Goal: Task Accomplishment & Management: Manage account settings

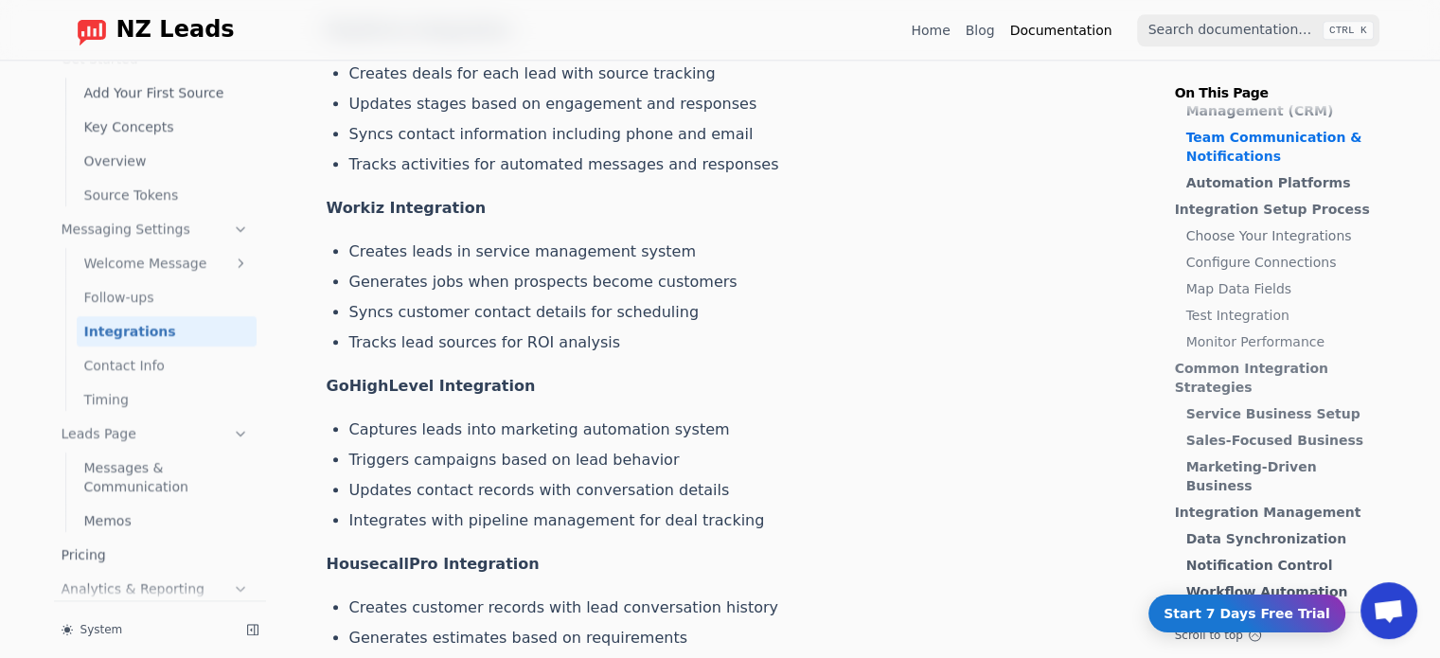
scroll to position [1692, 0]
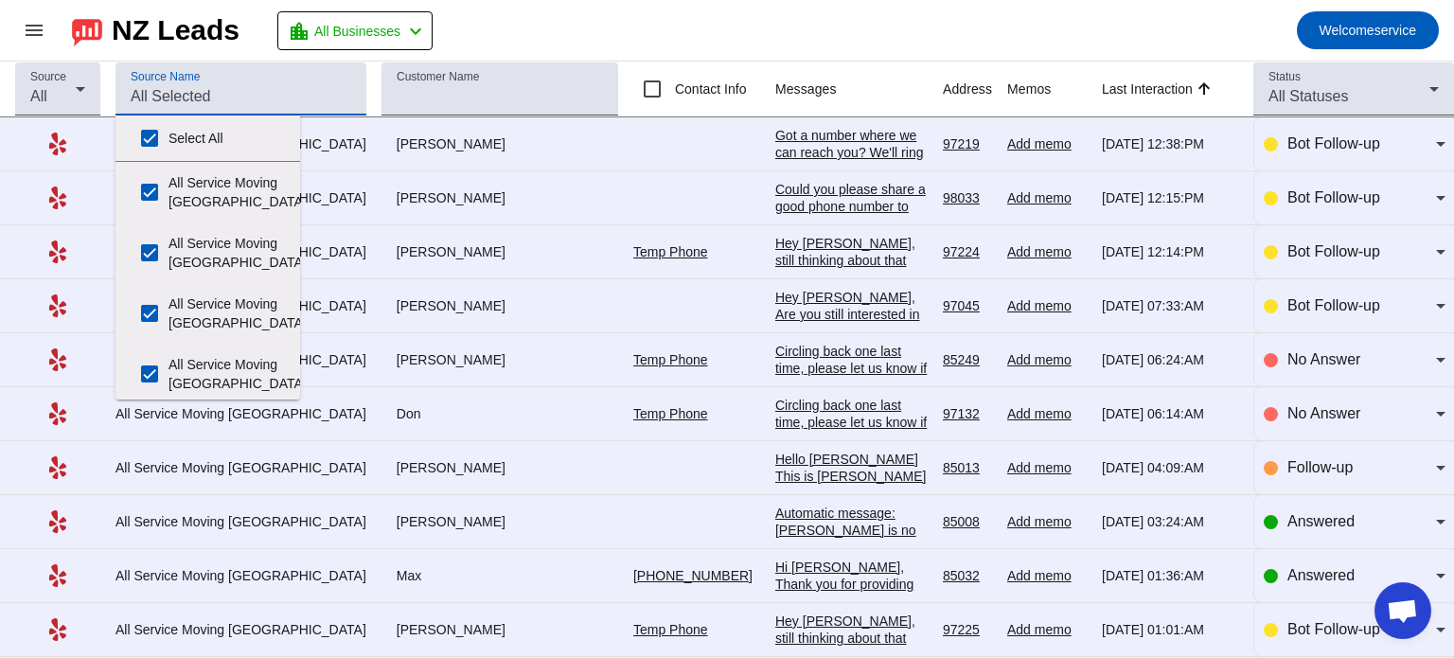
click at [180, 89] on input "Source Name" at bounding box center [241, 96] width 221 height 23
click at [29, 84] on div "Source All" at bounding box center [57, 88] width 85 height 53
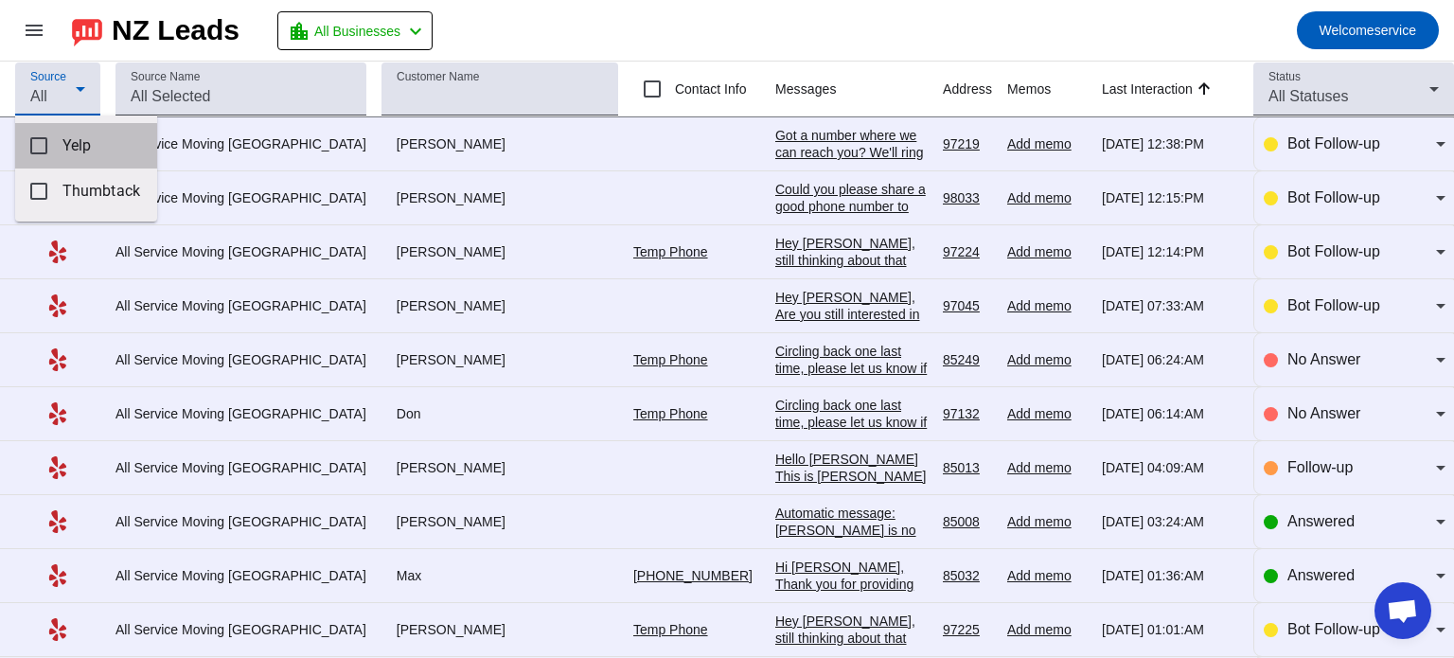
click at [73, 146] on span "Yelp" at bounding box center [102, 145] width 80 height 19
click at [665, 11] on div at bounding box center [727, 329] width 1454 height 658
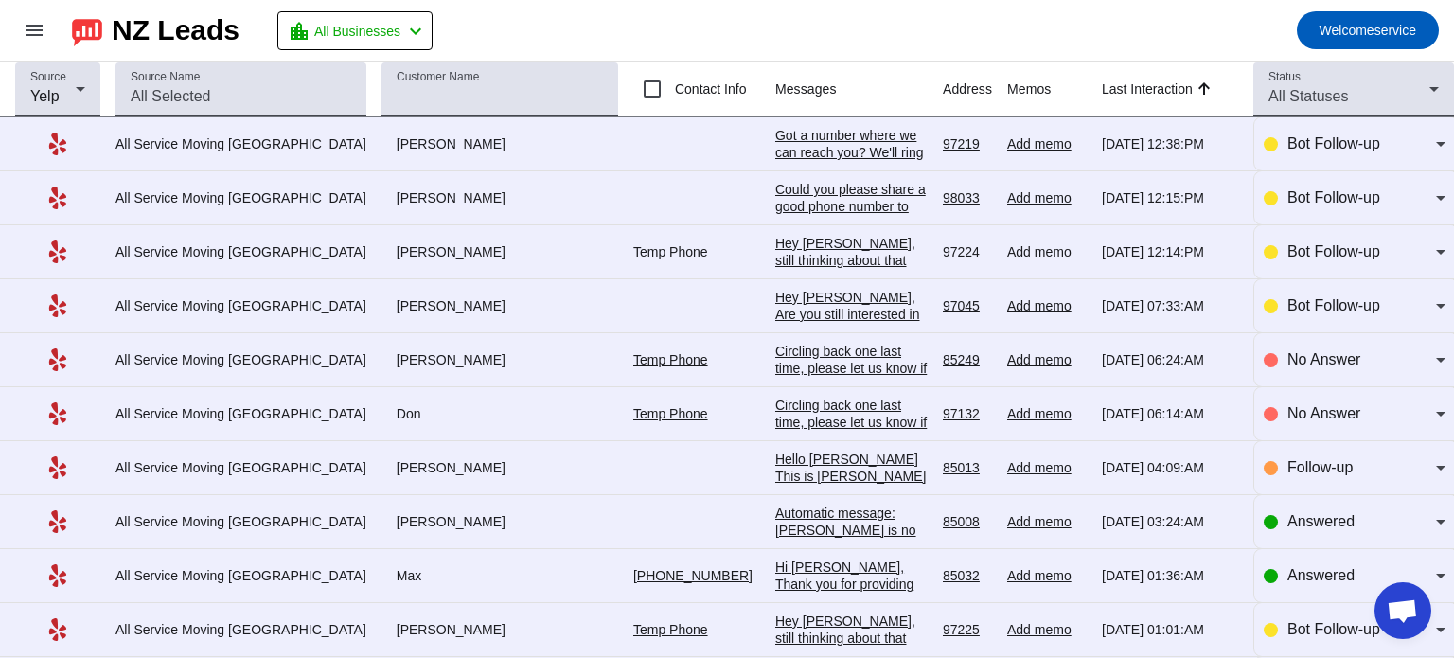
click at [775, 147] on div "Got a number where we can reach you? We'll ring you up for more details. Promis…" at bounding box center [851, 169] width 152 height 85
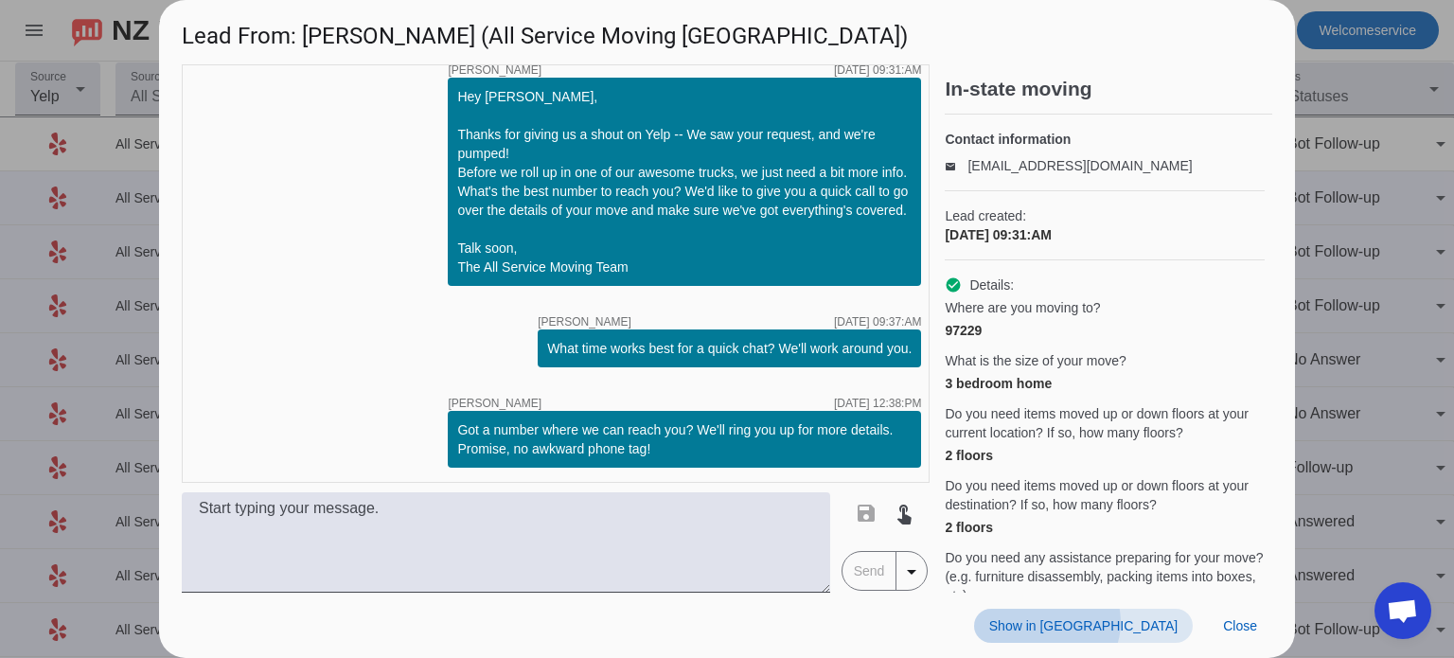
click at [1159, 622] on span "Show in Yelp" at bounding box center [1083, 625] width 188 height 15
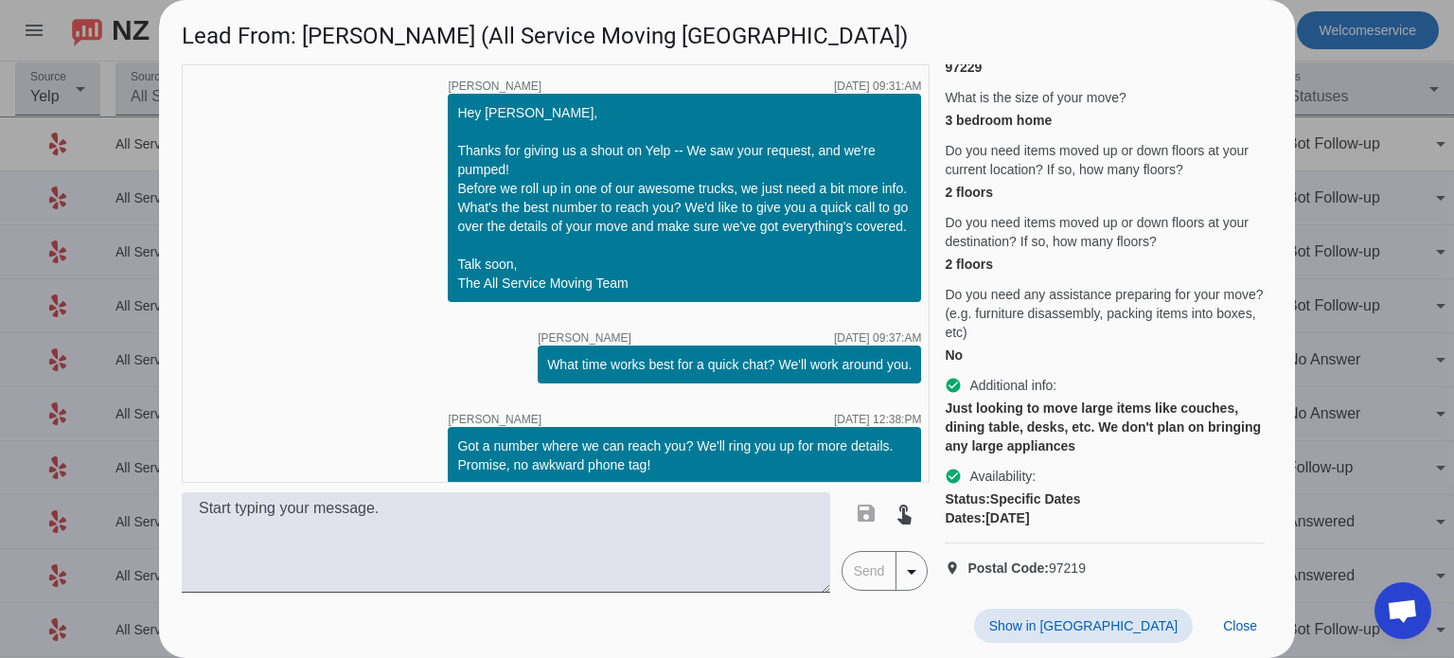
scroll to position [296, 0]
click at [1244, 624] on span "Close" at bounding box center [1240, 625] width 34 height 15
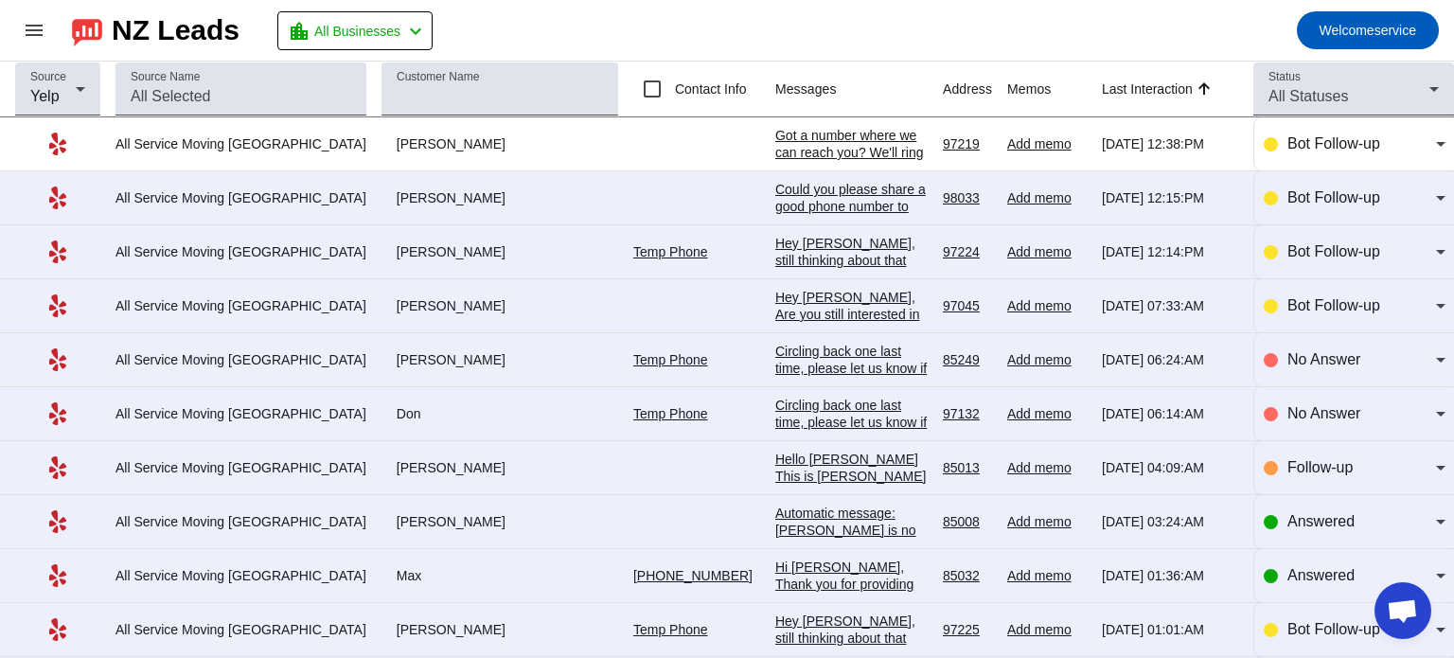
click at [775, 242] on div "Hey Michelle, still thinking about that move? We've got boxes waiting and estim…" at bounding box center [851, 320] width 152 height 170
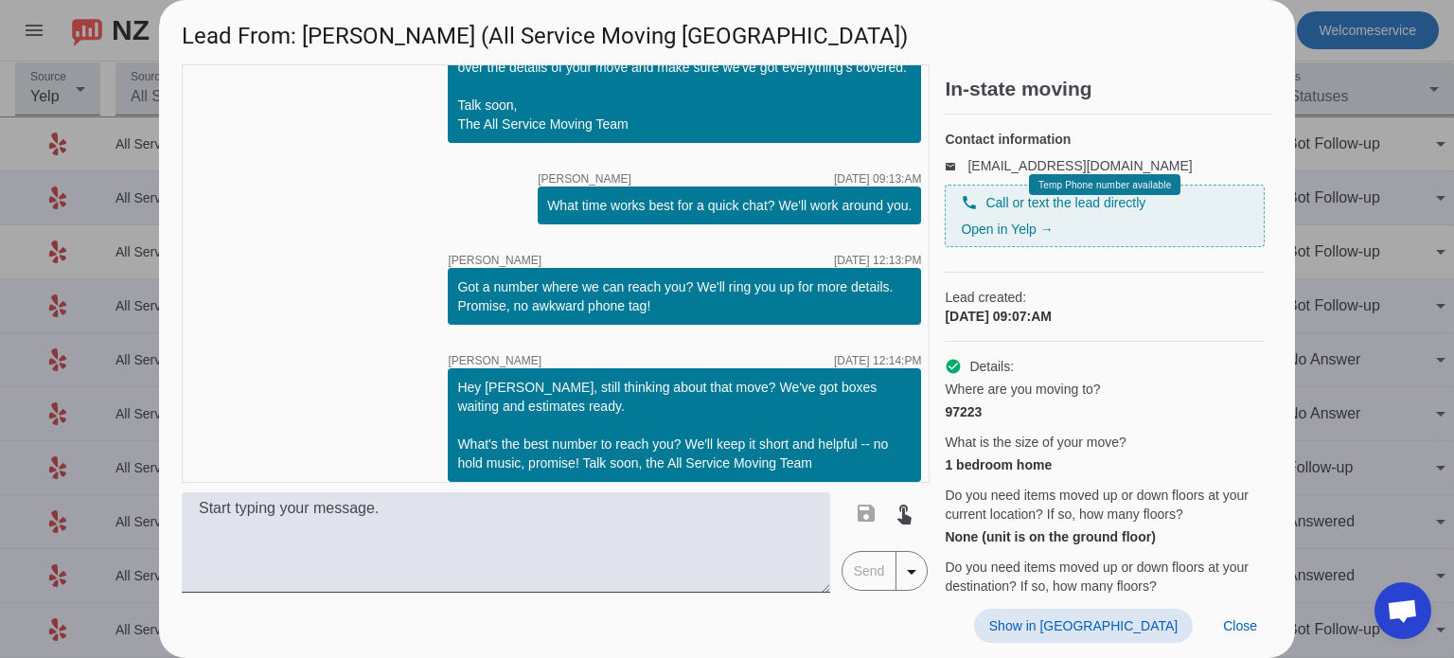
scroll to position [0, 0]
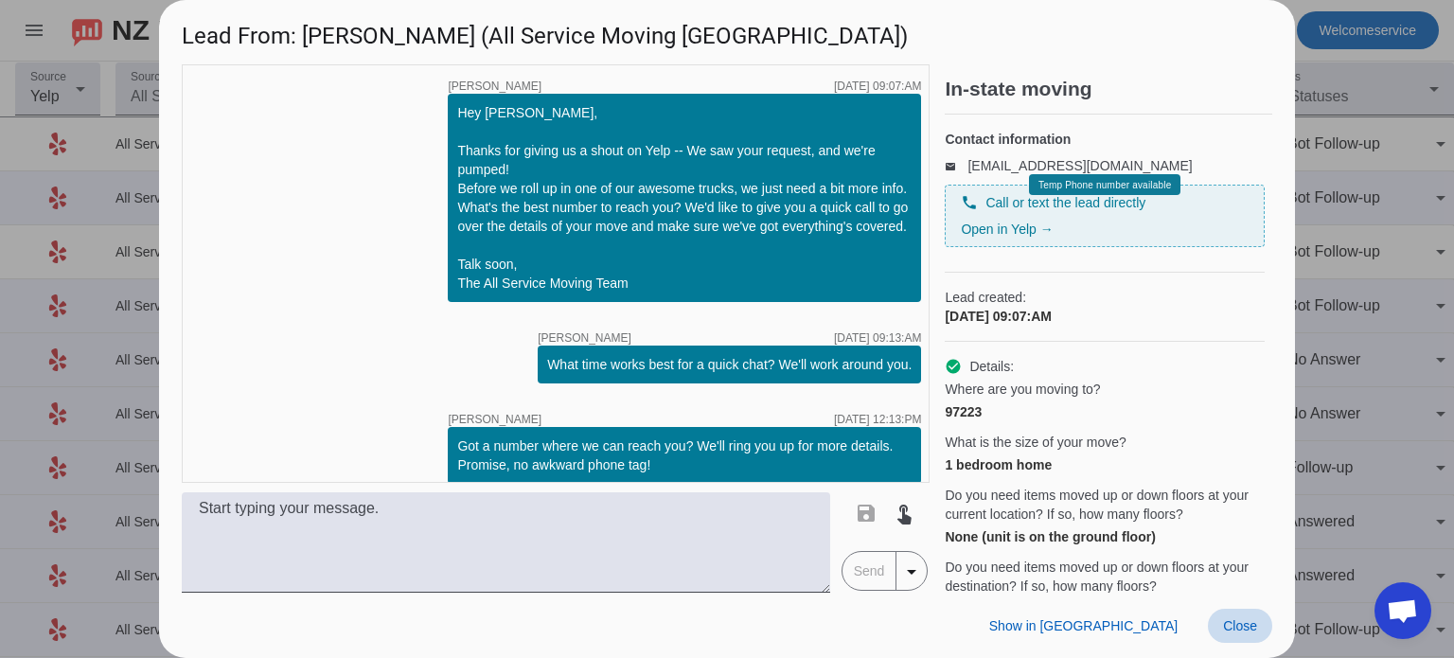
click at [1243, 633] on span at bounding box center [1240, 626] width 64 height 34
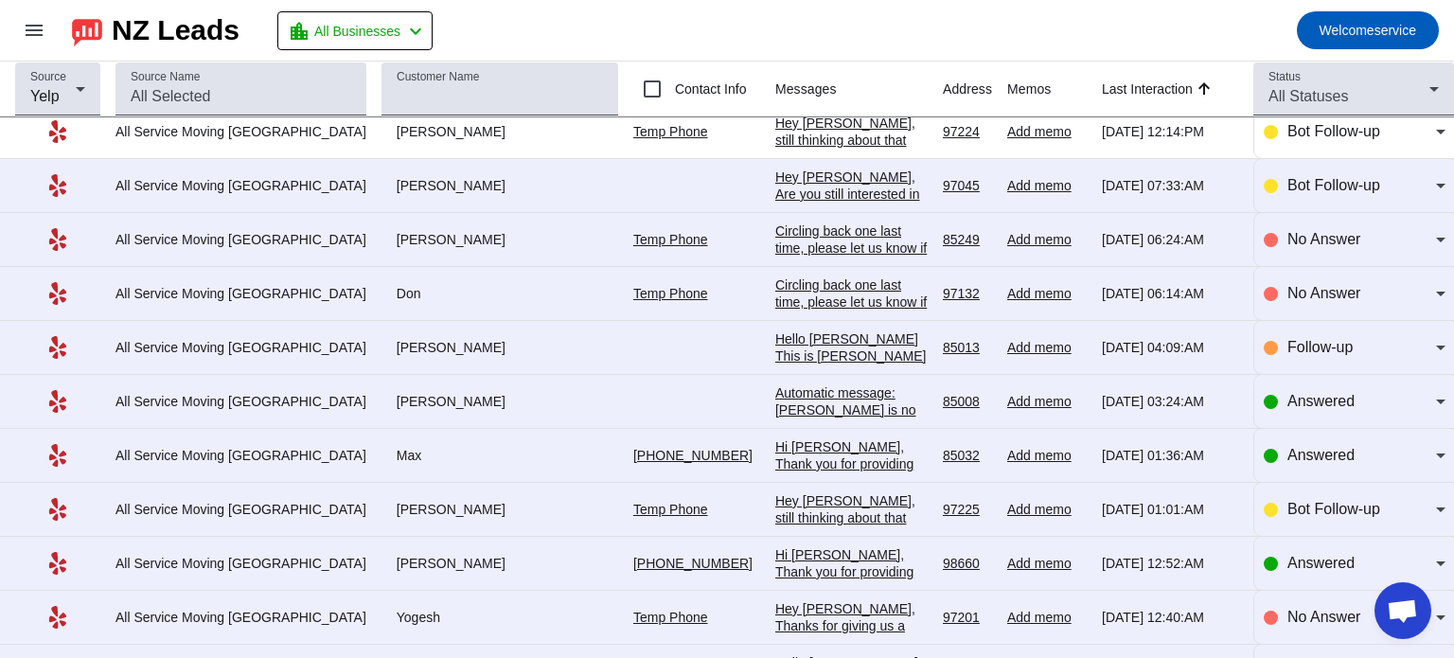
scroll to position [136, 0]
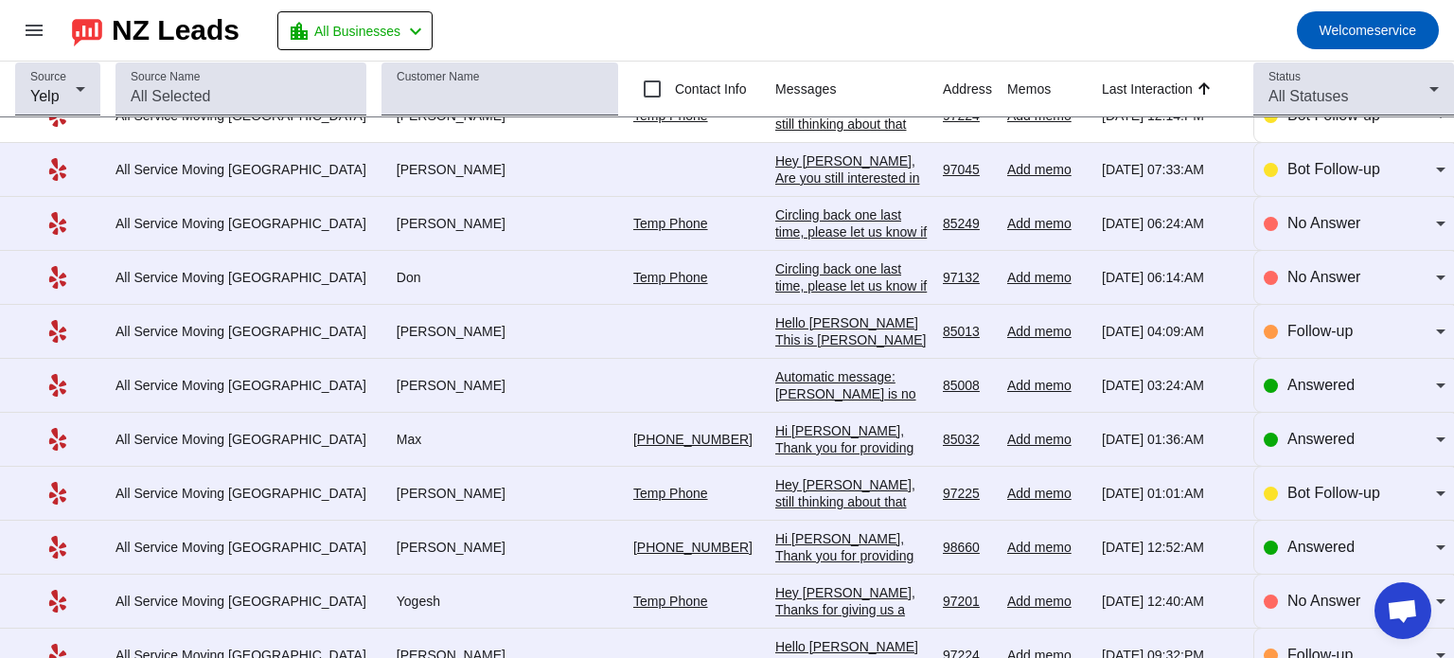
click at [775, 429] on div "Hi Max, Thank you for providing your information! We'll get back to you as soon…" at bounding box center [851, 464] width 152 height 85
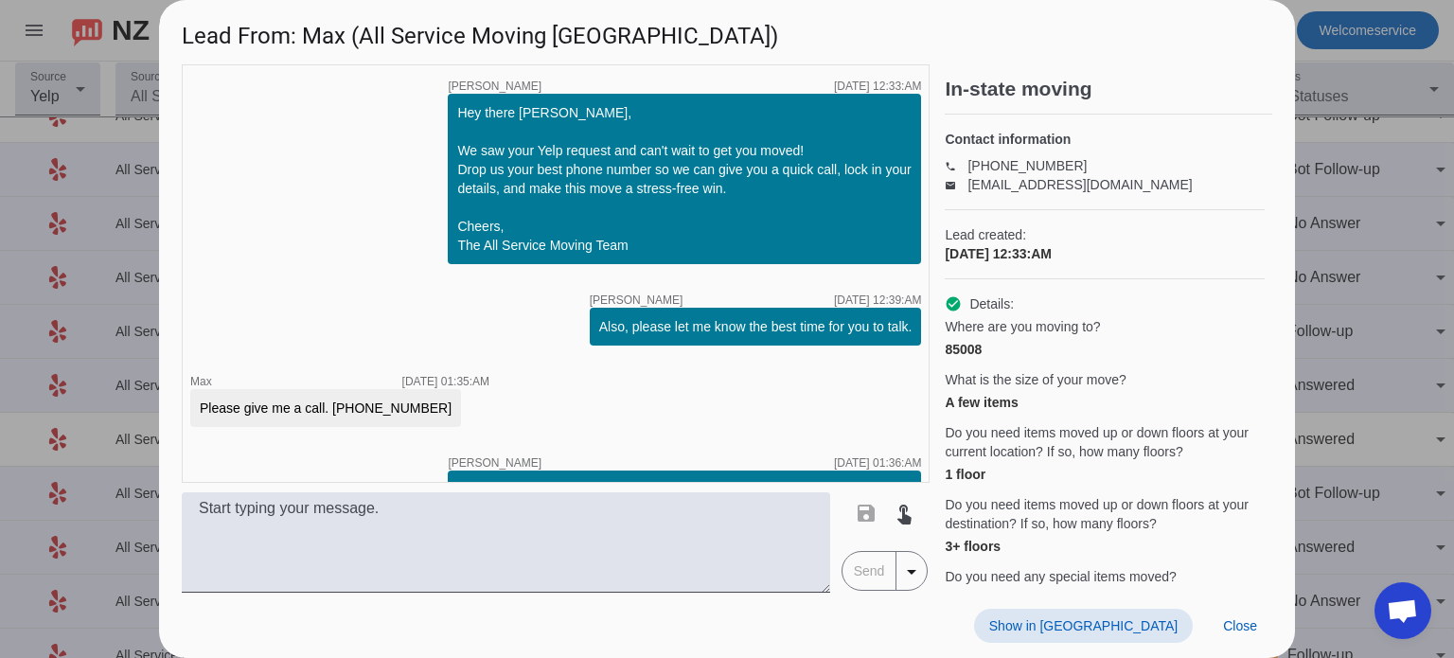
scroll to position [98, 0]
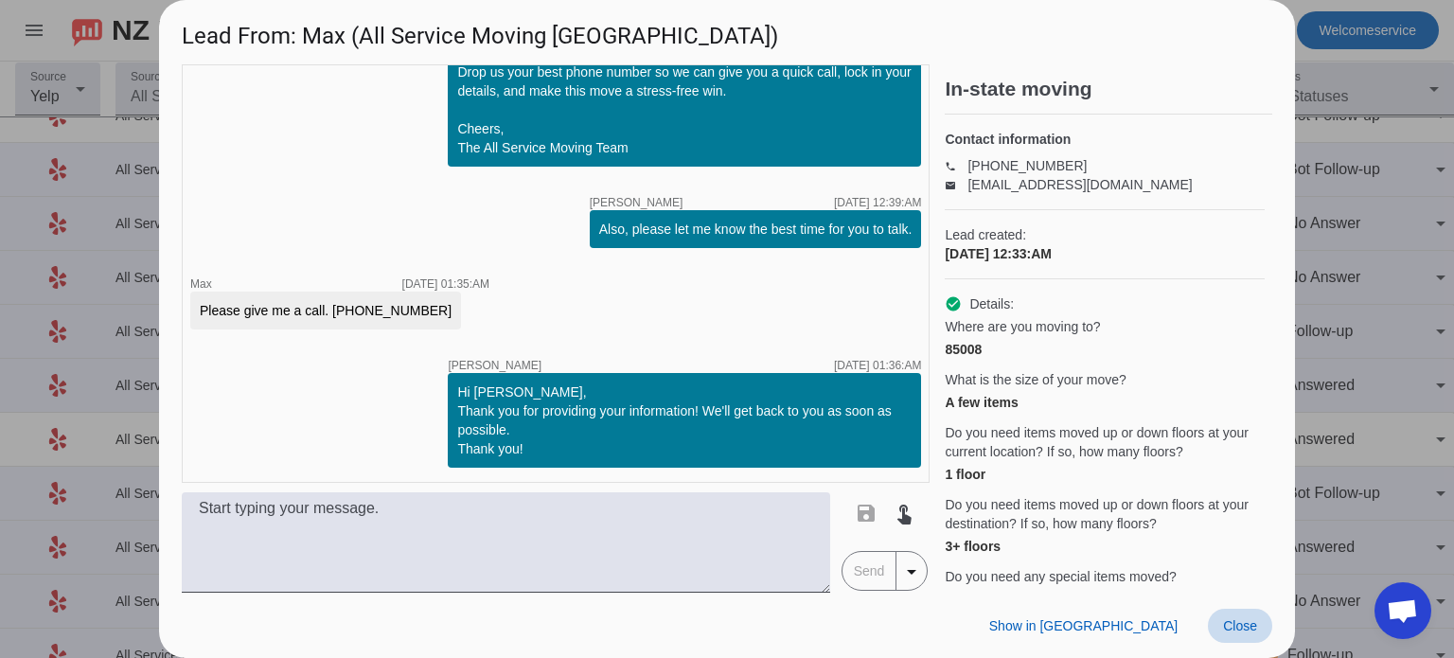
click at [1242, 626] on span "Close" at bounding box center [1240, 625] width 34 height 15
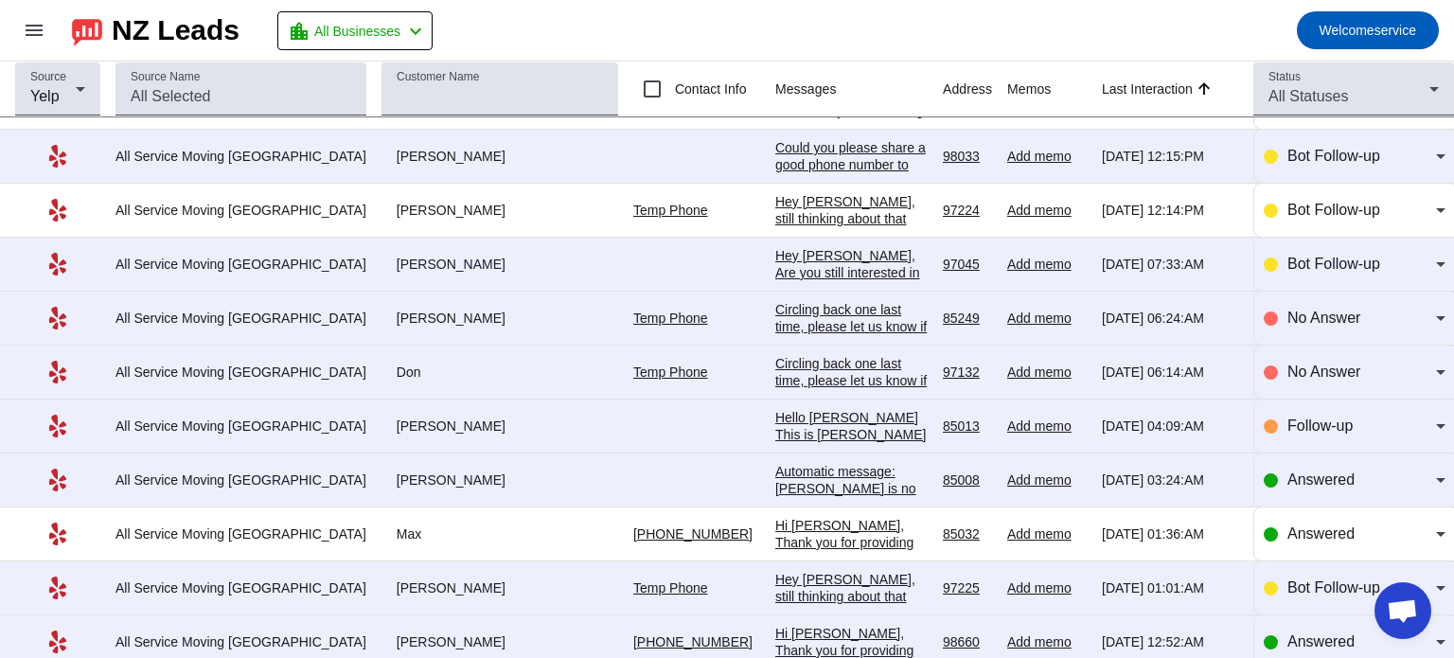
scroll to position [0, 0]
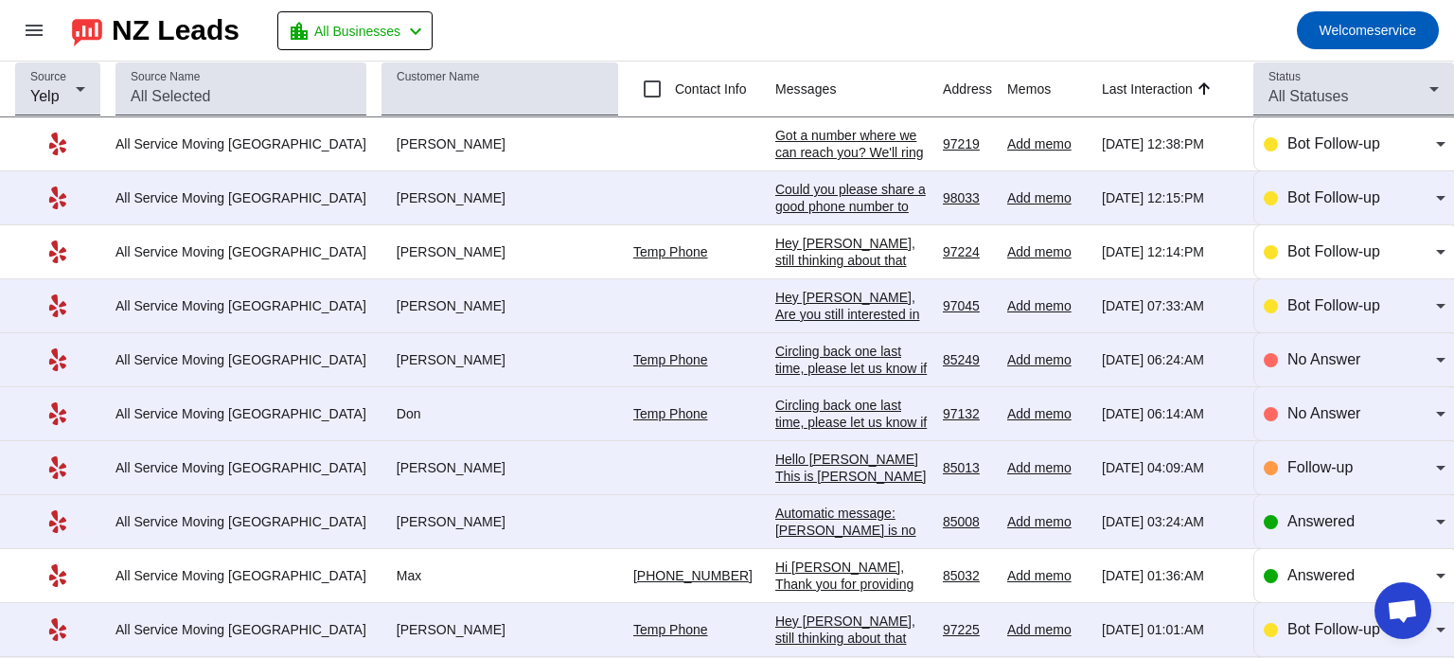
click at [797, 149] on div "Got a number where we can reach you? We'll ring you up for more details. Promis…" at bounding box center [851, 169] width 152 height 85
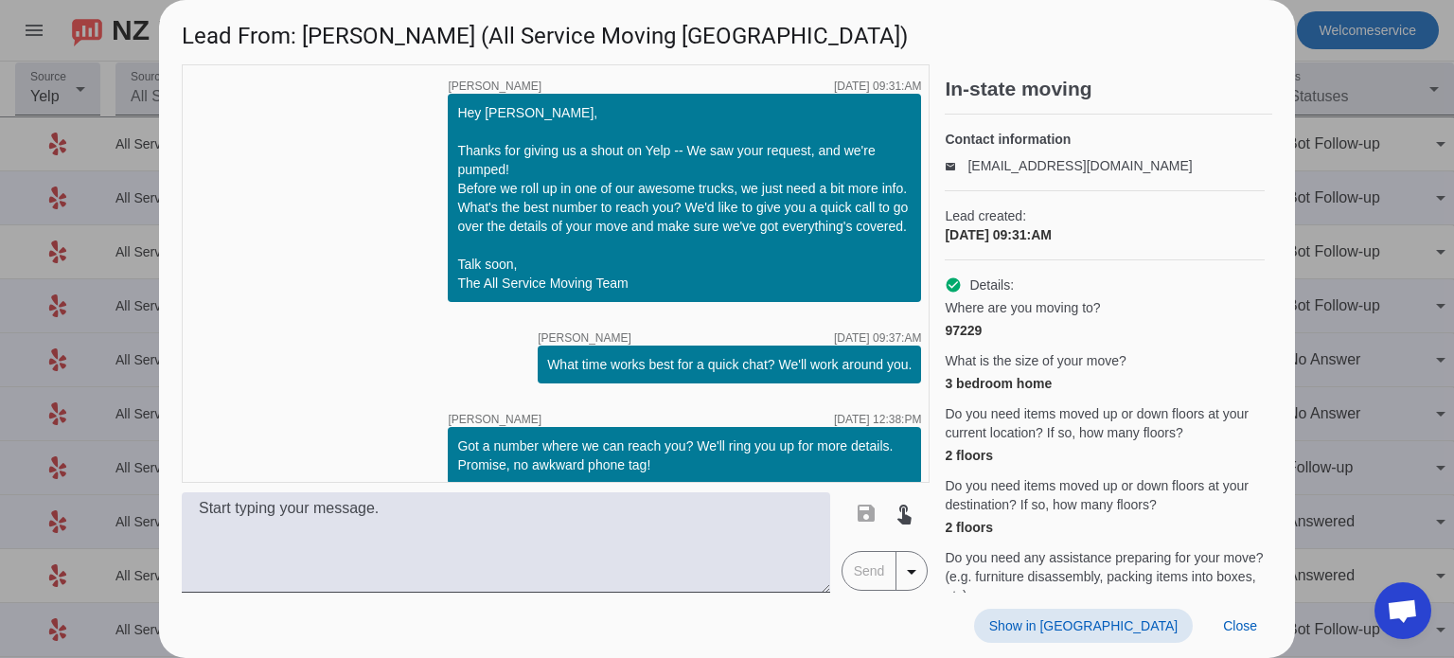
scroll to position [16, 0]
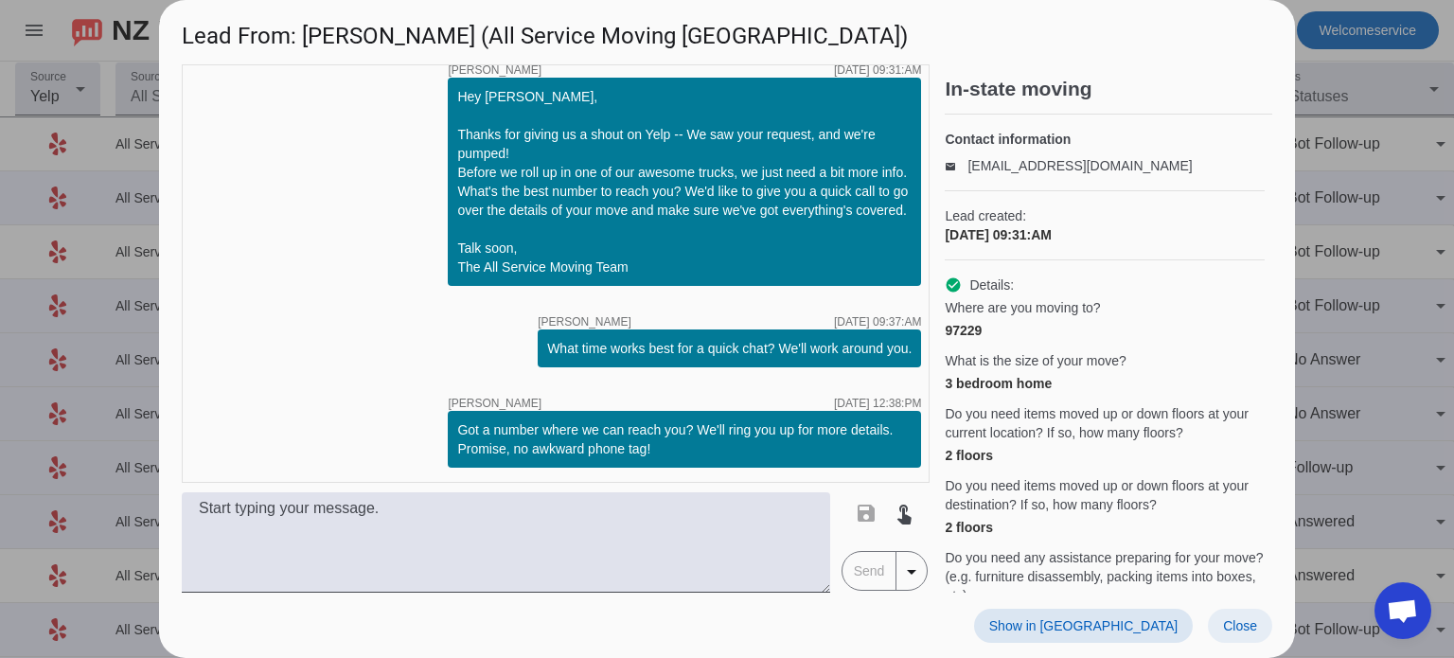
click at [1238, 624] on span "Close" at bounding box center [1240, 625] width 34 height 15
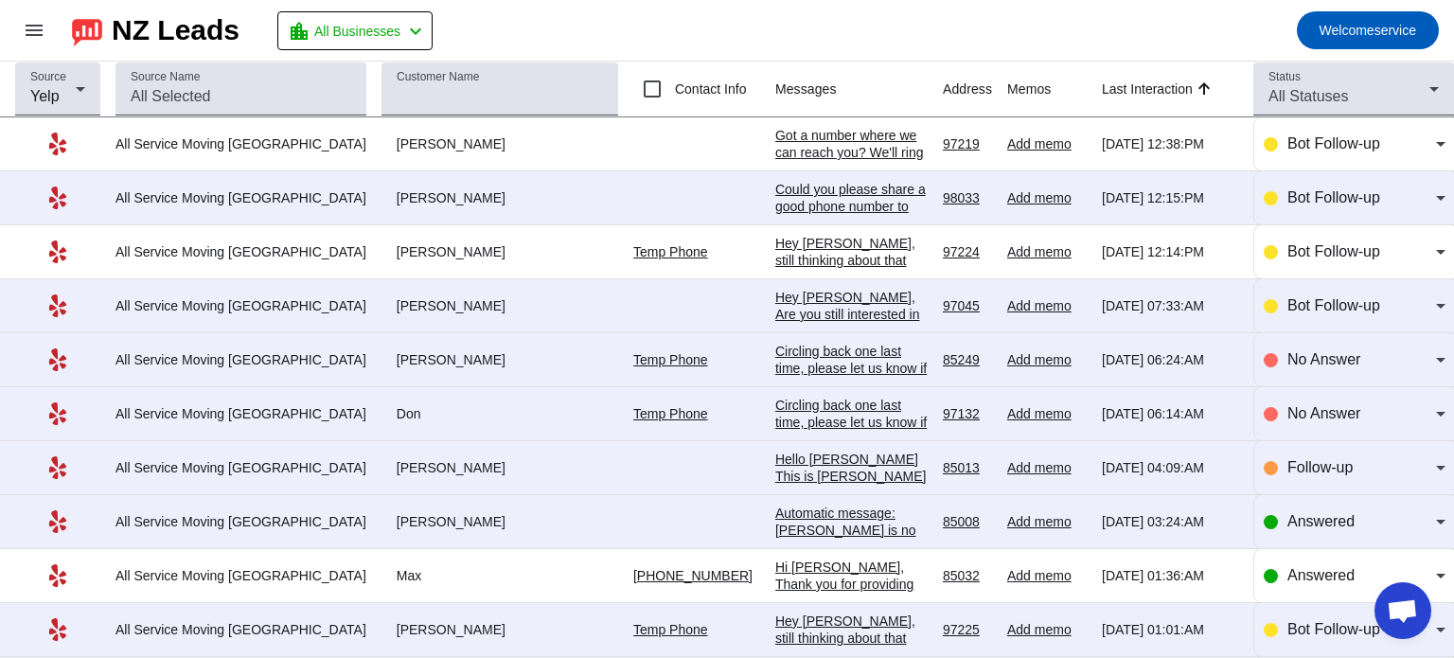
click at [775, 566] on div "Hi Max, Thank you for providing your information! We'll get back to you as soon…" at bounding box center [851, 601] width 152 height 85
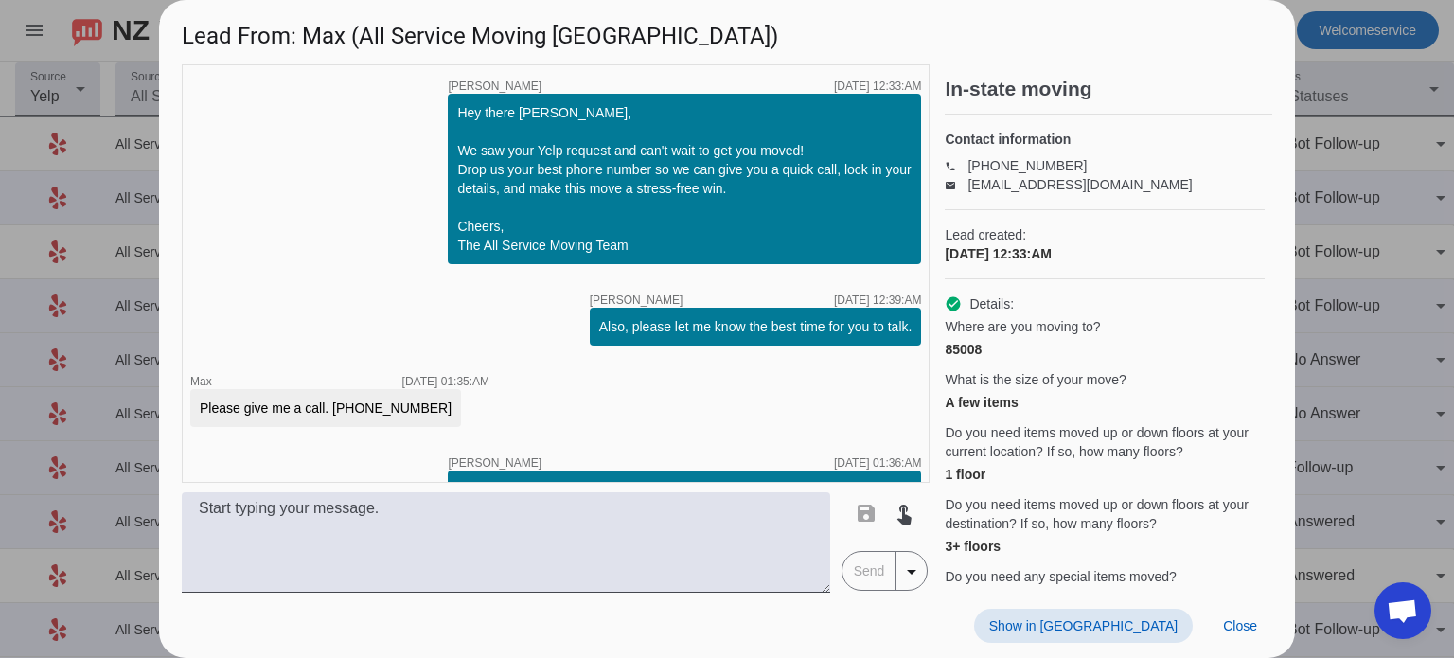
scroll to position [98, 0]
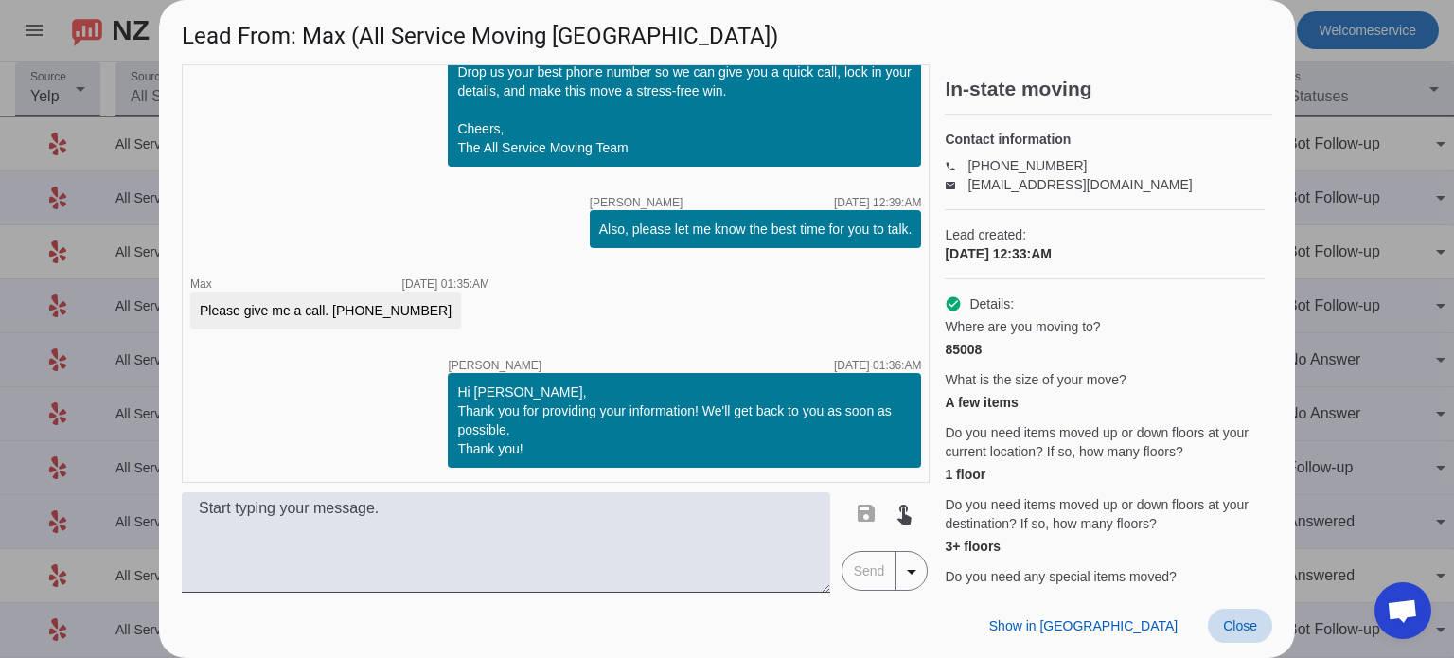
click at [1251, 624] on span "Close" at bounding box center [1240, 625] width 34 height 15
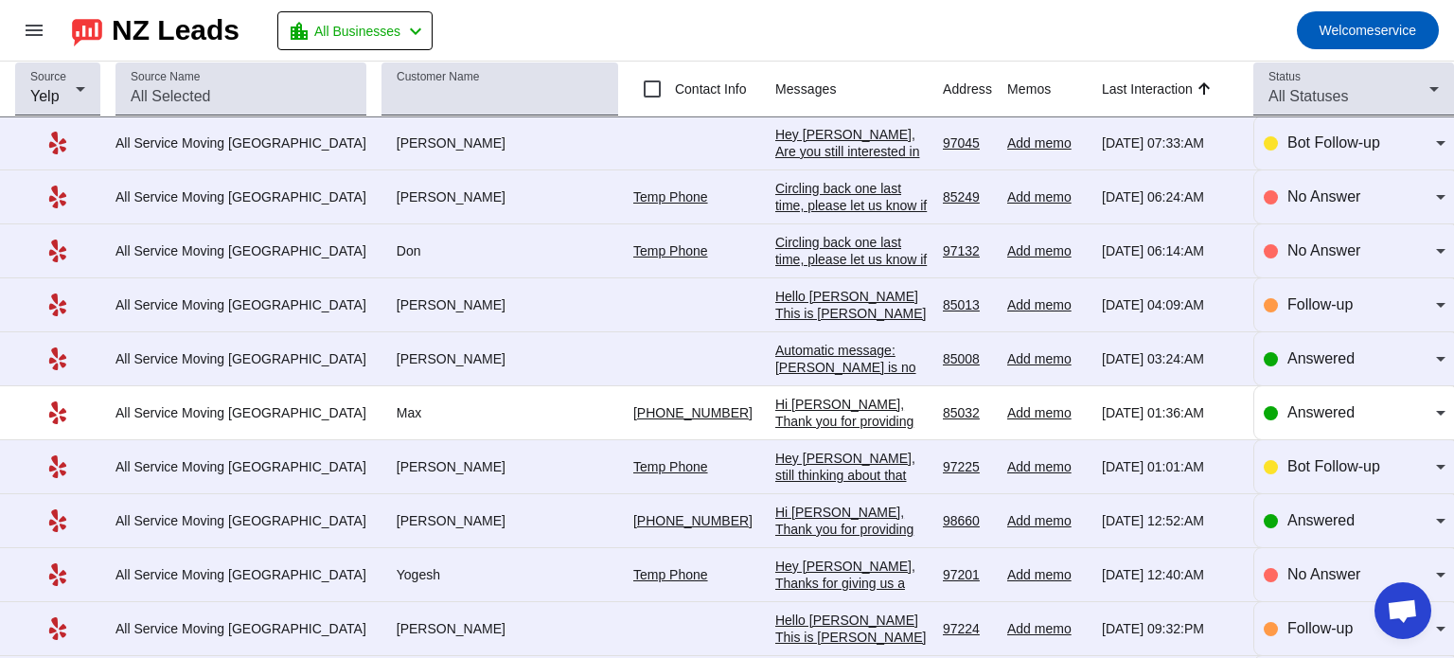
scroll to position [238, 0]
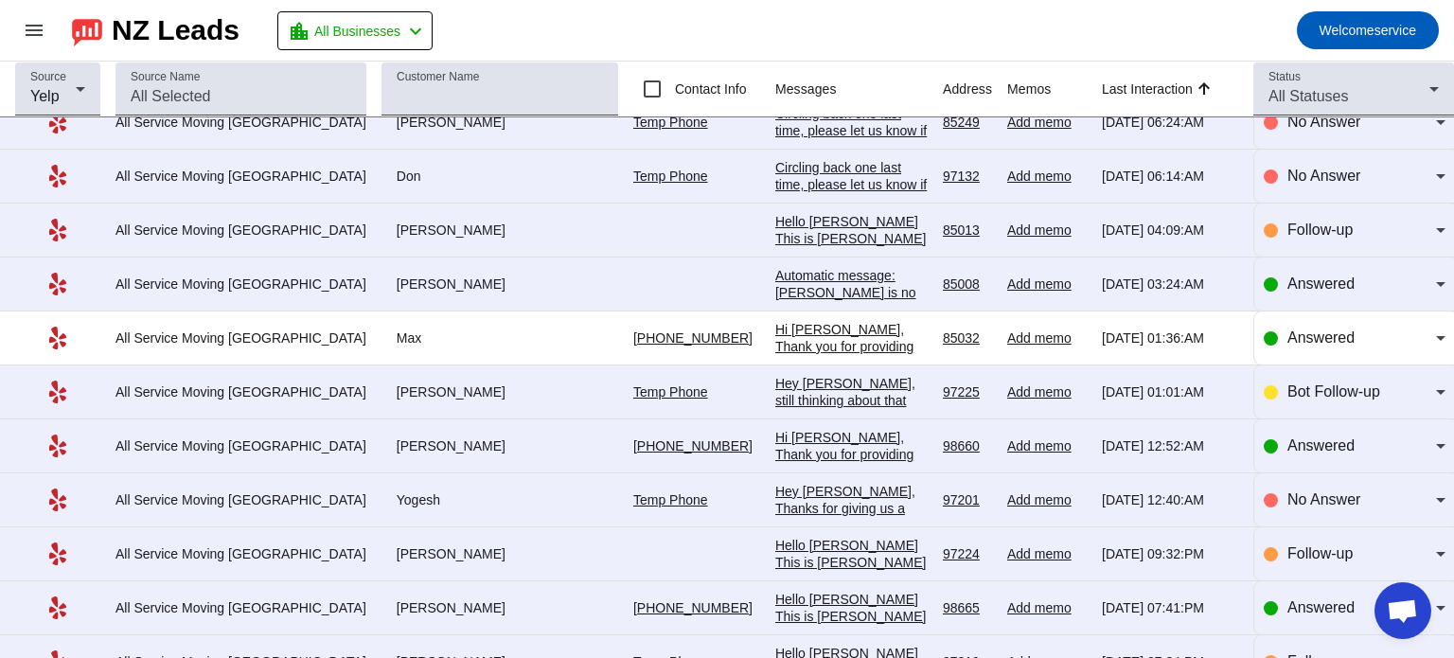
click at [775, 450] on div "Hi Sasha, Thank you for providing your information! We'll get back to you as so…" at bounding box center [851, 471] width 152 height 85
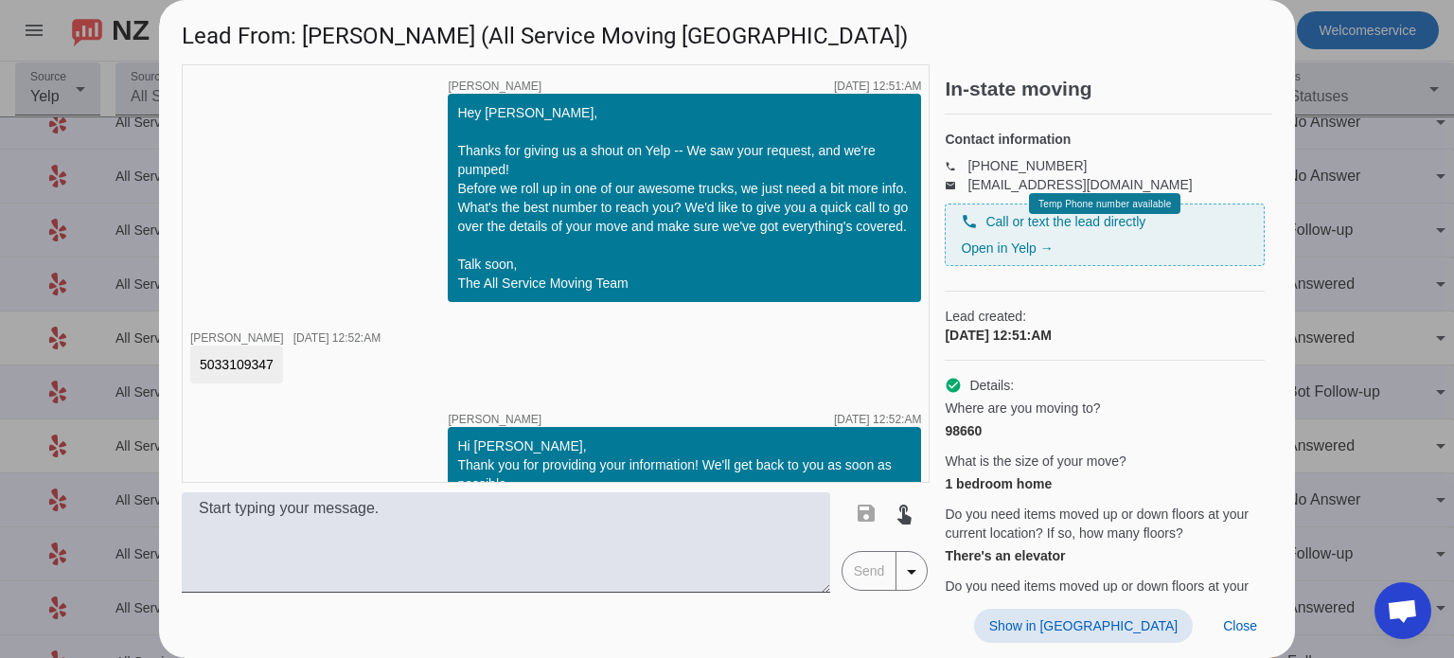
scroll to position [54, 0]
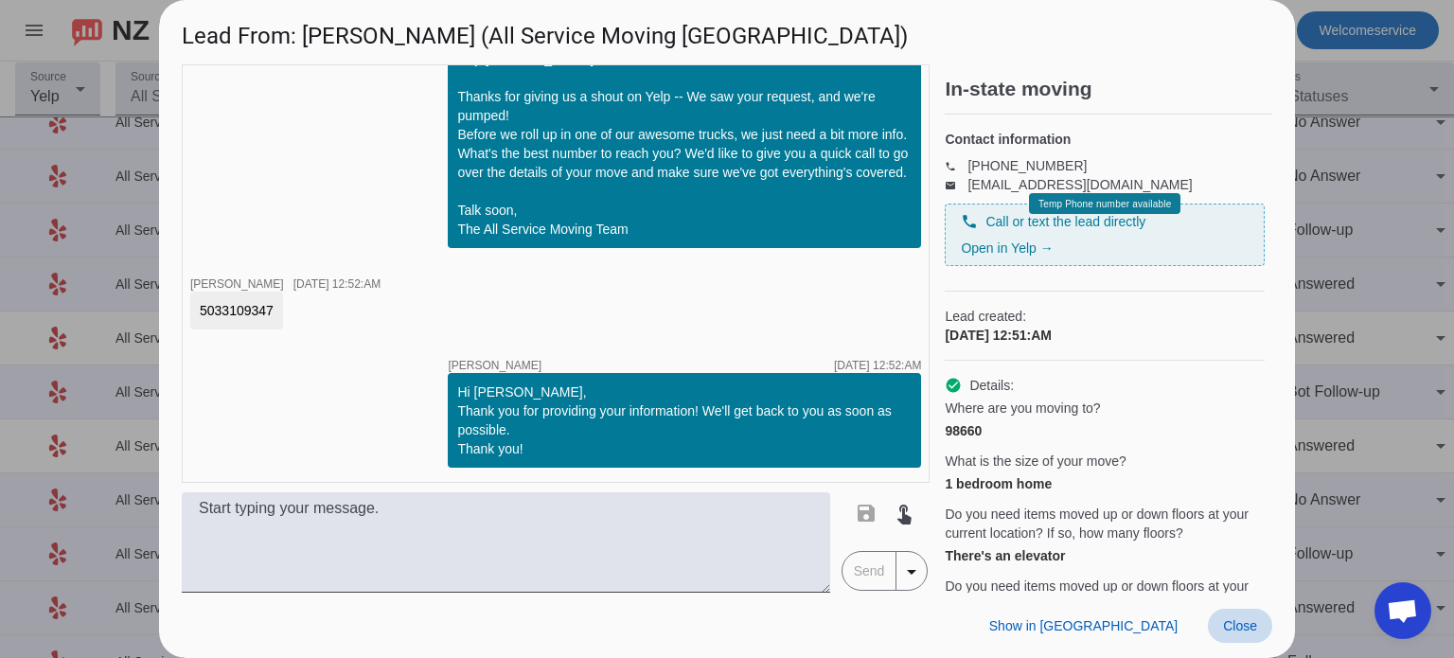
click at [1230, 623] on span "Close" at bounding box center [1240, 625] width 34 height 15
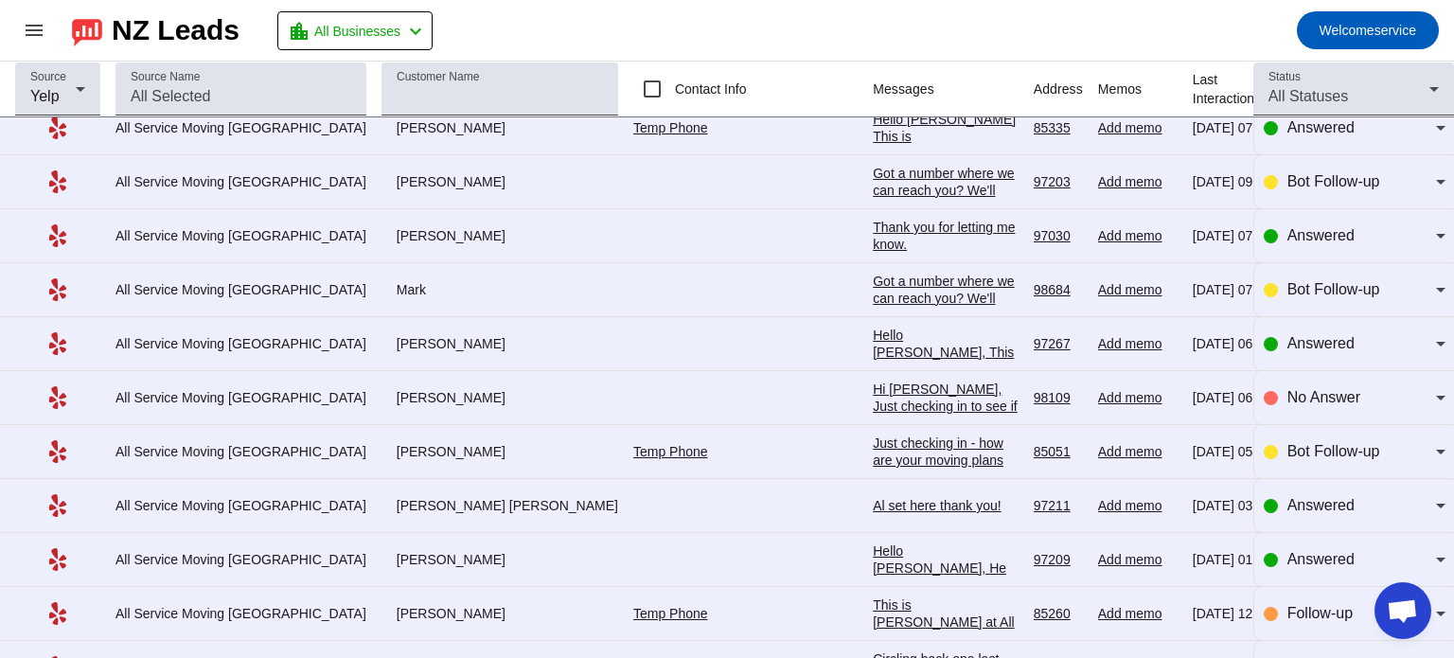
scroll to position [886, 0]
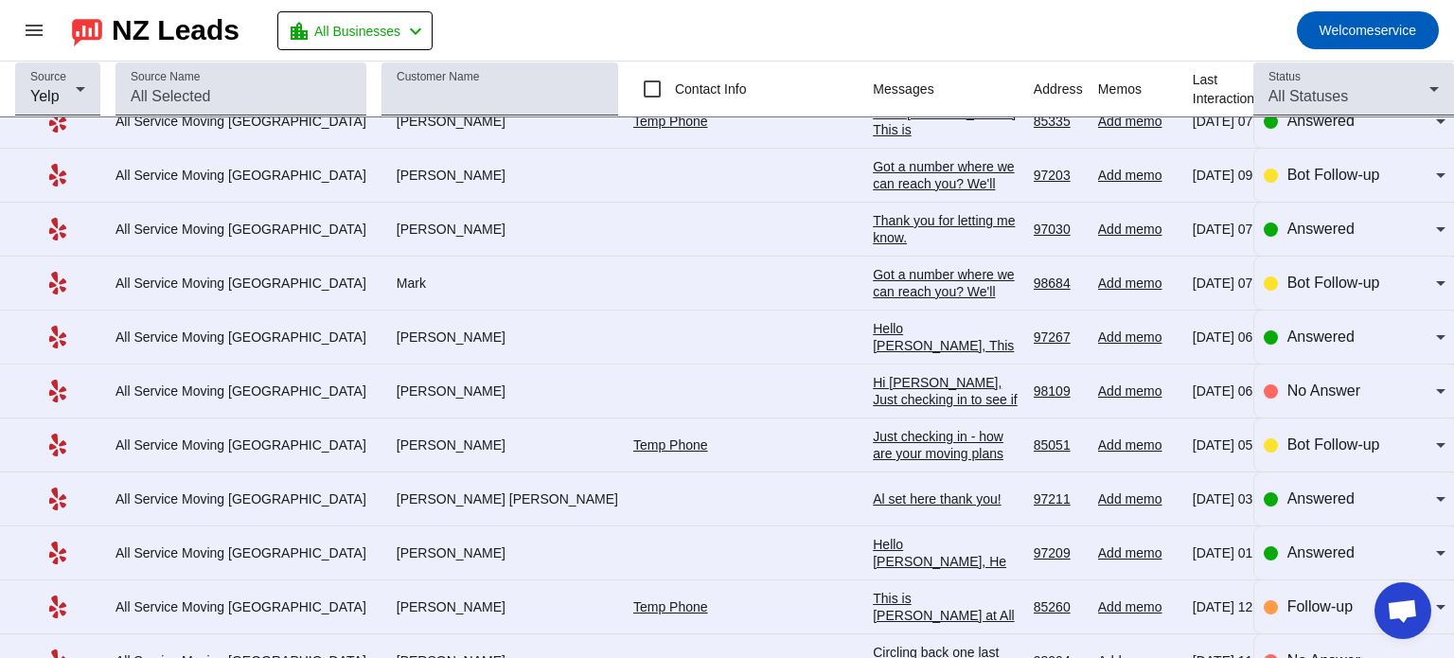
click at [873, 536] on div "Hello Sarah, He can call me directly at 503.810.2770. Ask for Jean" at bounding box center [946, 587] width 146 height 102
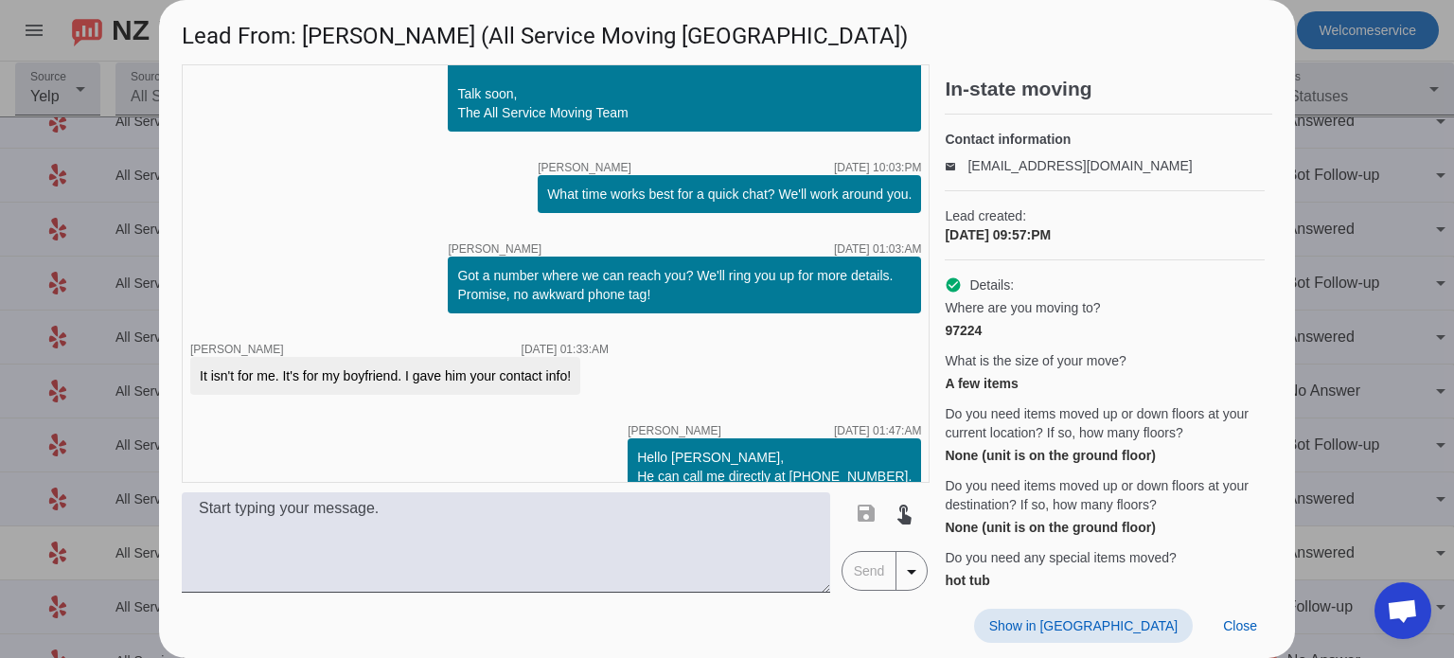
scroll to position [160, 0]
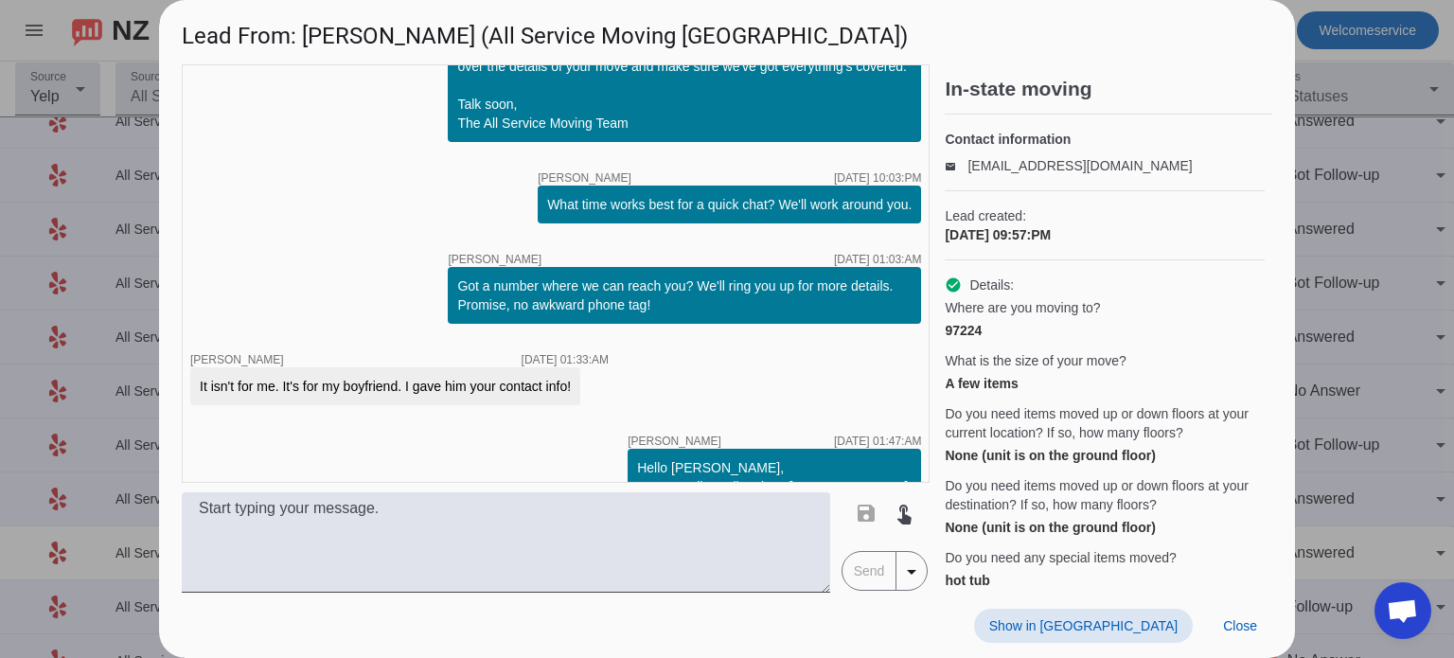
click at [473, 384] on div "It isn't for me. It's for my boyfriend. I gave him your contact info!" at bounding box center [385, 386] width 371 height 19
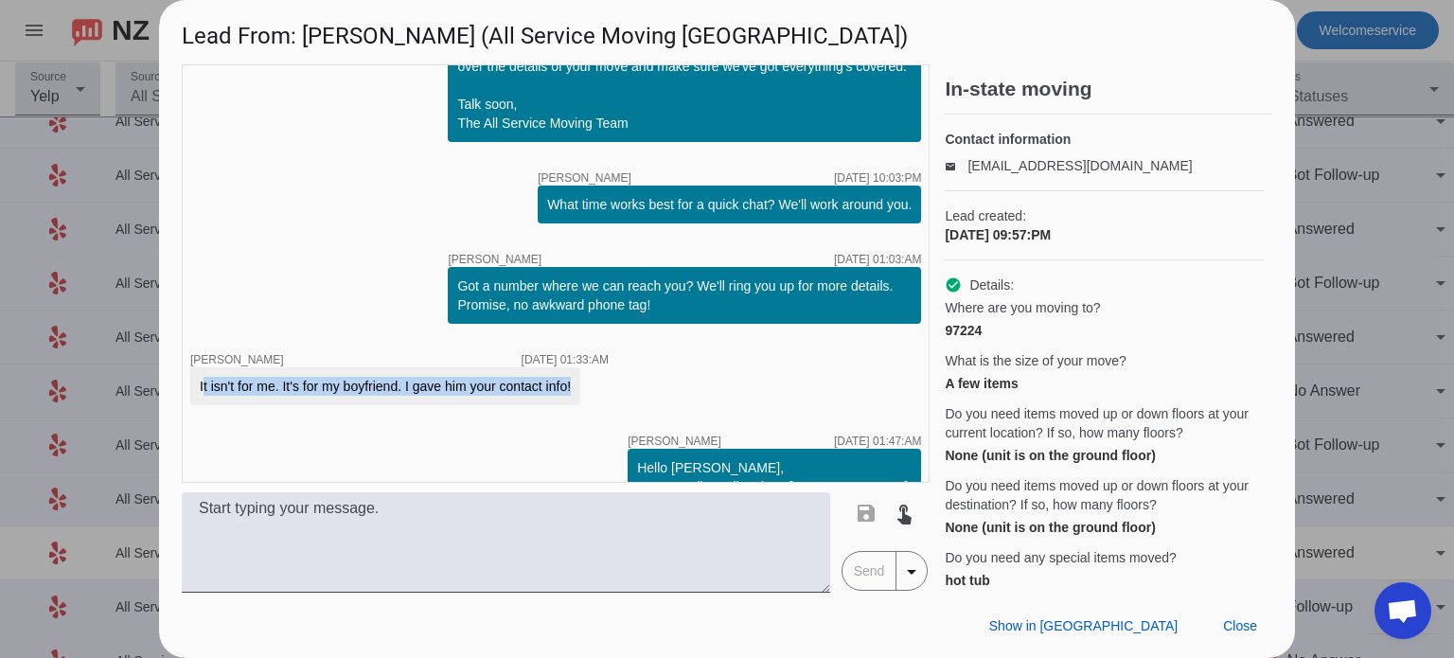
click at [473, 384] on div "It isn't for me. It's for my boyfriend. I gave him your contact info!" at bounding box center [385, 386] width 371 height 19
click at [639, 332] on div "timer close Jeffrey G. 9/23/2025, 09:57:PM Hey Sarah, Thanks for giving us a sh…" at bounding box center [556, 273] width 748 height 418
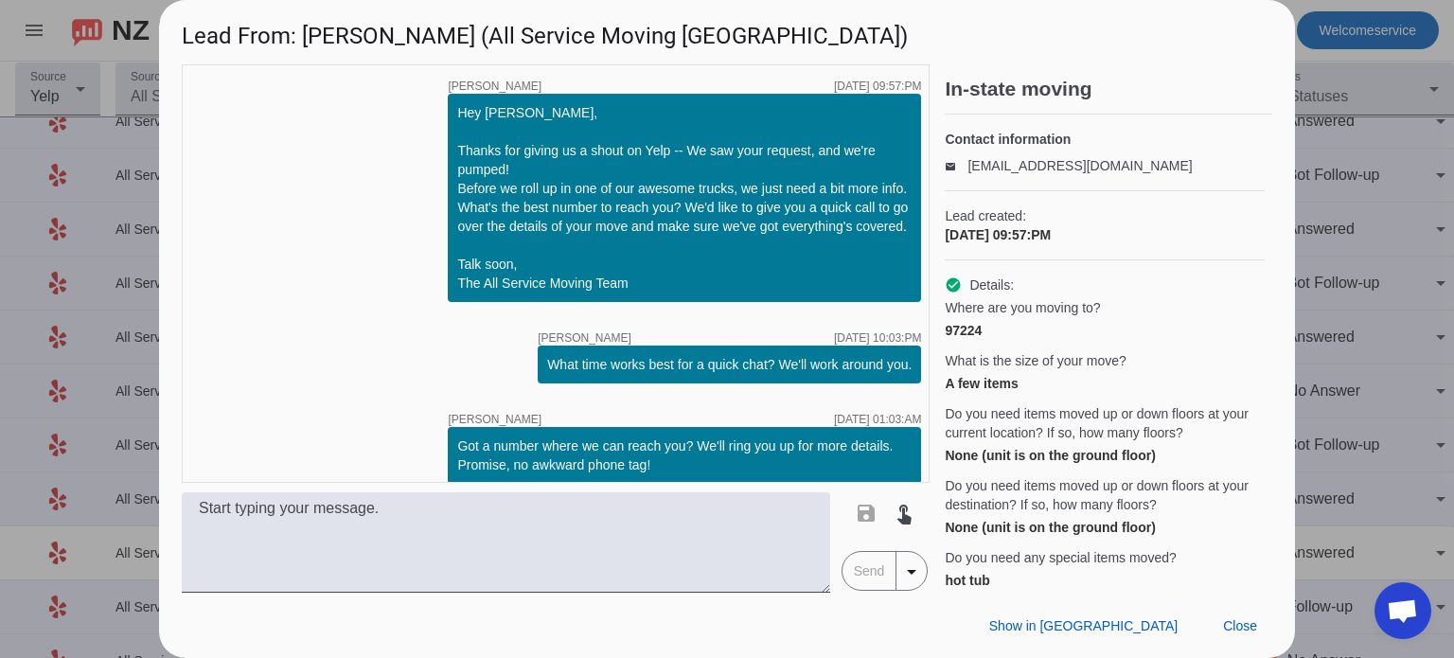
scroll to position [217, 0]
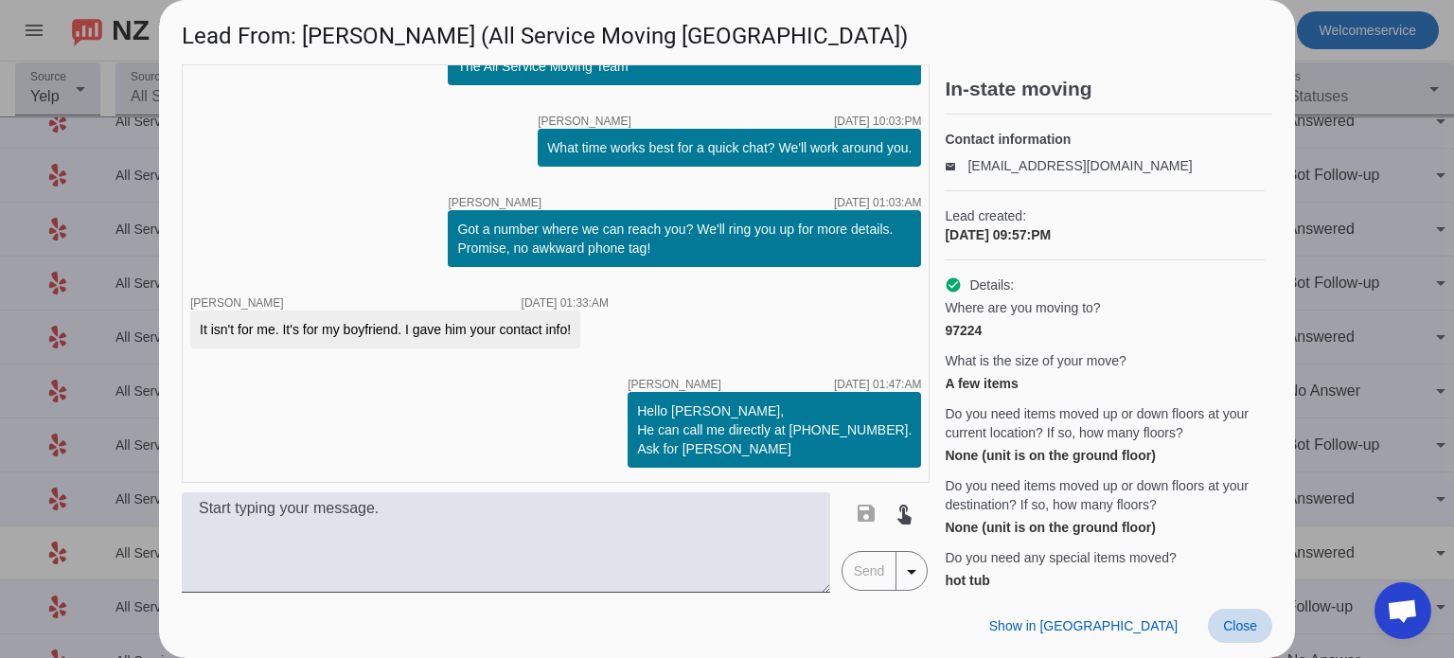
click at [1237, 624] on span "Close" at bounding box center [1240, 625] width 34 height 15
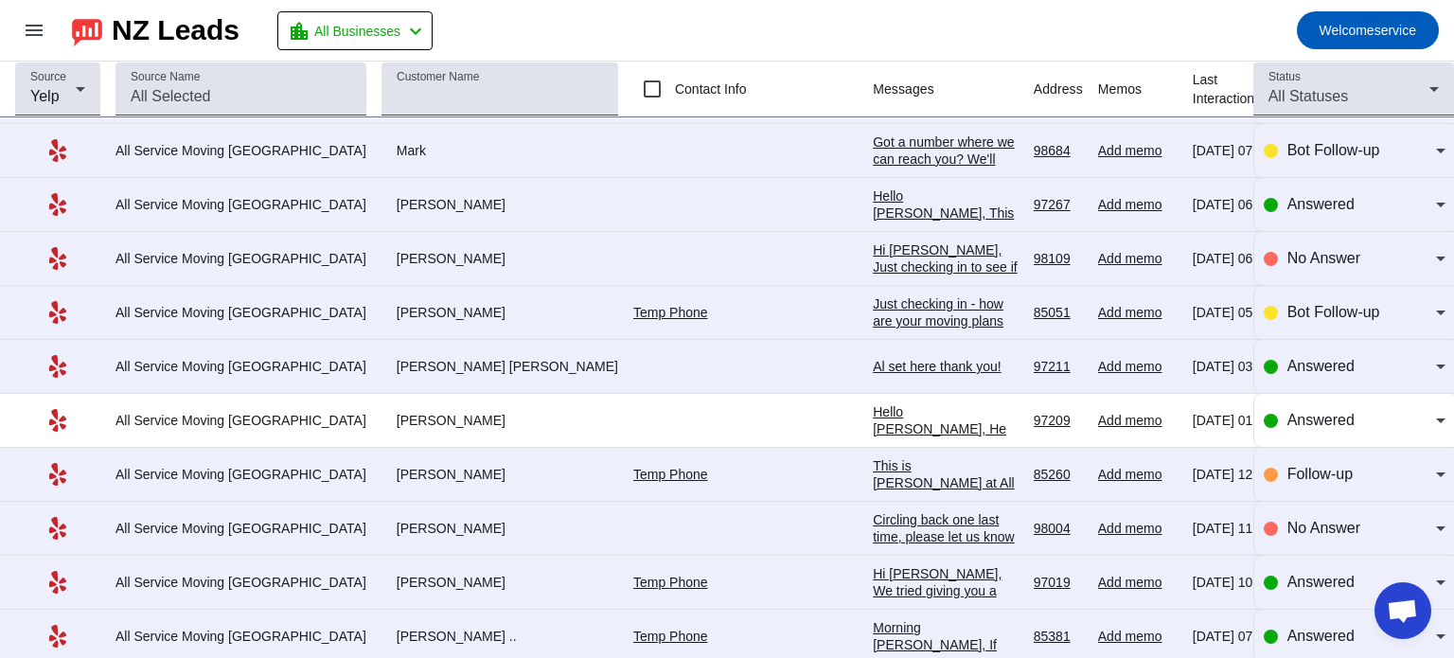
scroll to position [1020, 0]
click at [633, 469] on link "Temp Phone" at bounding box center [670, 473] width 75 height 15
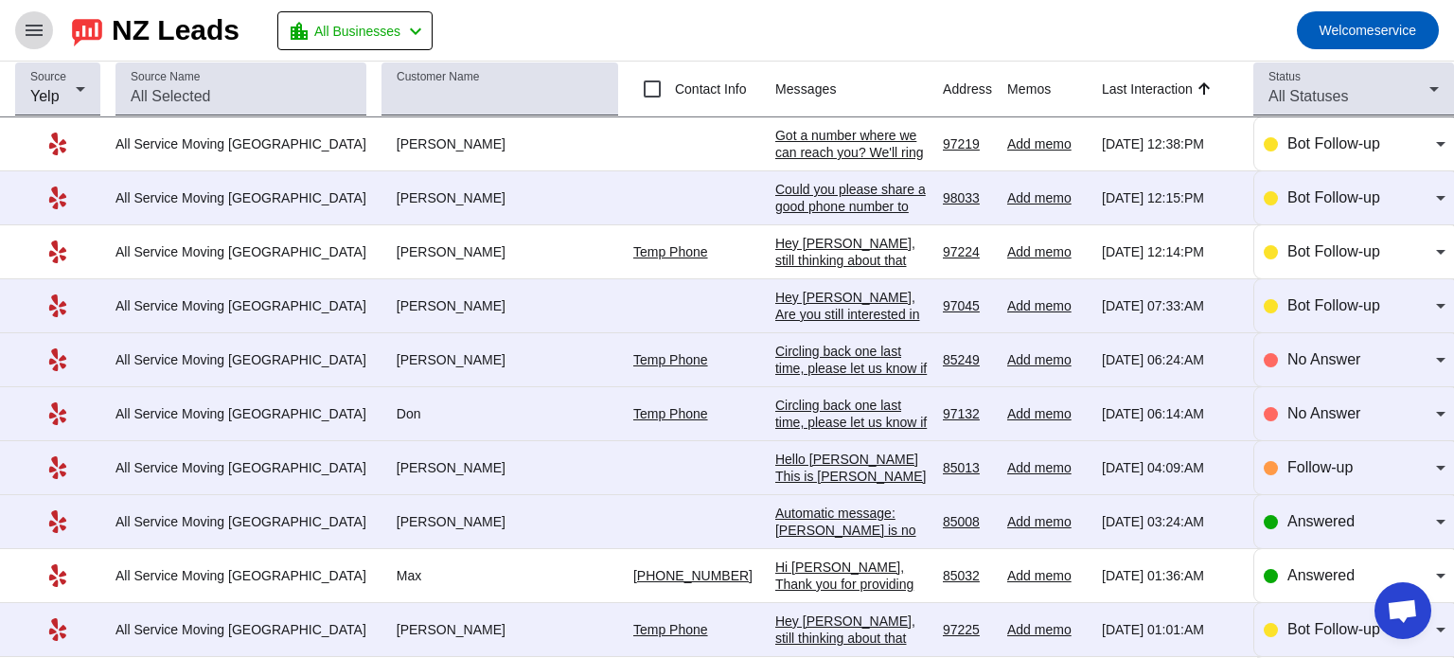
click at [34, 40] on mat-icon "menu" at bounding box center [34, 30] width 23 height 23
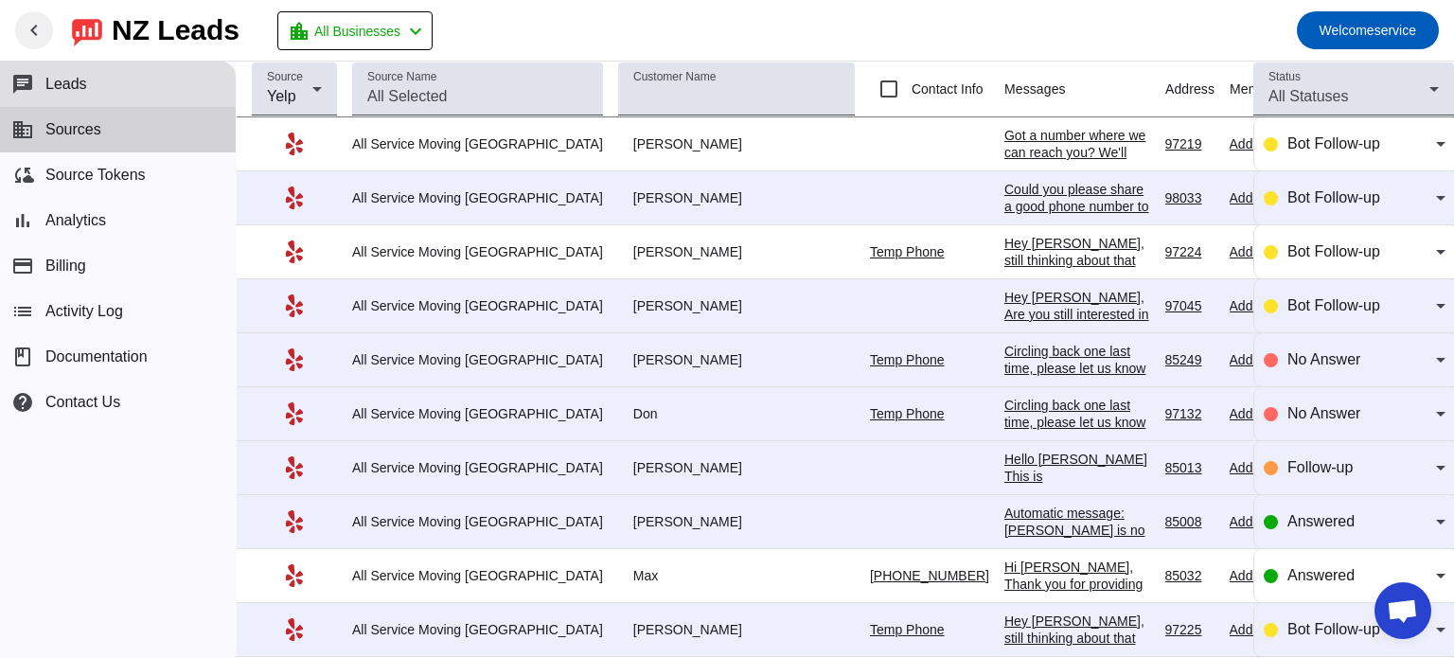
click at [59, 124] on span "Sources" at bounding box center [73, 129] width 56 height 17
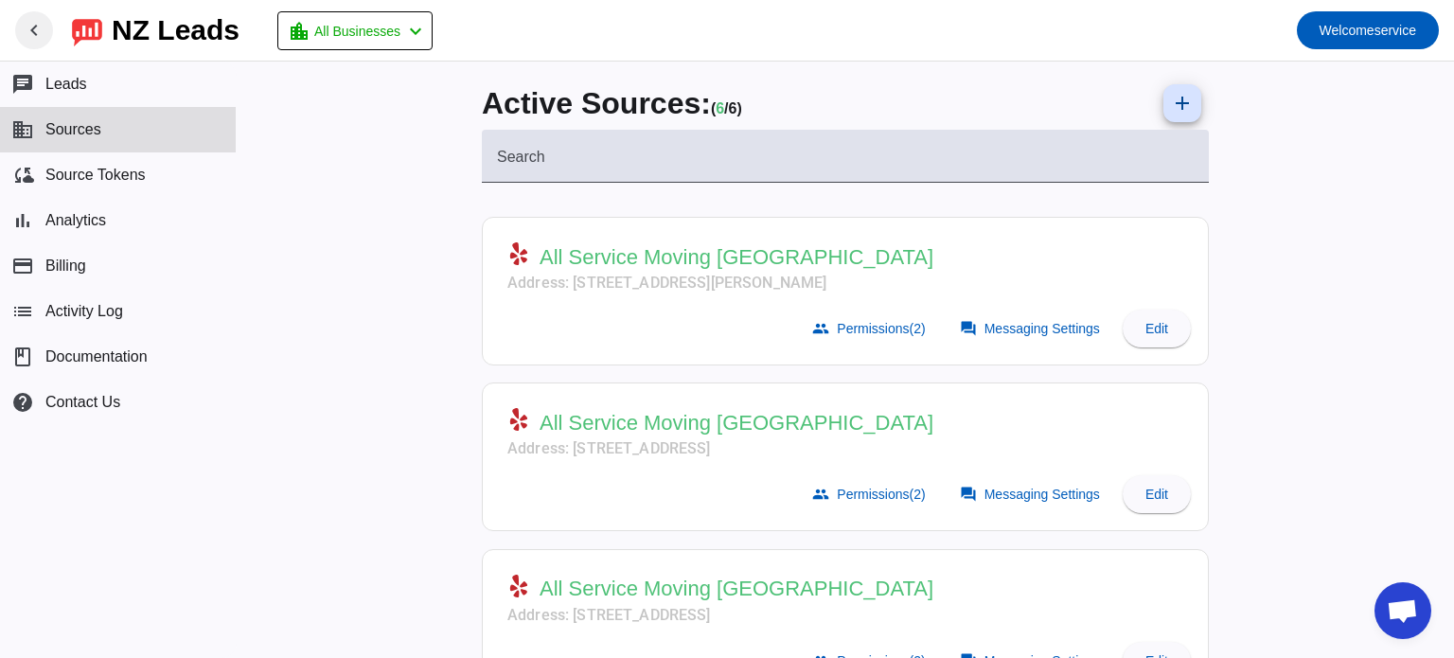
click at [719, 259] on span "All Service Moving Beaverton" at bounding box center [737, 257] width 394 height 27
click at [1018, 332] on span "Messaging Settings" at bounding box center [1042, 328] width 115 height 15
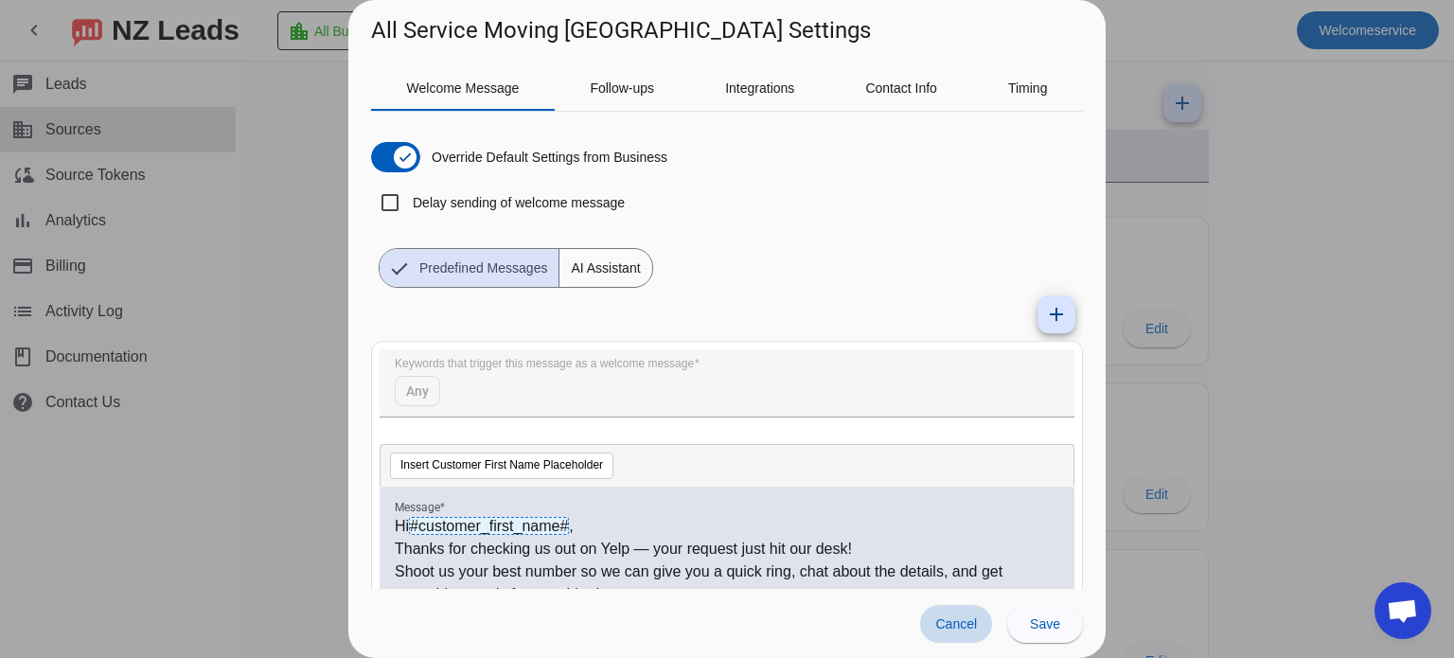
click at [954, 624] on span "Cancel" at bounding box center [956, 623] width 42 height 15
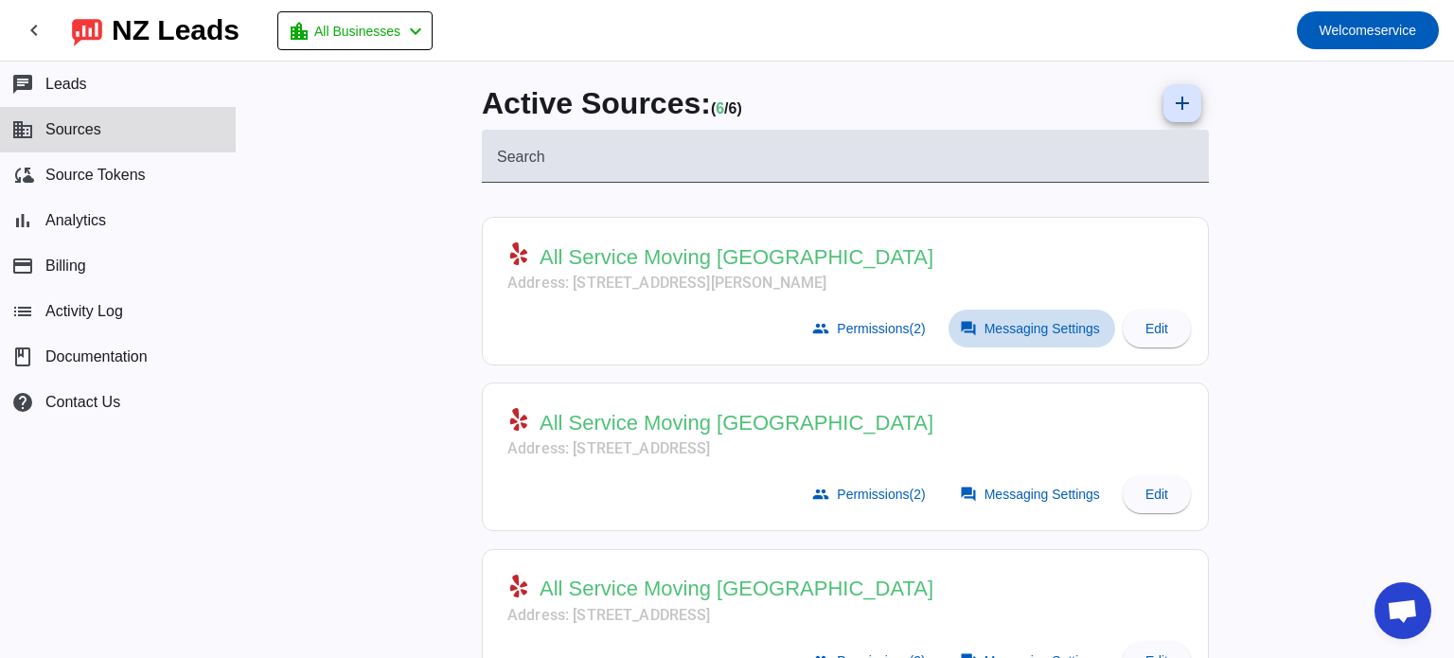
click at [1011, 334] on span "Messaging Settings" at bounding box center [1042, 328] width 115 height 15
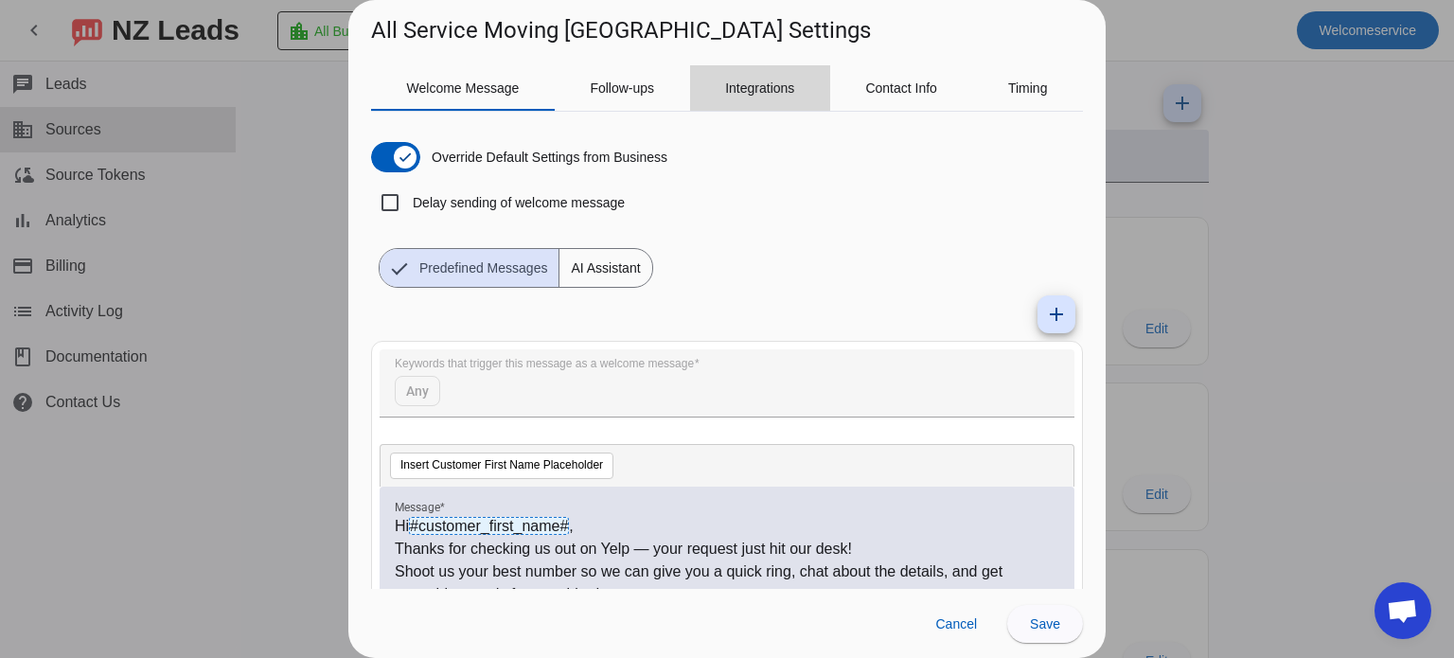
click at [764, 85] on span "Integrations" at bounding box center [759, 87] width 69 height 13
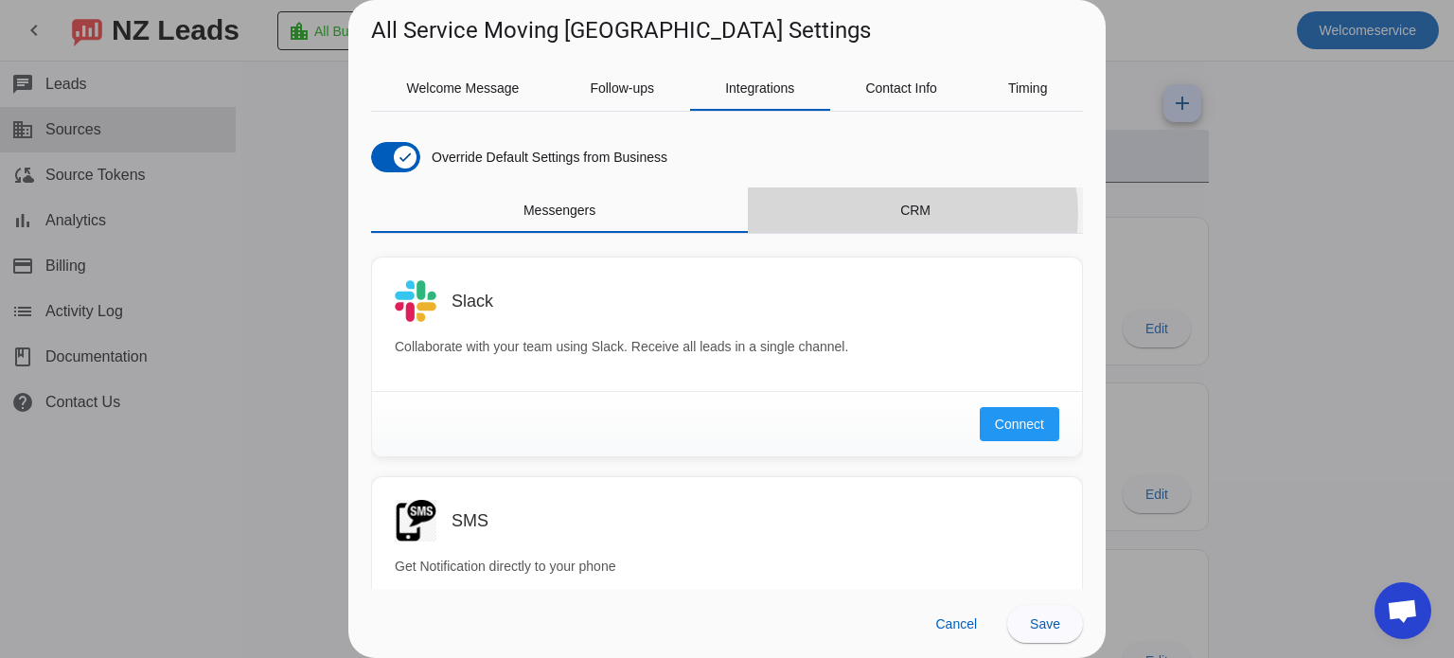
click at [900, 214] on span "CRM" at bounding box center [915, 210] width 30 height 13
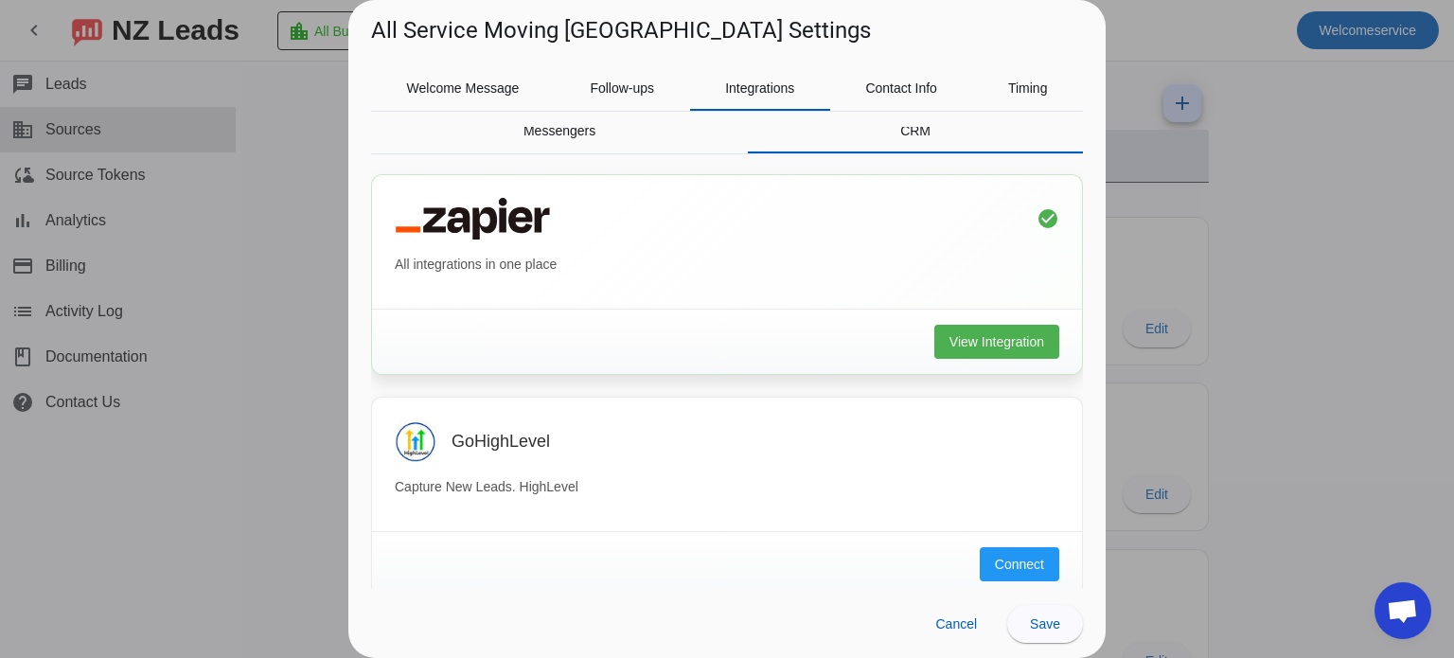
scroll to position [100, 0]
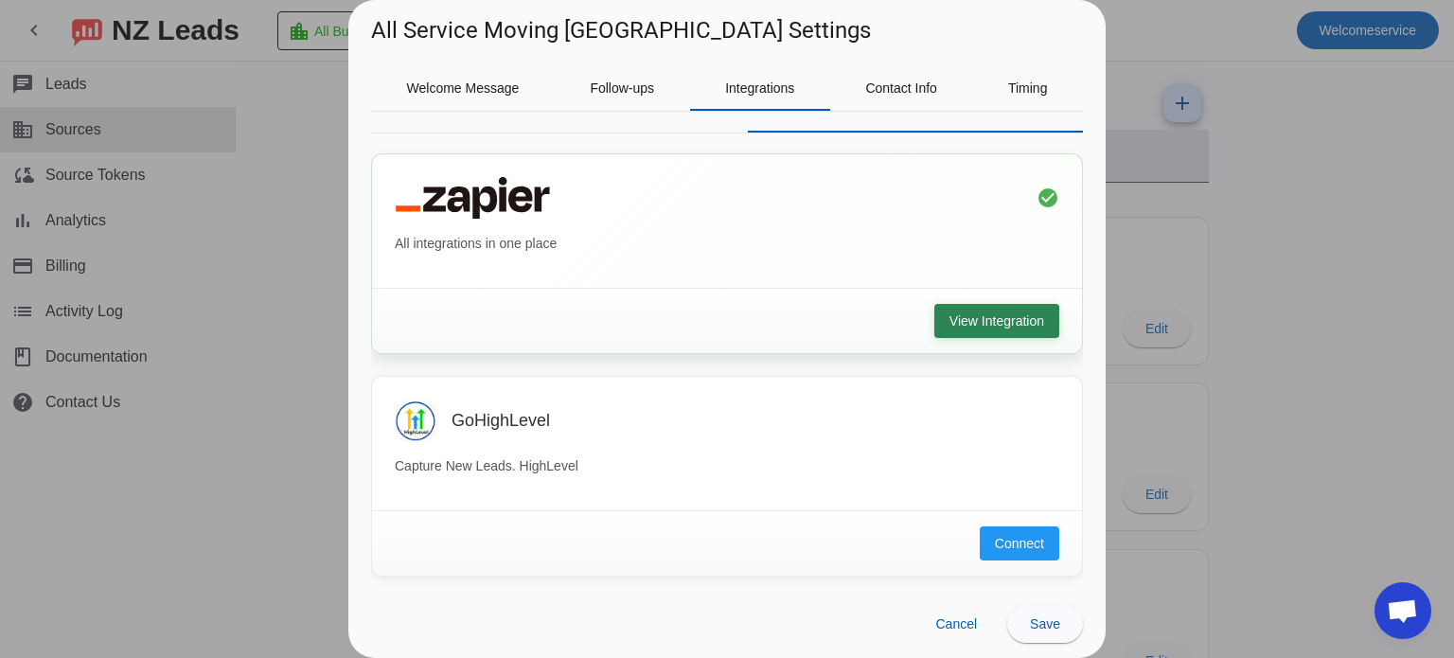
click at [950, 326] on span "View Integration" at bounding box center [997, 320] width 95 height 19
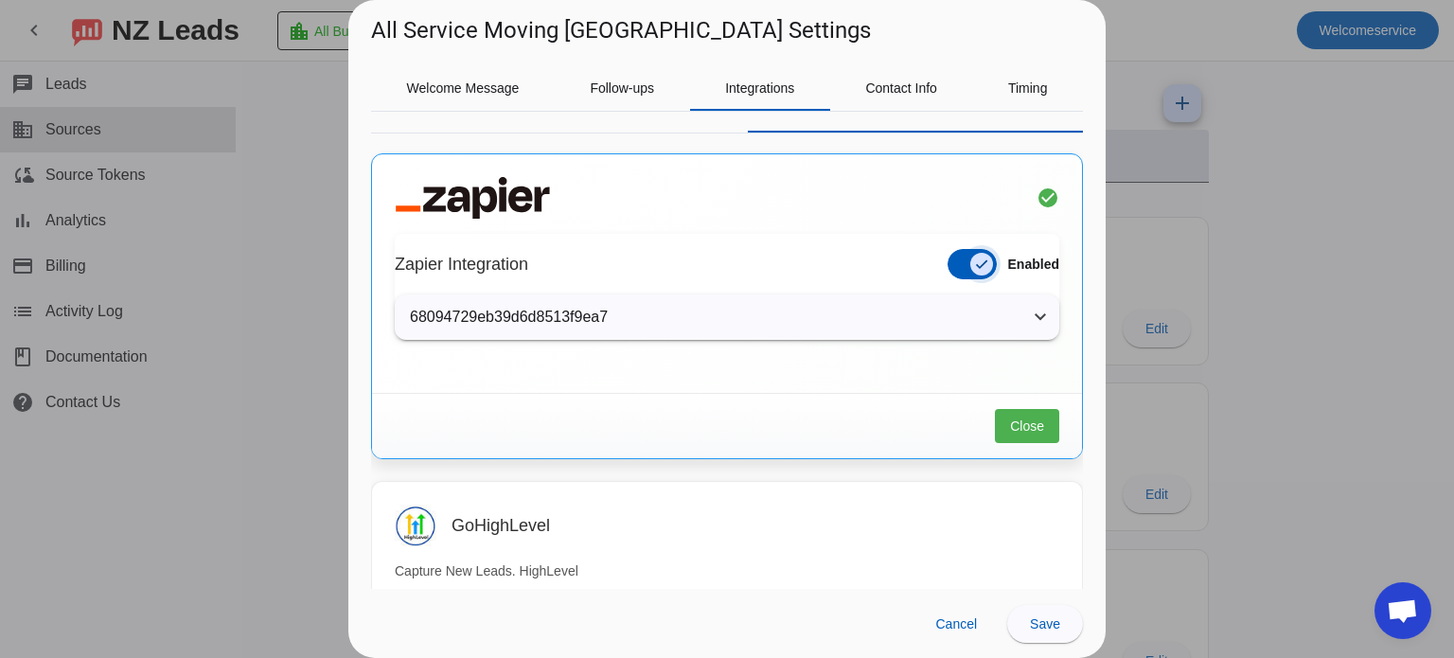
click at [970, 265] on span "button" at bounding box center [981, 264] width 23 height 23
click at [1010, 419] on span "Close" at bounding box center [1027, 426] width 34 height 19
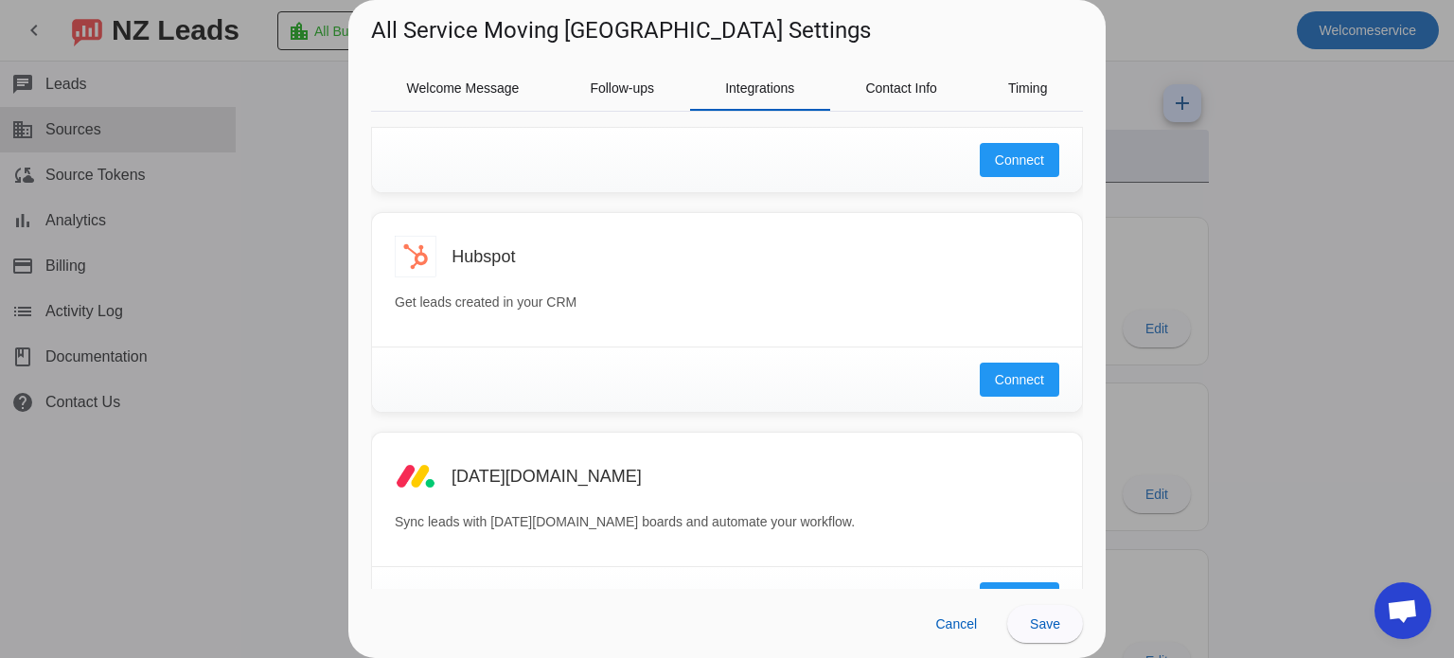
scroll to position [485, 0]
click at [995, 374] on span "Connect" at bounding box center [1019, 375] width 49 height 19
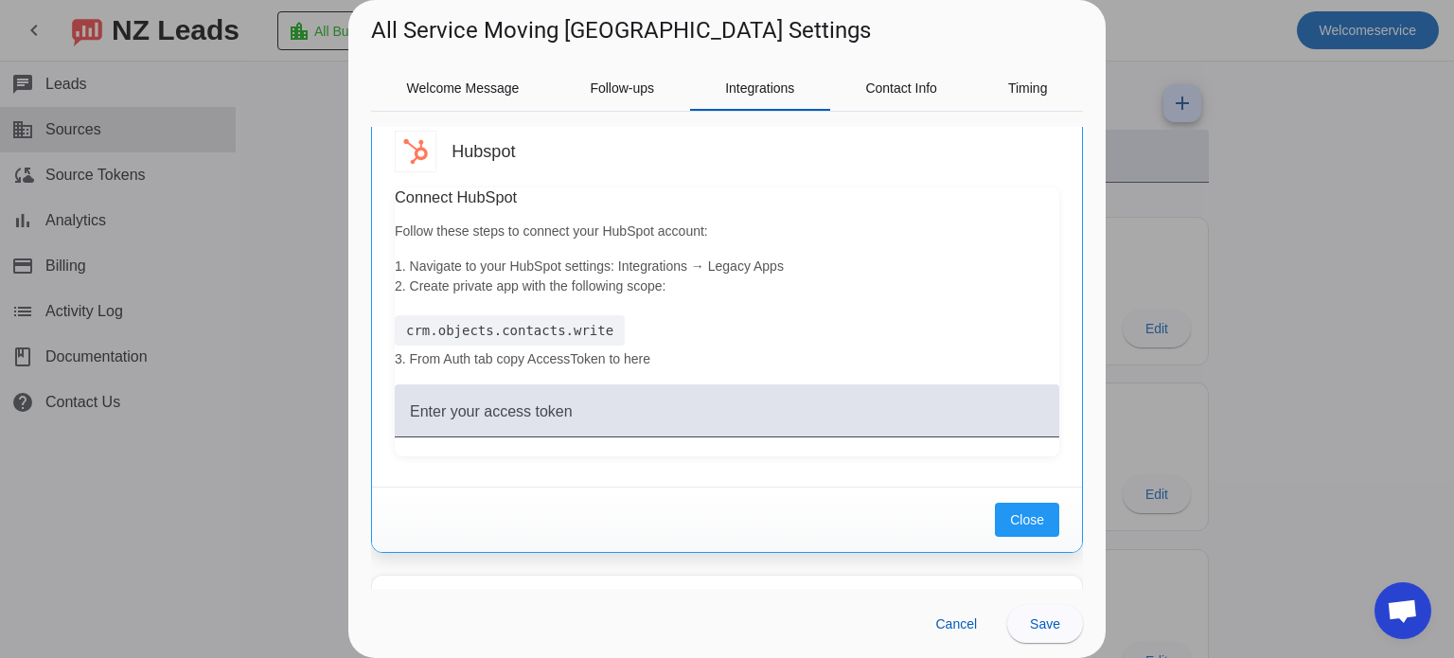
scroll to position [587, 0]
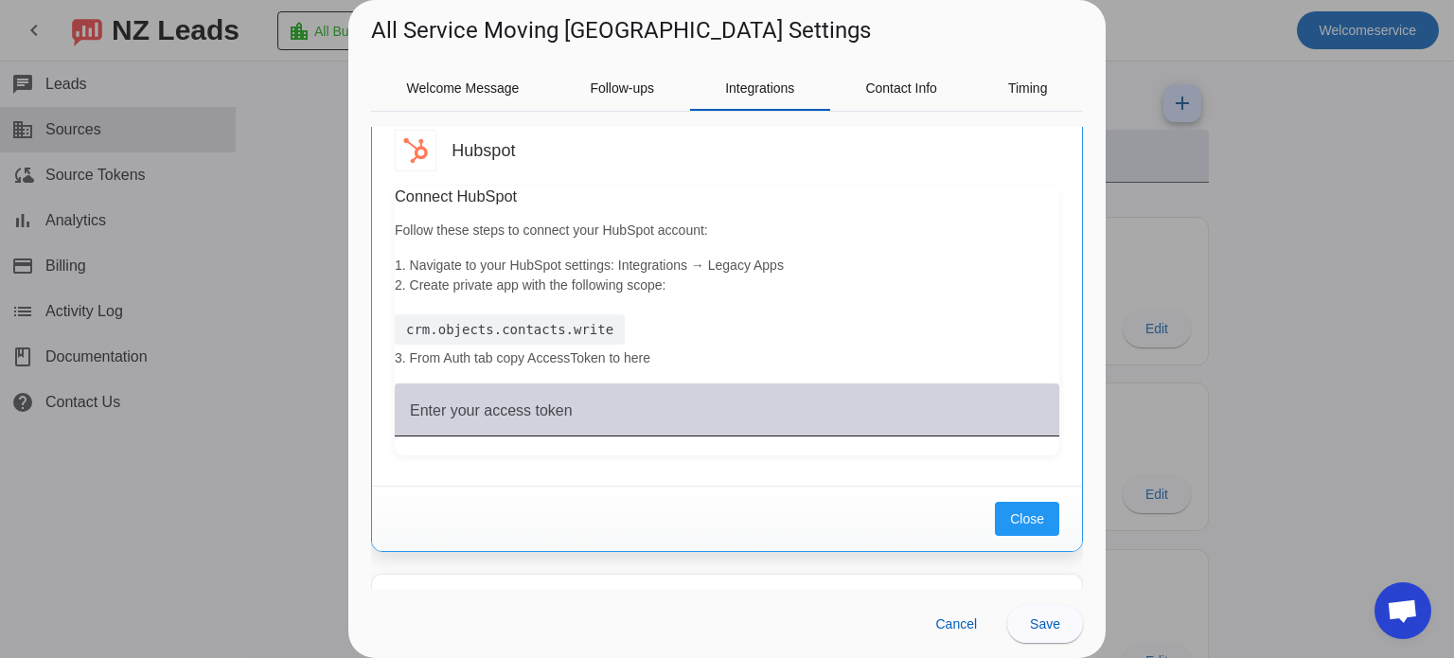
click at [598, 399] on div "Enter your access token" at bounding box center [727, 409] width 634 height 53
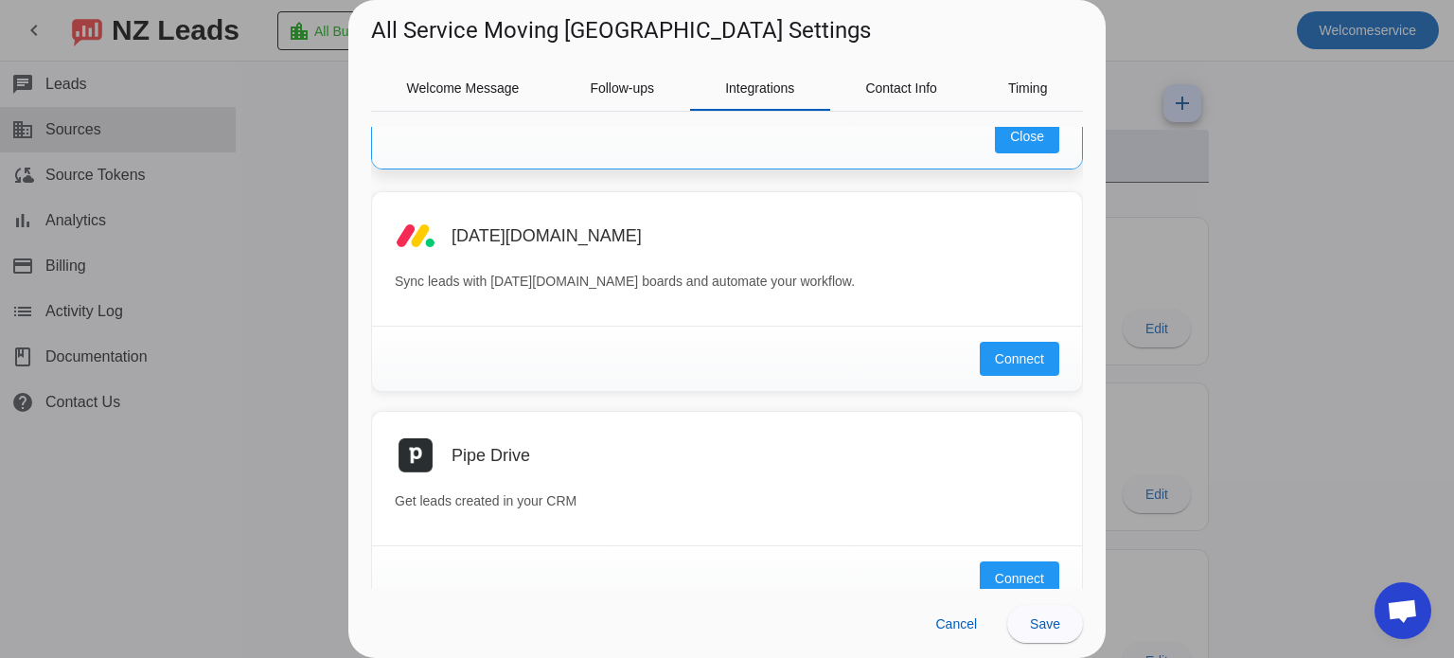
scroll to position [1653, 0]
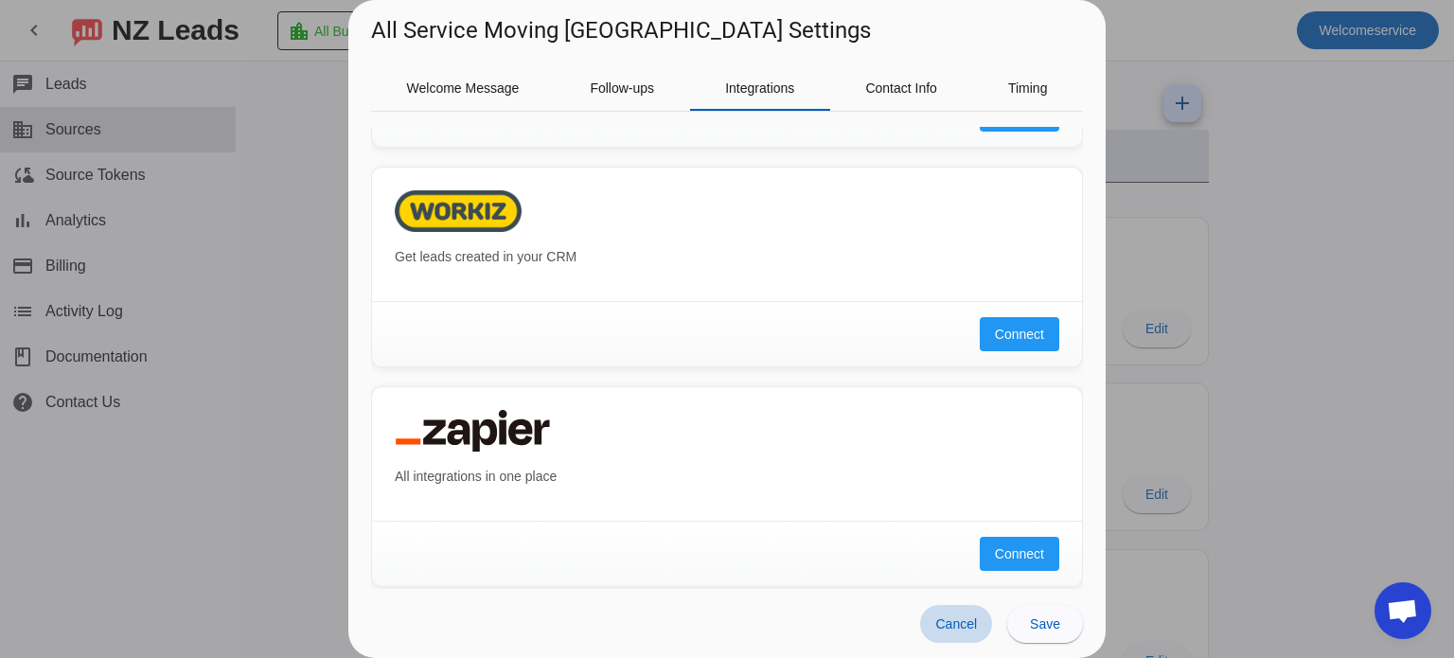
click at [937, 616] on span "Cancel" at bounding box center [956, 623] width 42 height 15
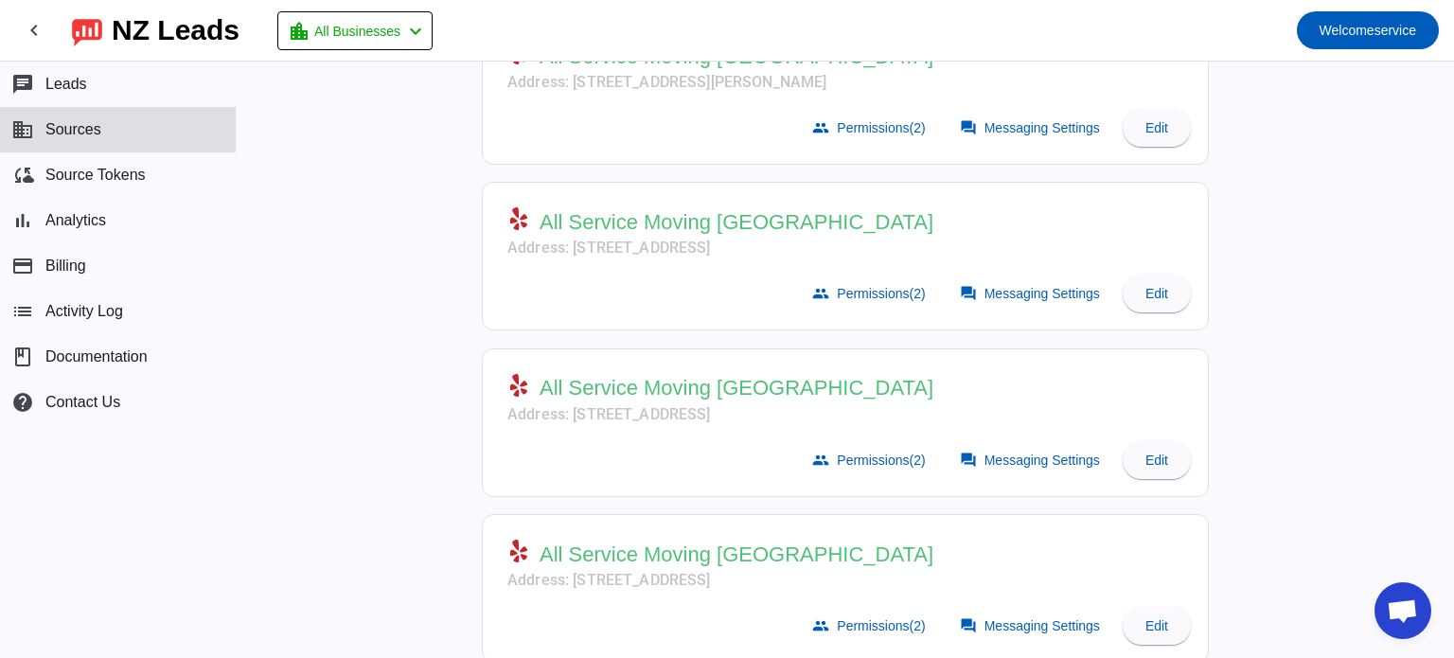
scroll to position [0, 0]
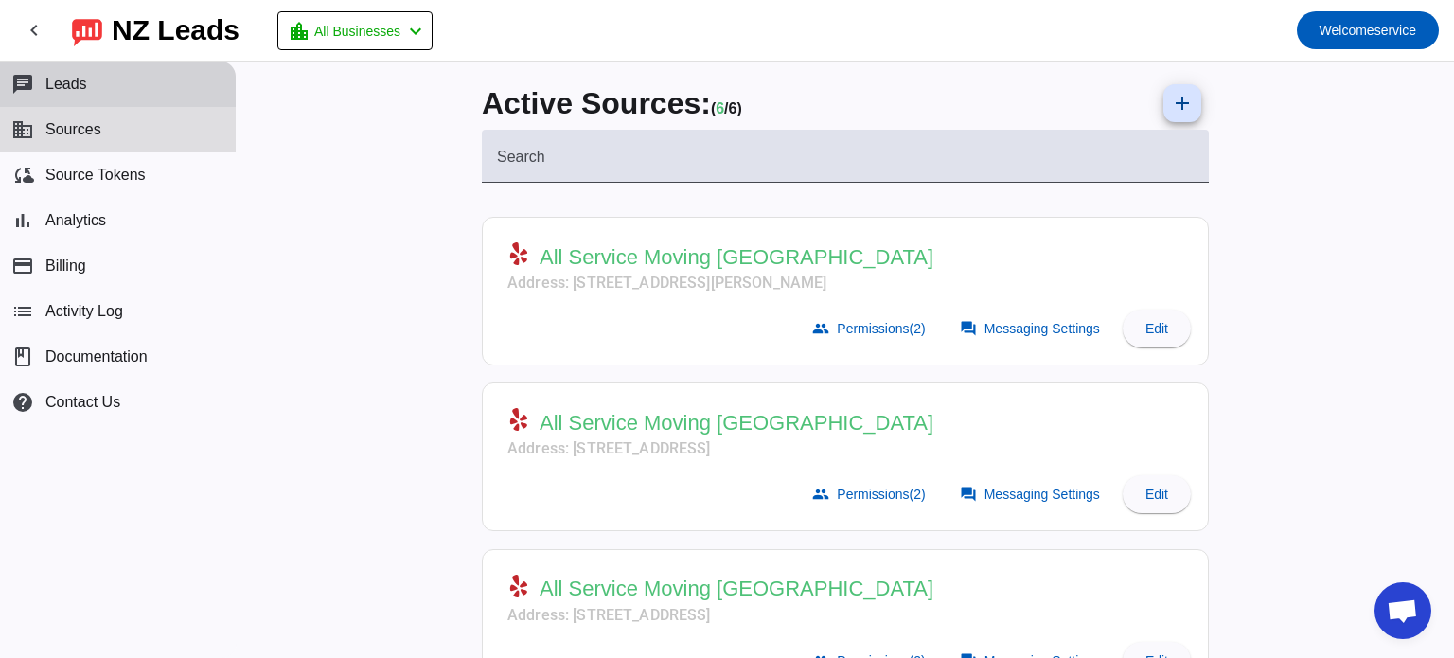
click at [100, 93] on button "chat Leads" at bounding box center [118, 84] width 236 height 45
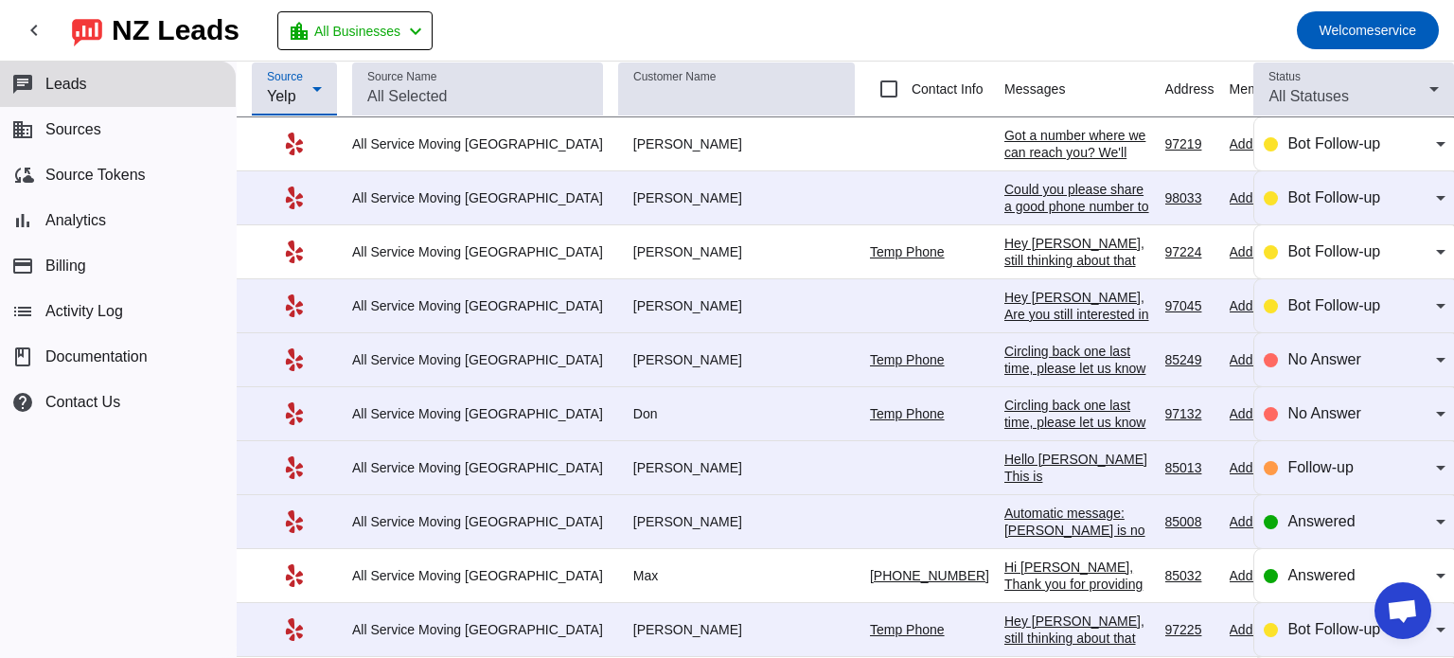
click at [302, 98] on div "Yelp" at bounding box center [289, 96] width 45 height 23
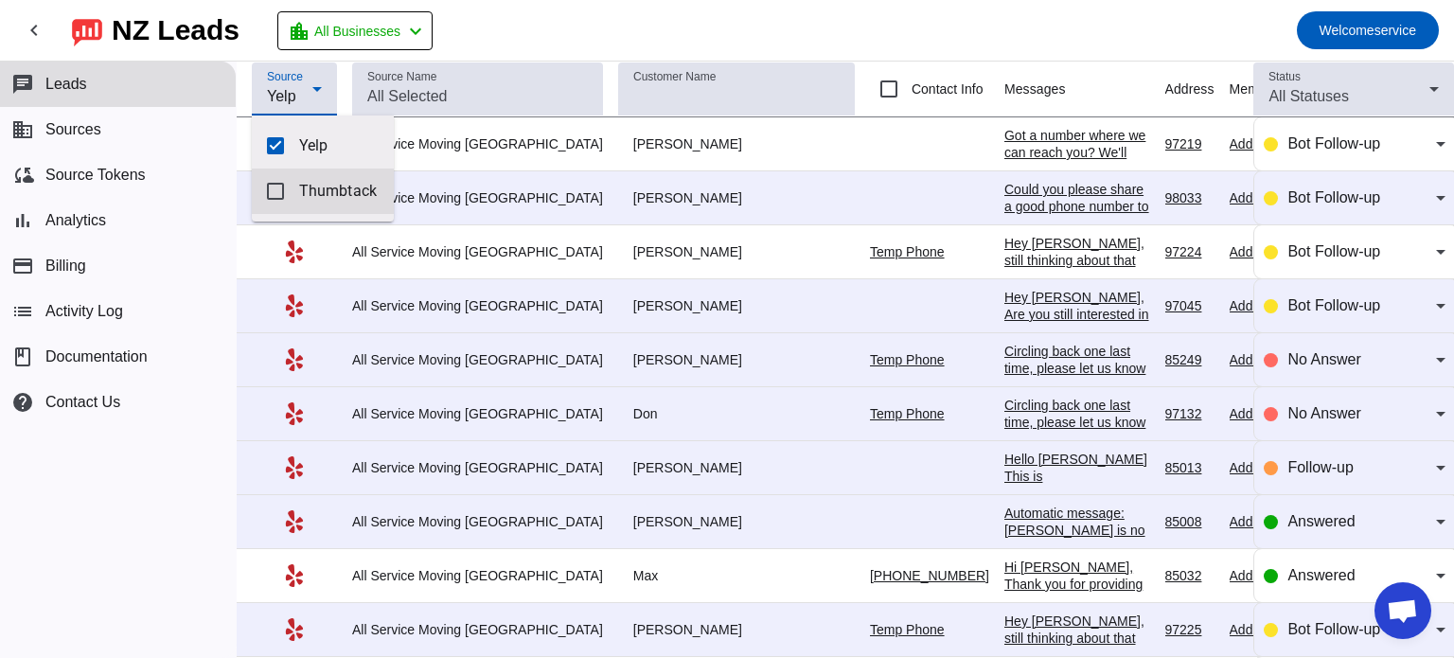
click at [319, 190] on span "Thumbtack" at bounding box center [339, 191] width 80 height 19
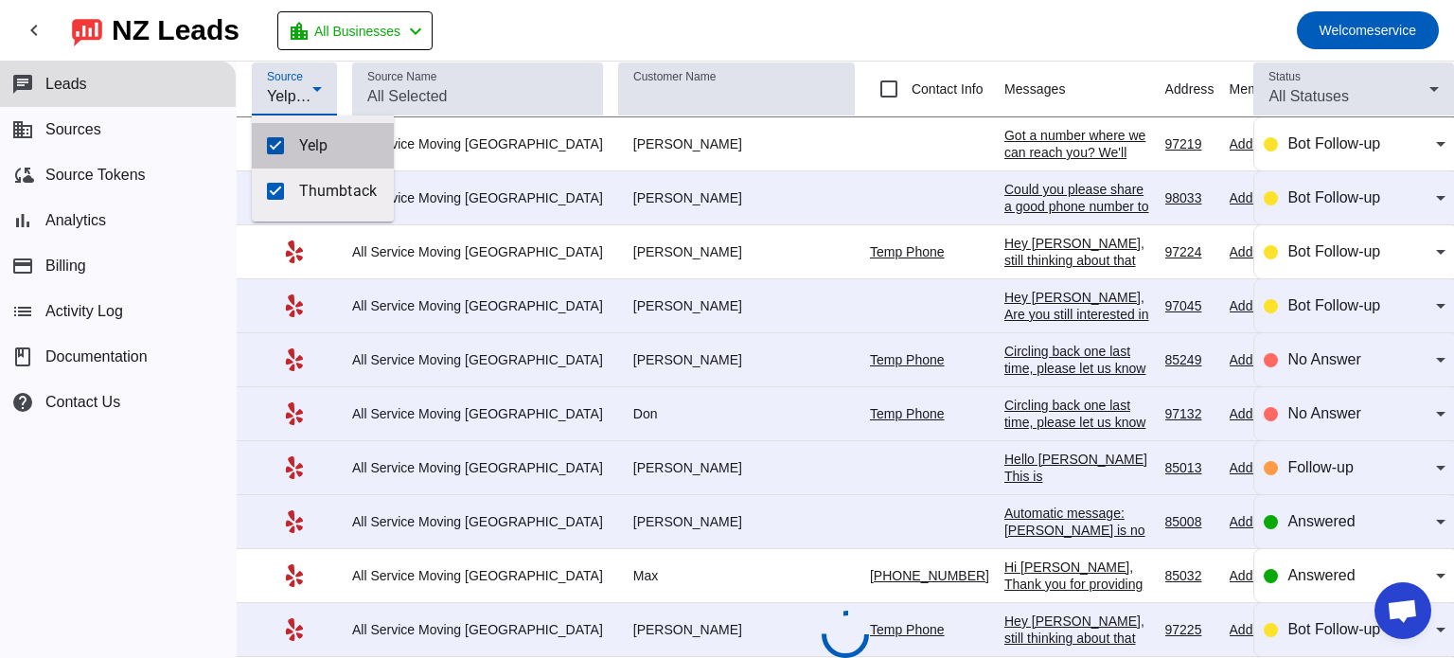
click at [311, 148] on span "Yelp" at bounding box center [339, 145] width 80 height 19
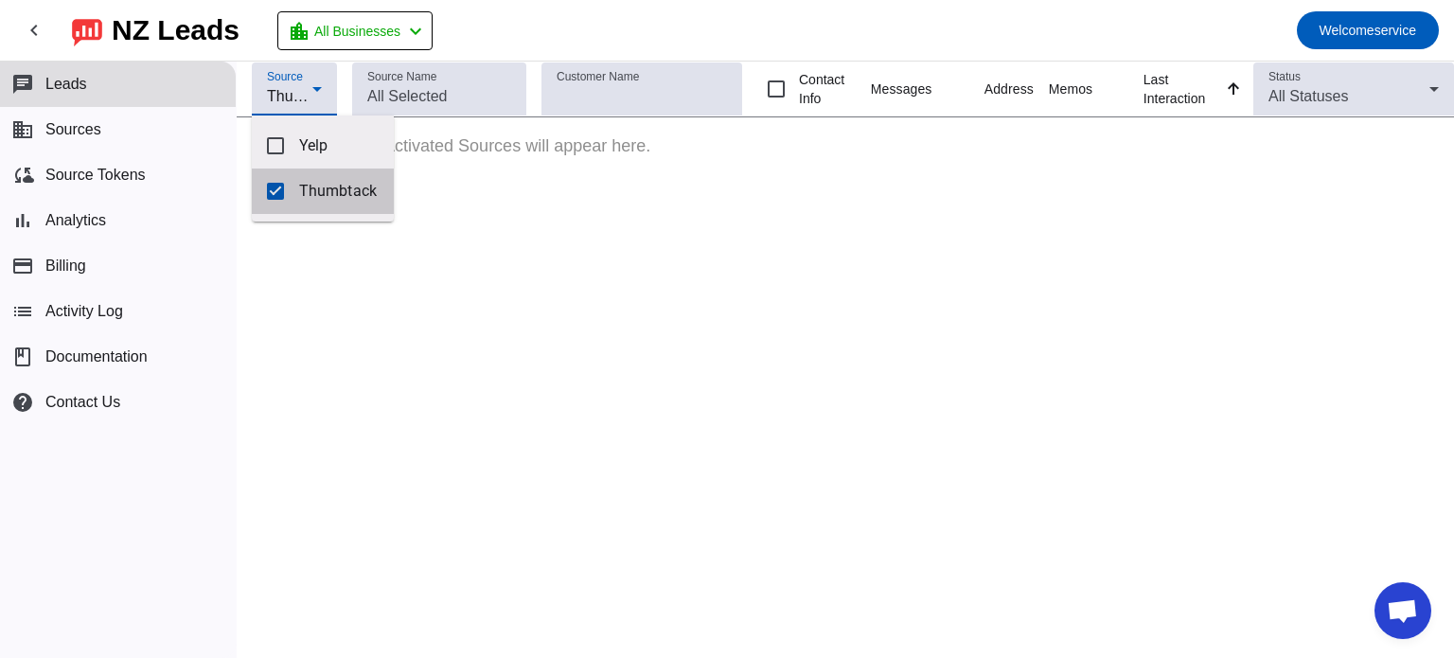
click at [329, 185] on span "Thumbtack" at bounding box center [339, 191] width 80 height 19
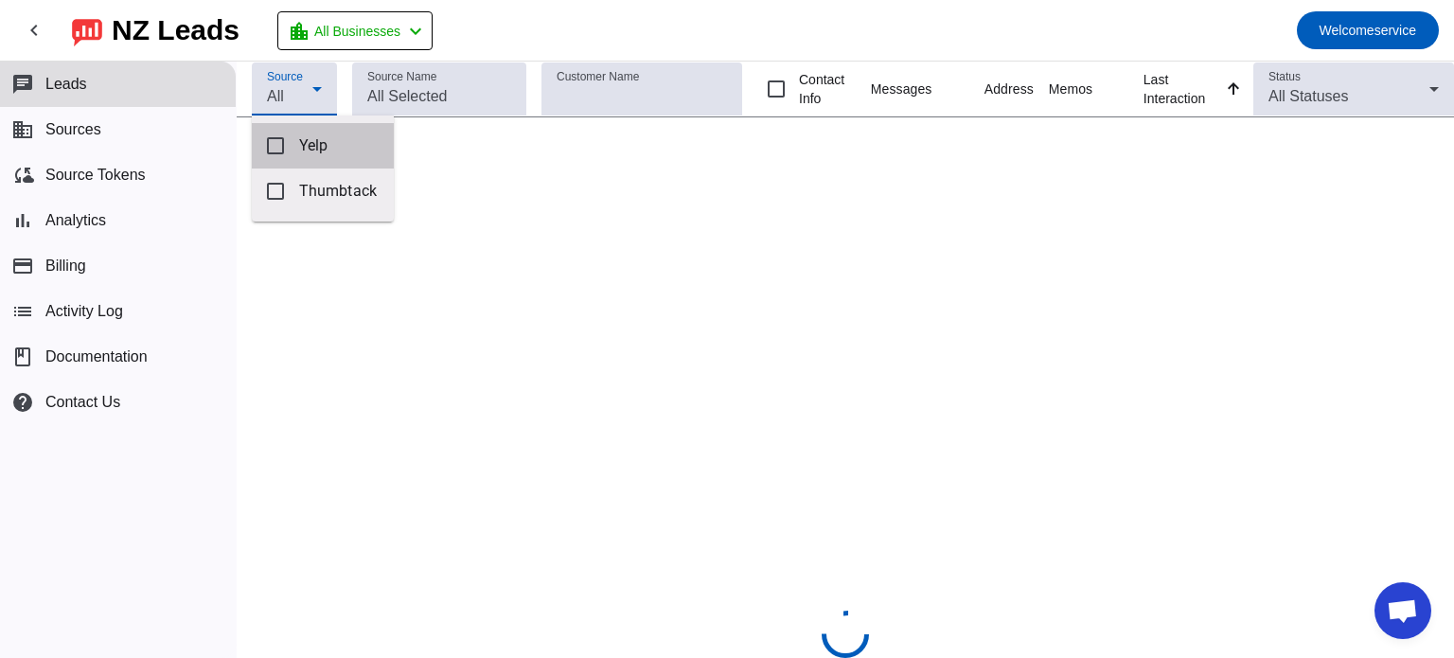
click at [320, 149] on span "Yelp" at bounding box center [339, 145] width 80 height 19
click at [559, 16] on div at bounding box center [727, 329] width 1454 height 658
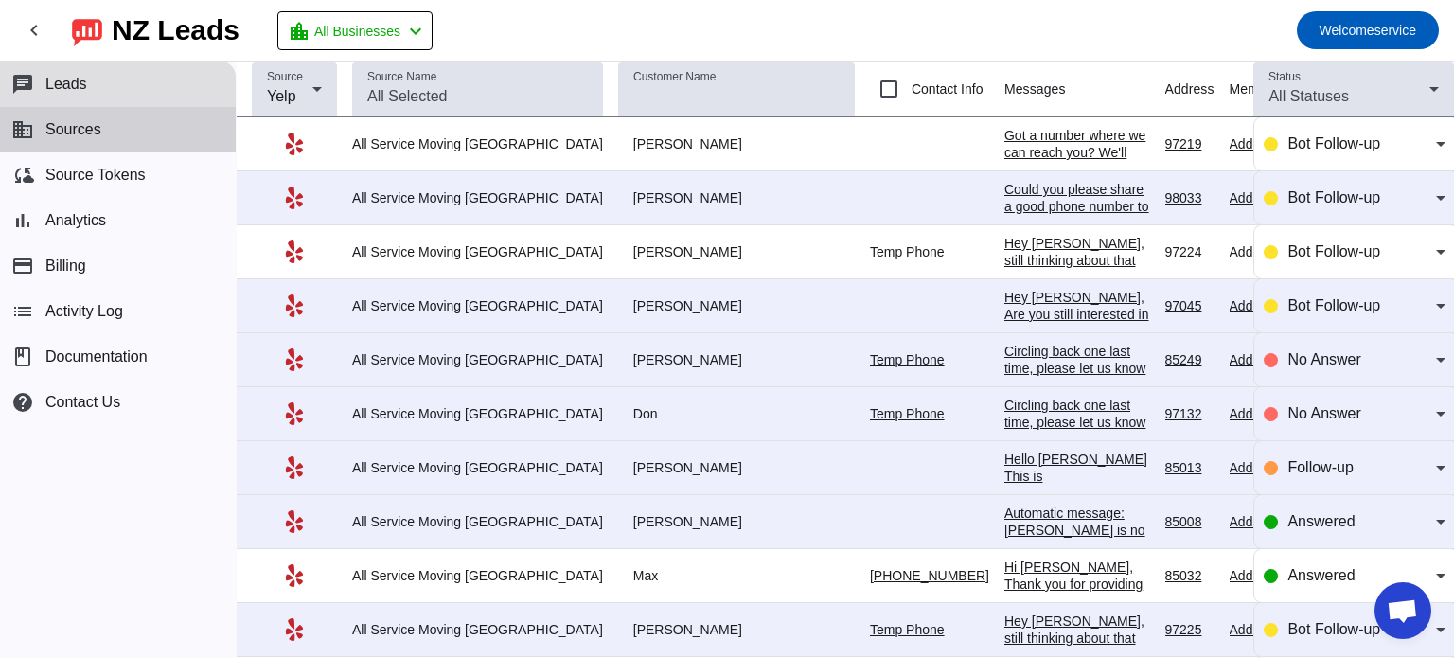
click at [114, 132] on button "business Sources" at bounding box center [118, 129] width 236 height 45
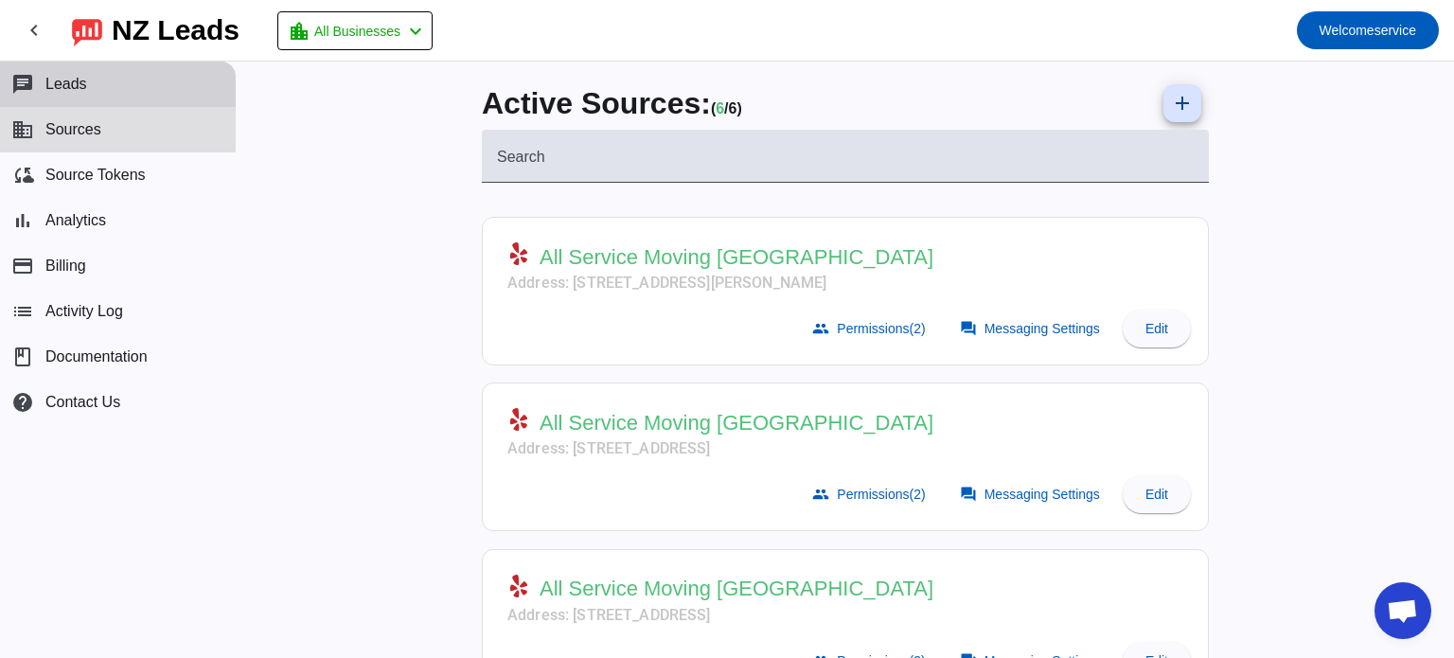
click at [102, 98] on button "chat Leads" at bounding box center [118, 84] width 236 height 45
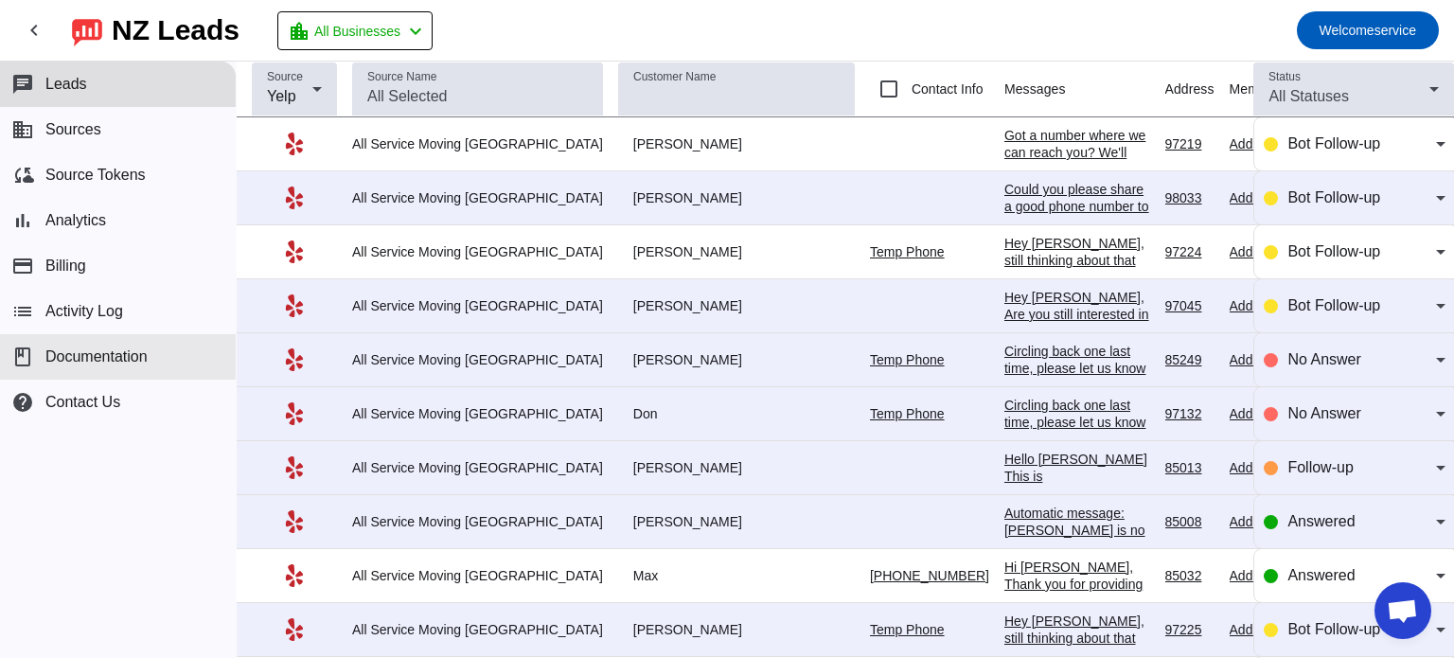
click at [114, 365] on button "book Documentation" at bounding box center [118, 356] width 236 height 45
click at [1421, 616] on span "Open chat" at bounding box center [1403, 610] width 57 height 57
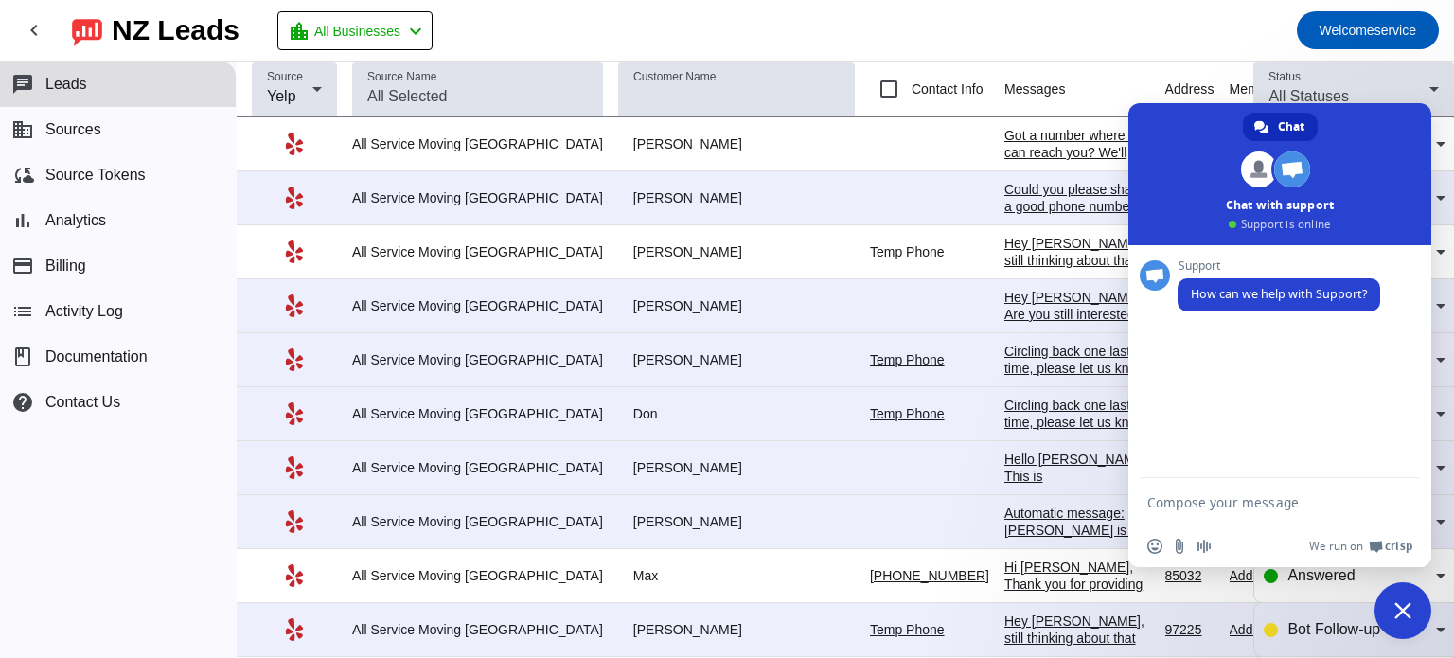
click at [1401, 608] on span "Close chat" at bounding box center [1403, 610] width 17 height 17
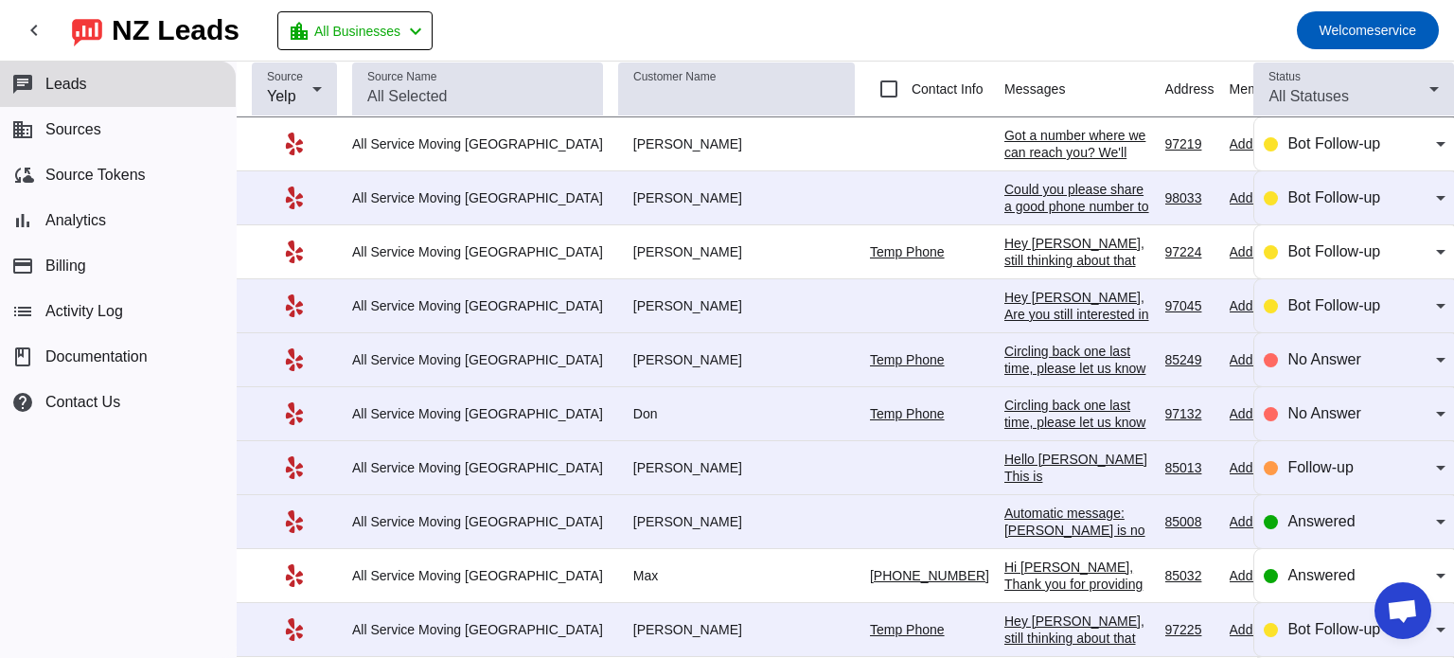
click at [1401, 608] on span "Open chat" at bounding box center [1402, 612] width 31 height 27
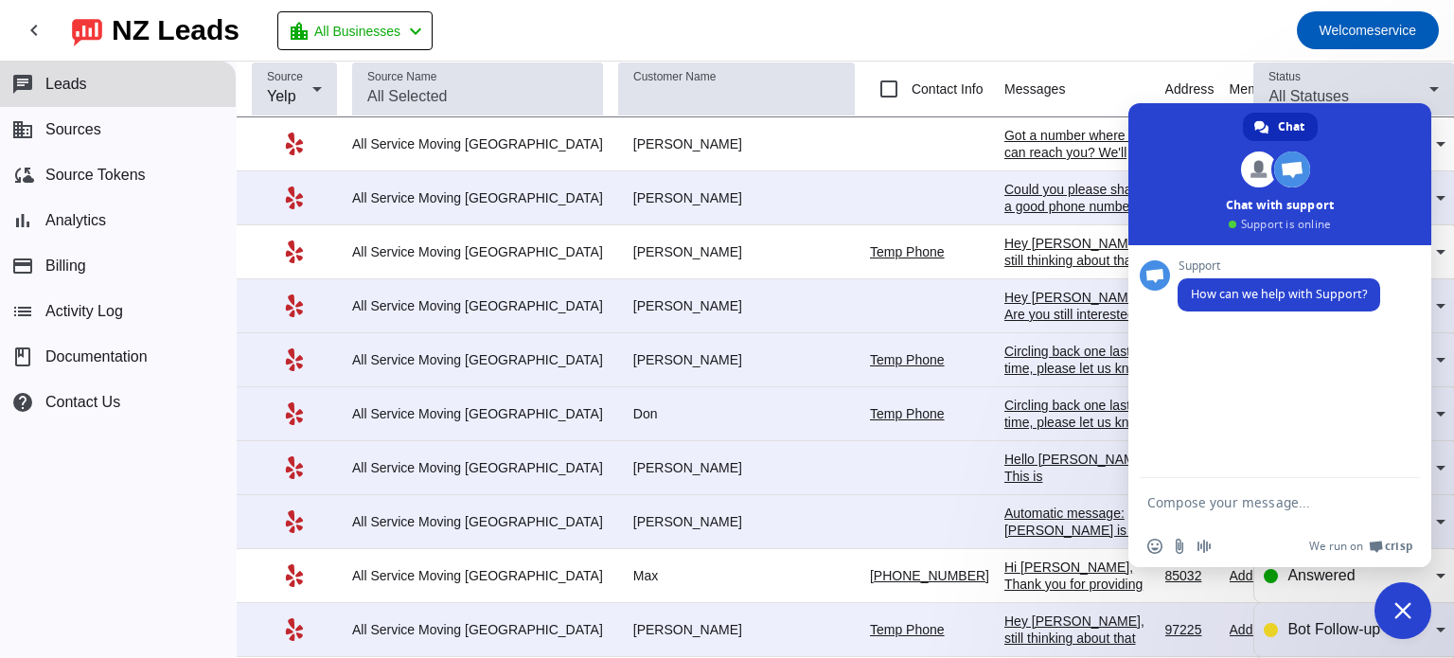
click at [1063, 19] on mat-toolbar-row "chevron_left NZ Leads location_city All Businesses chevron_left Welcome service" at bounding box center [727, 30] width 1454 height 61
click at [1399, 611] on span "Close chat" at bounding box center [1403, 610] width 17 height 17
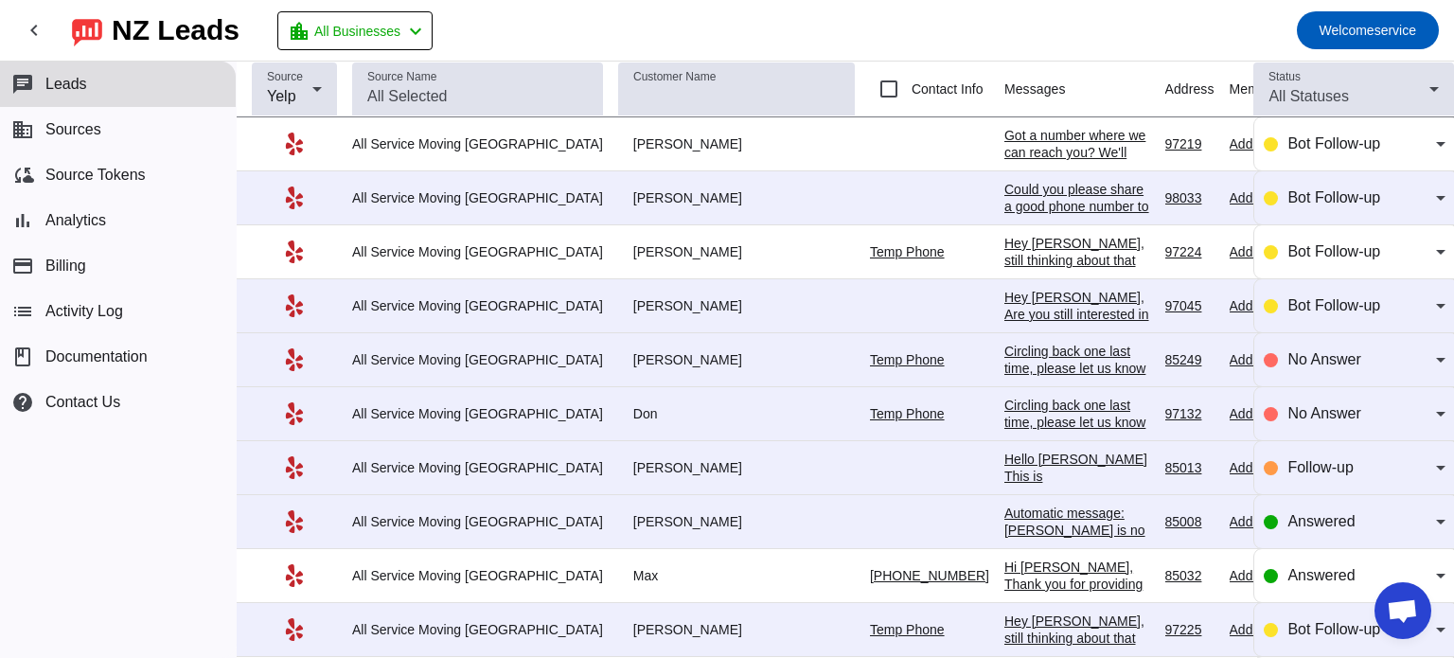
click at [1399, 613] on span "Open chat" at bounding box center [1402, 612] width 31 height 27
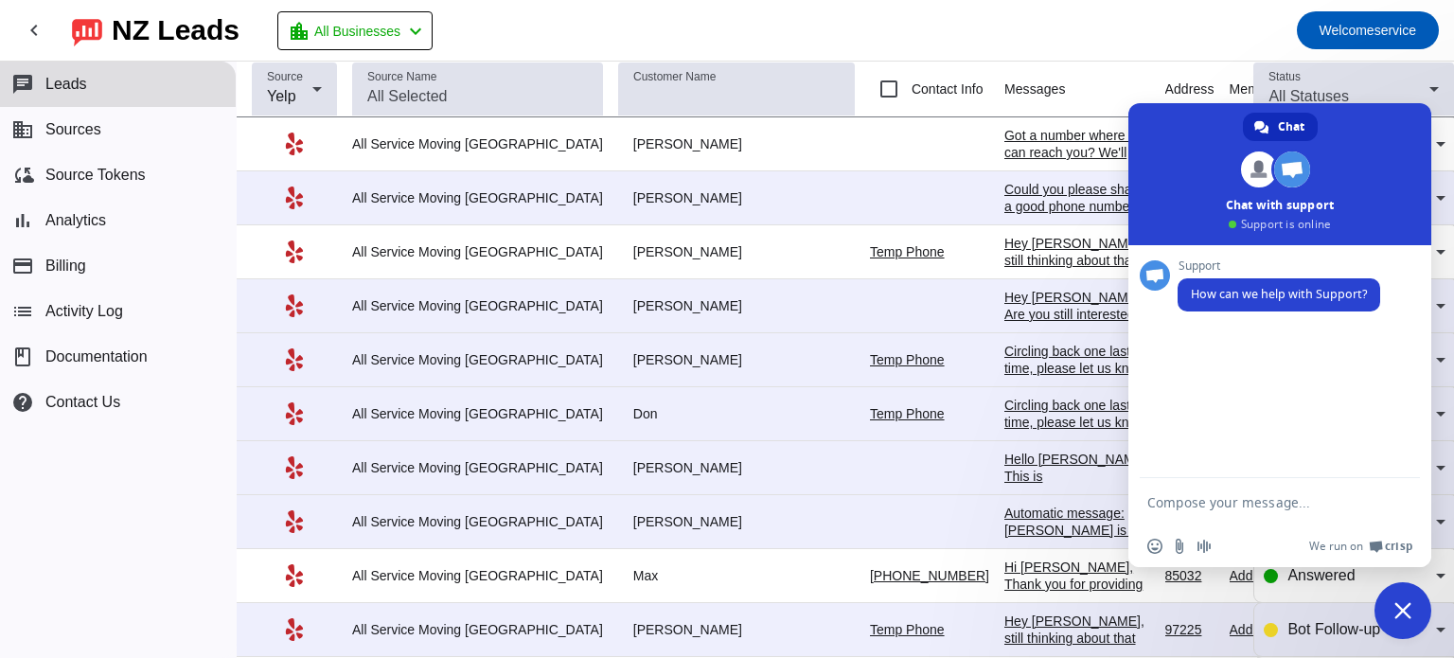
click at [1409, 608] on span "Close chat" at bounding box center [1403, 610] width 17 height 17
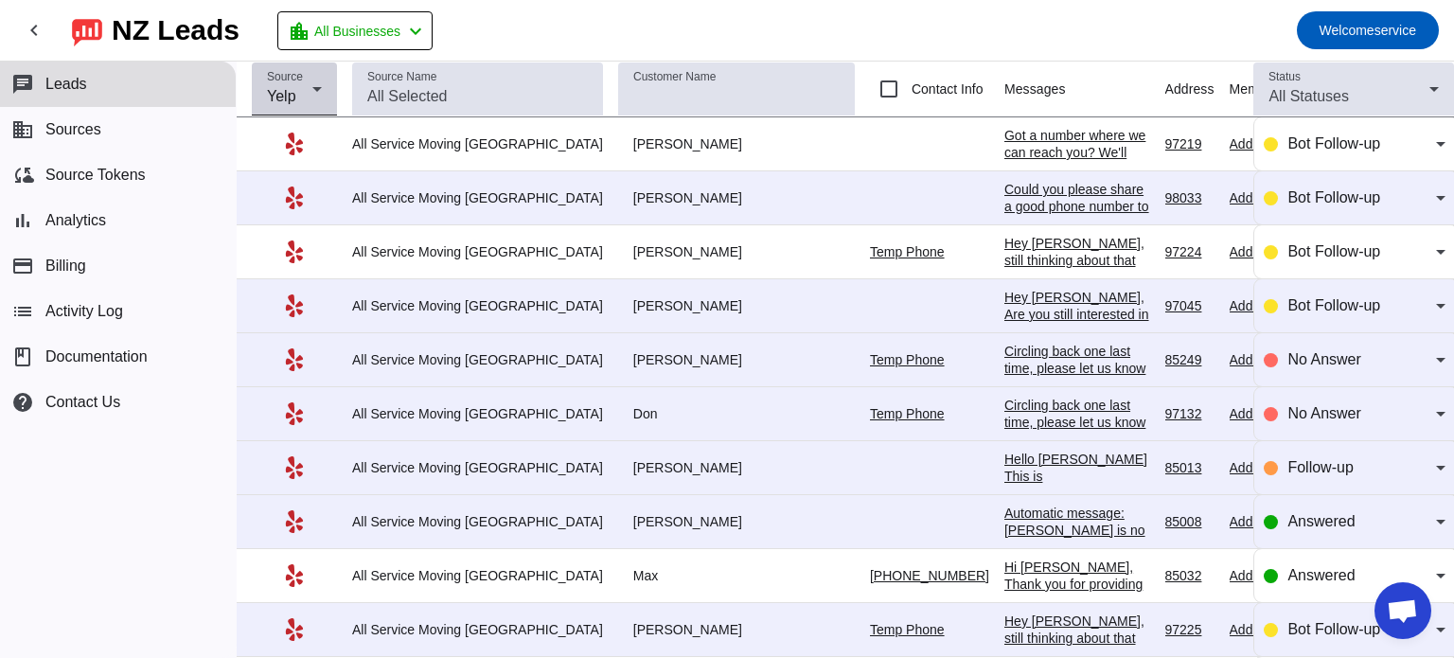
click at [287, 103] on span "Yelp" at bounding box center [281, 96] width 29 height 16
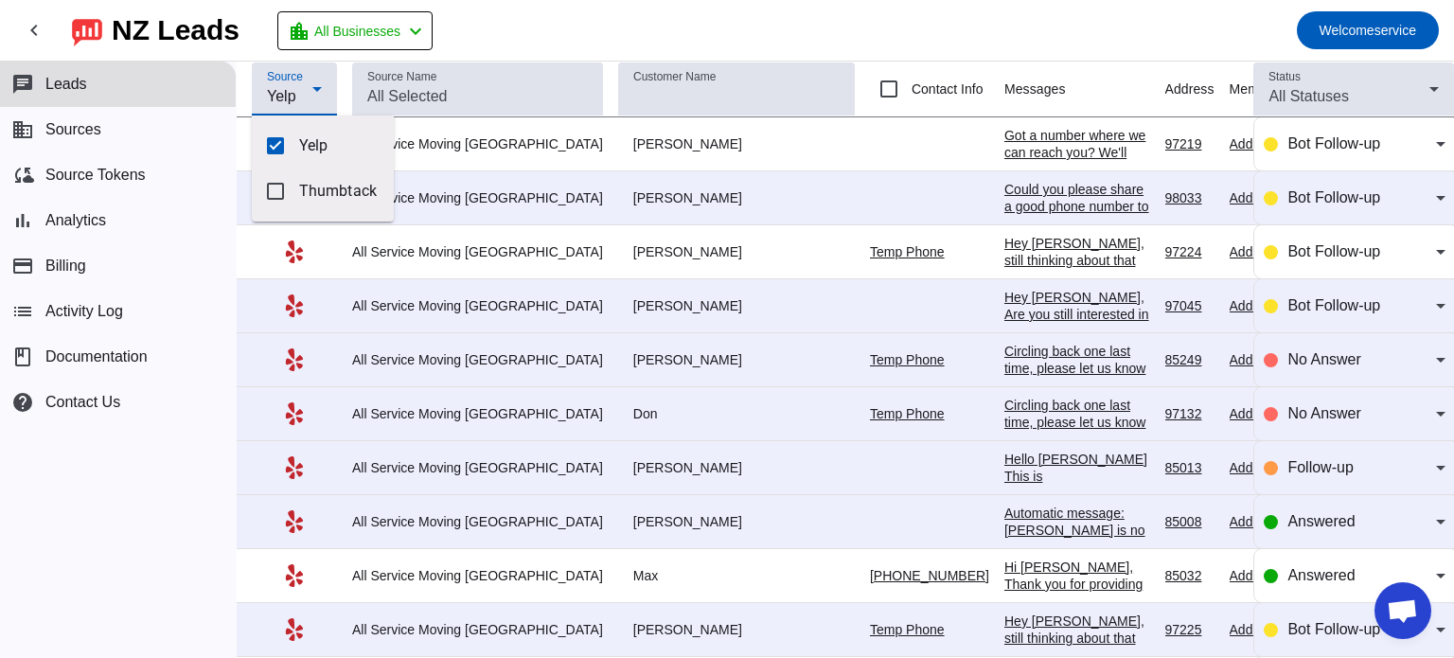
click at [927, 150] on div at bounding box center [727, 329] width 1454 height 658
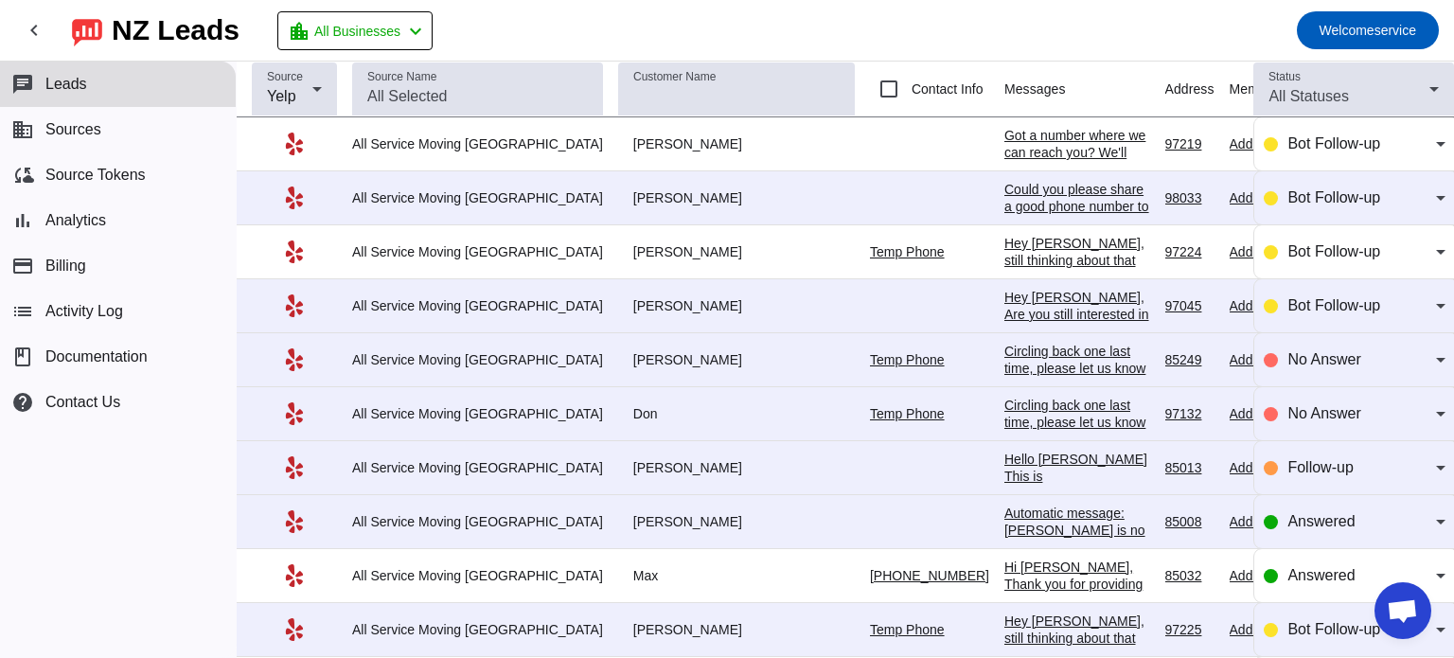
click at [1004, 151] on div "Got a number where we can reach you? We'll ring you up for more details. Promis…" at bounding box center [1077, 169] width 146 height 85
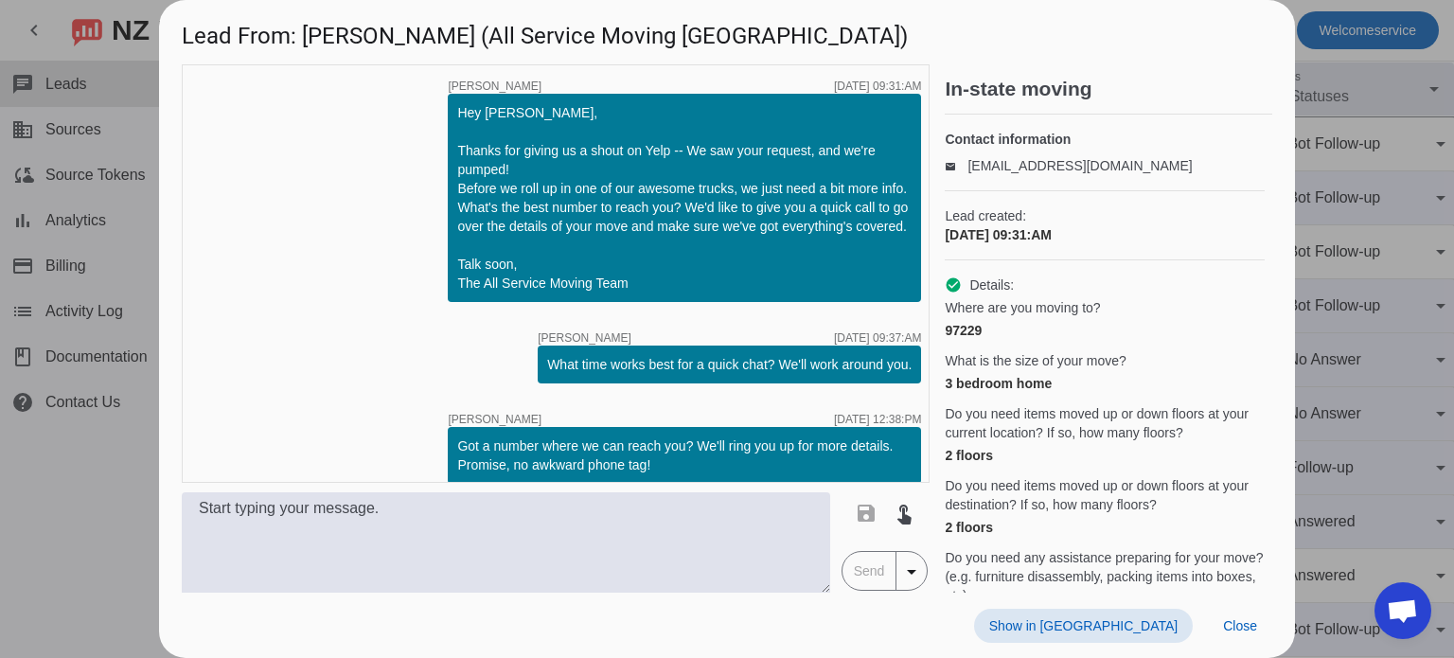
scroll to position [16, 0]
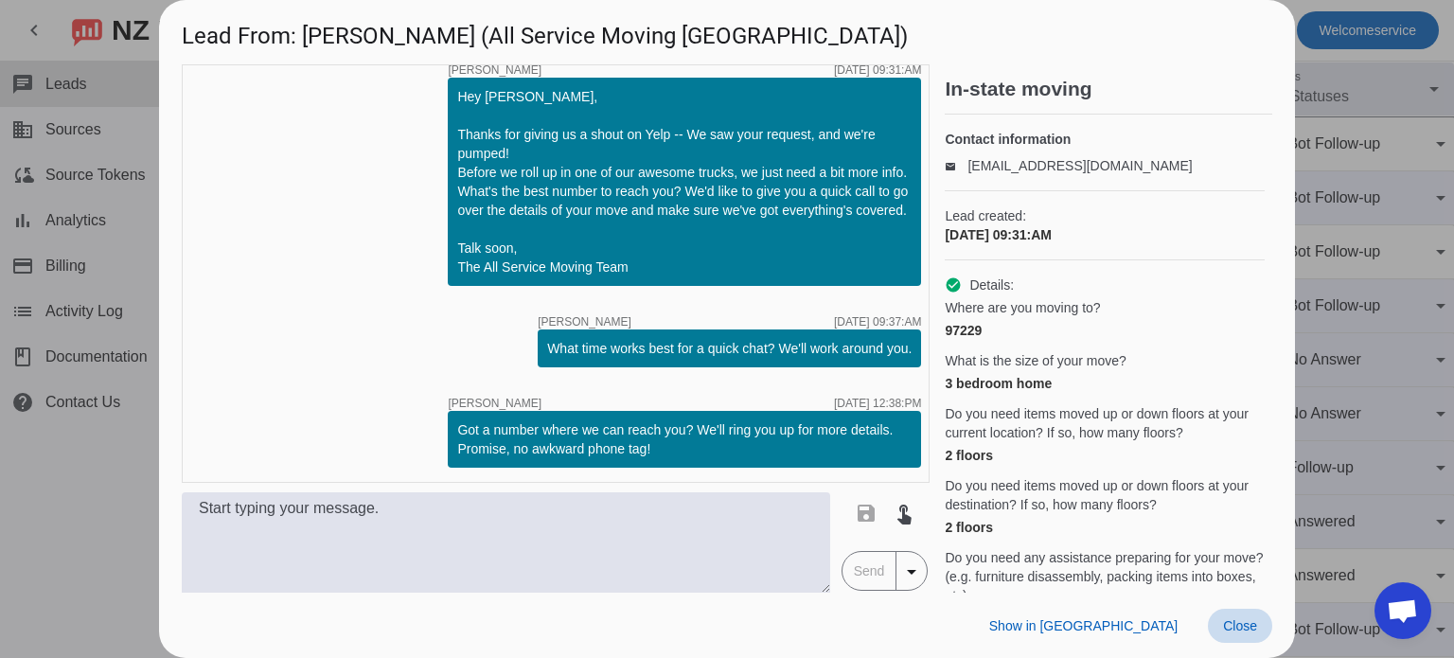
click at [1237, 623] on span "Close" at bounding box center [1240, 625] width 34 height 15
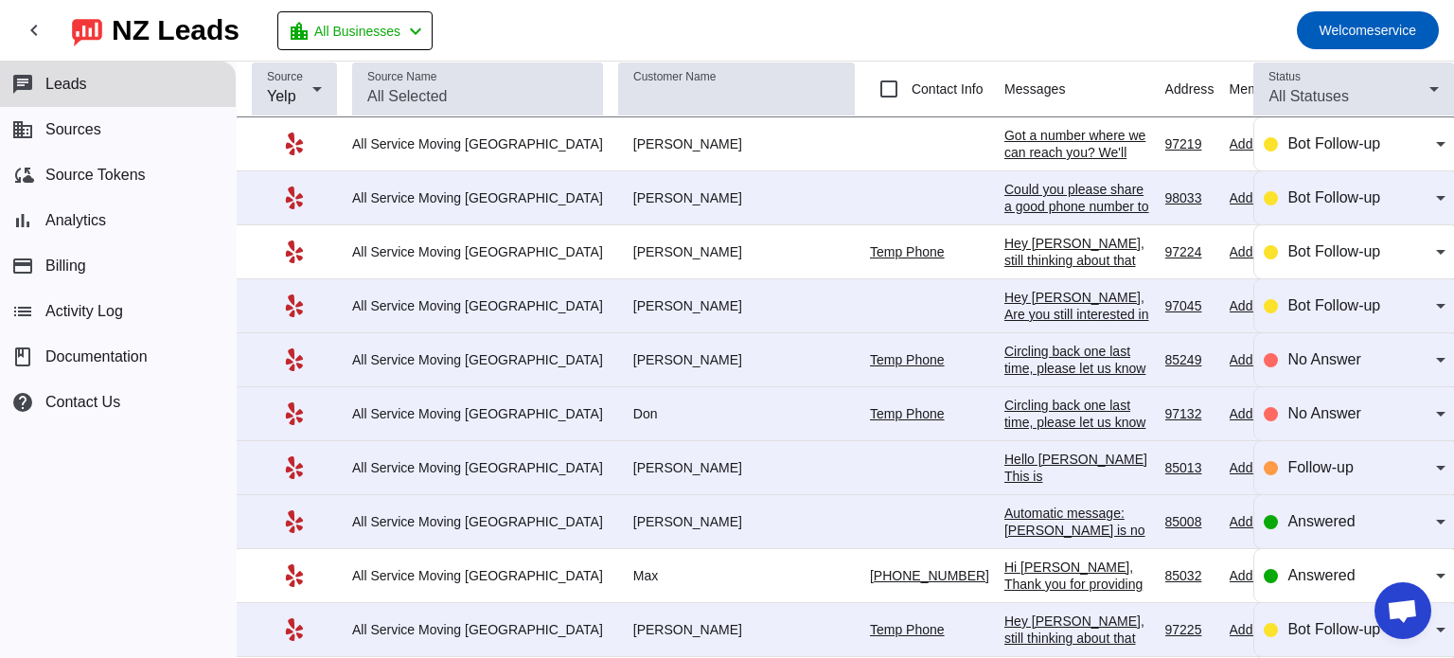
click at [1004, 132] on div "Got a number where we can reach you? We'll ring you up for more details. Promis…" at bounding box center [1077, 169] width 146 height 85
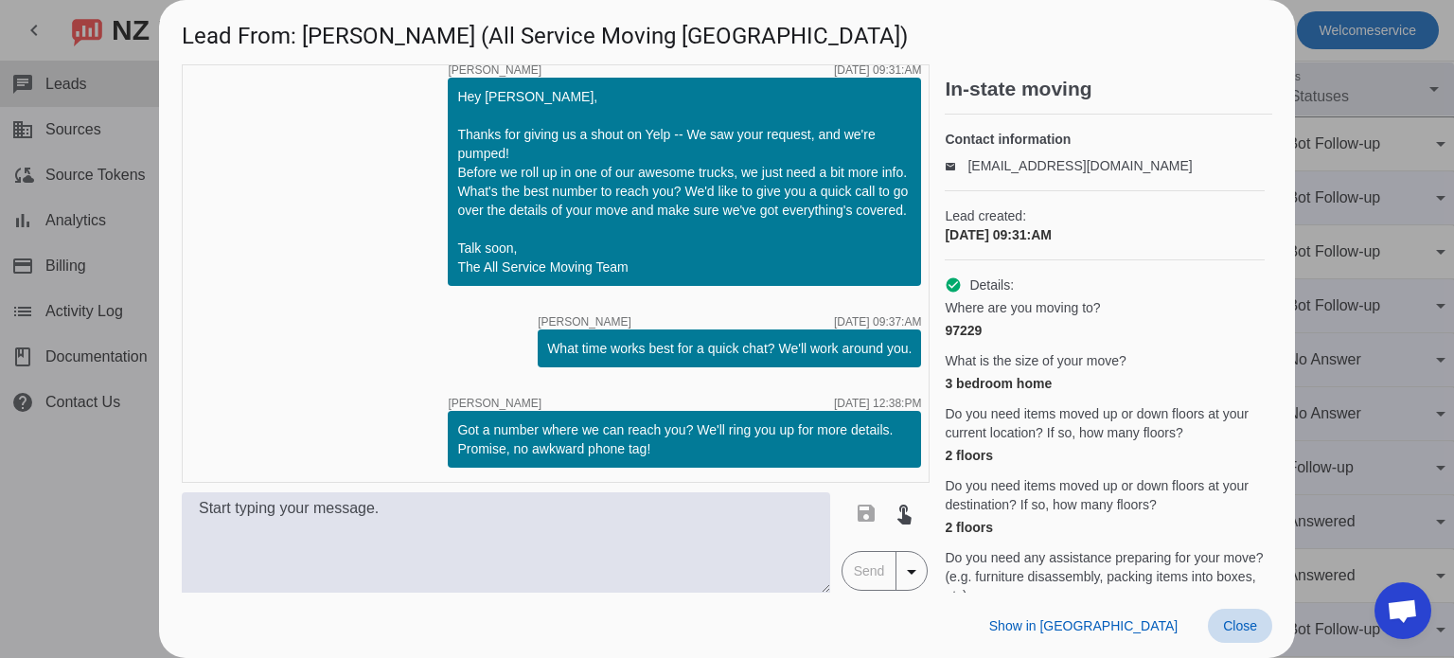
click at [1230, 620] on span "Close" at bounding box center [1240, 625] width 34 height 15
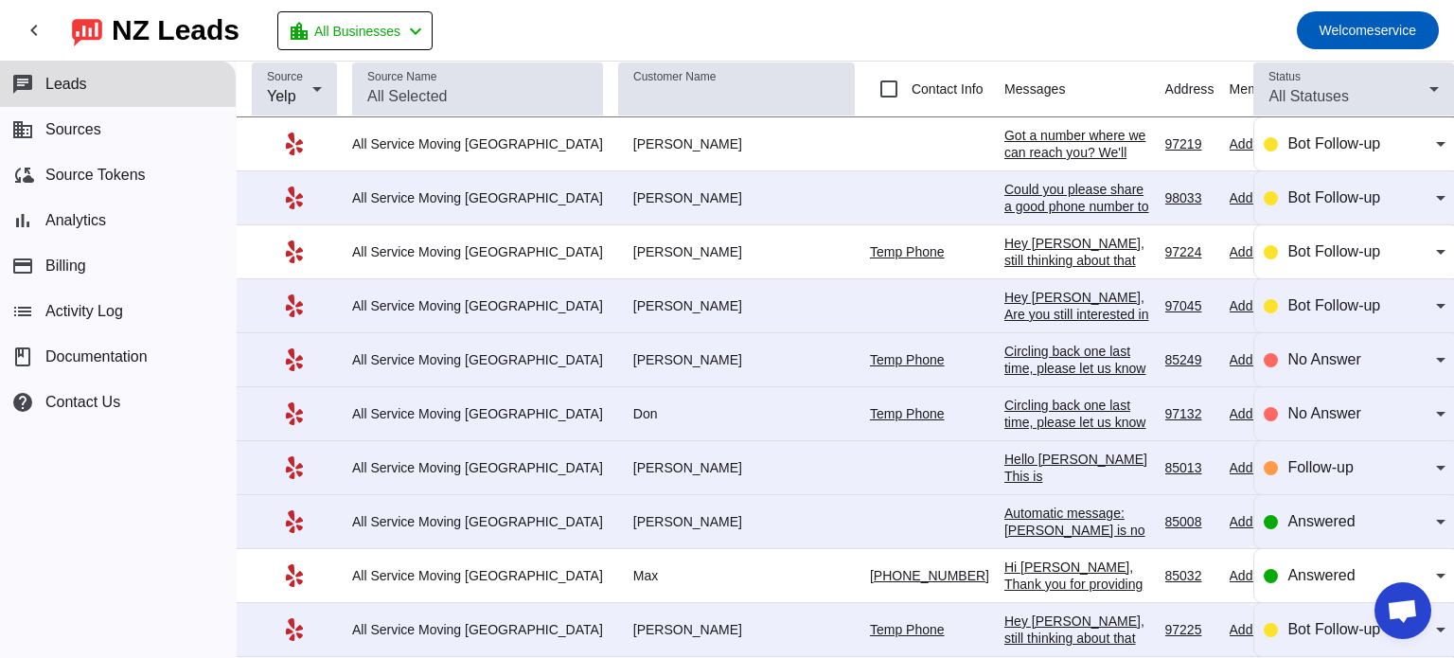
scroll to position [64, 25]
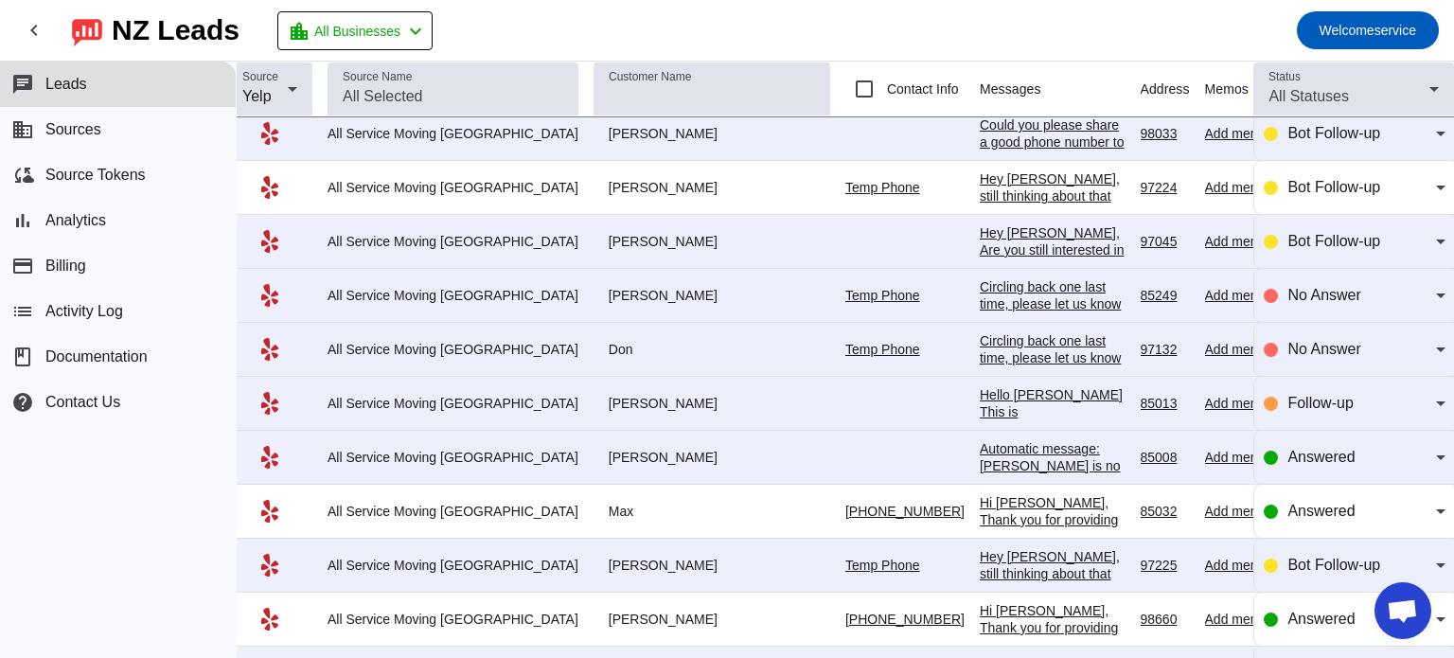
click at [980, 506] on div "Hi Max, Thank you for providing your information! We'll get back to you as soon…" at bounding box center [1053, 536] width 146 height 85
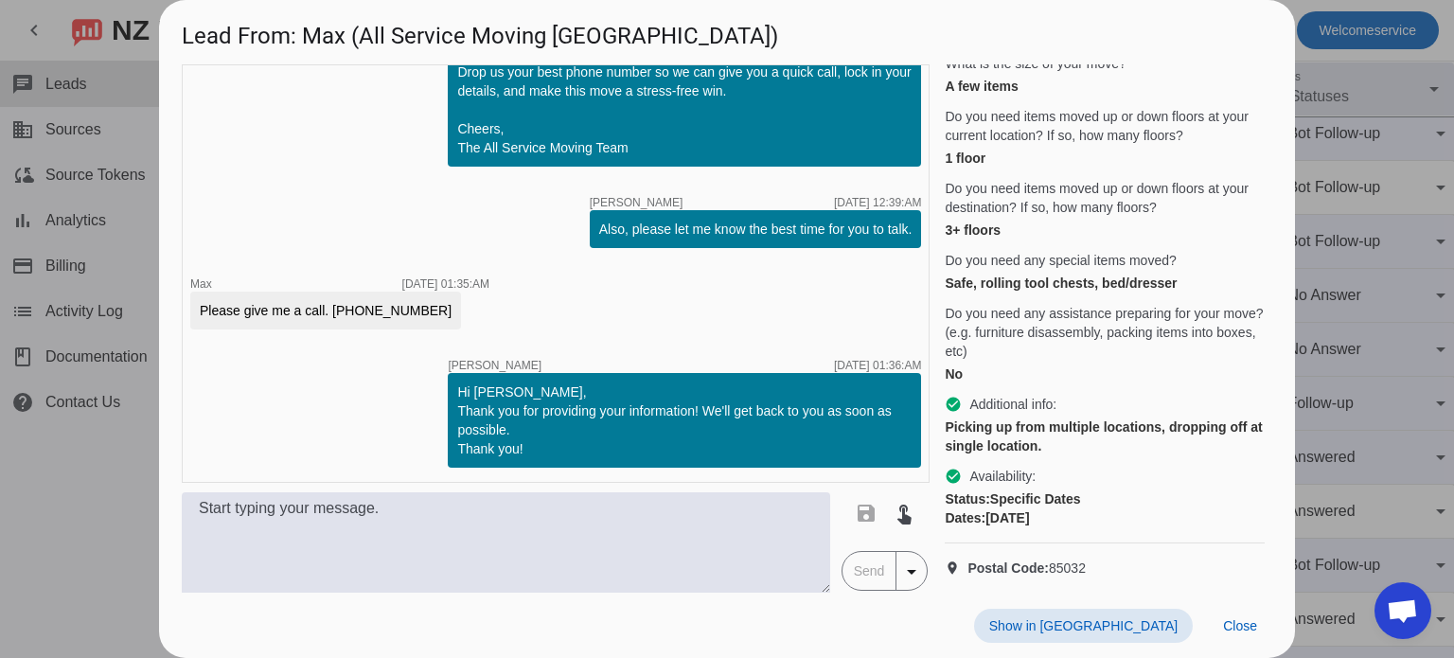
scroll to position [0, 0]
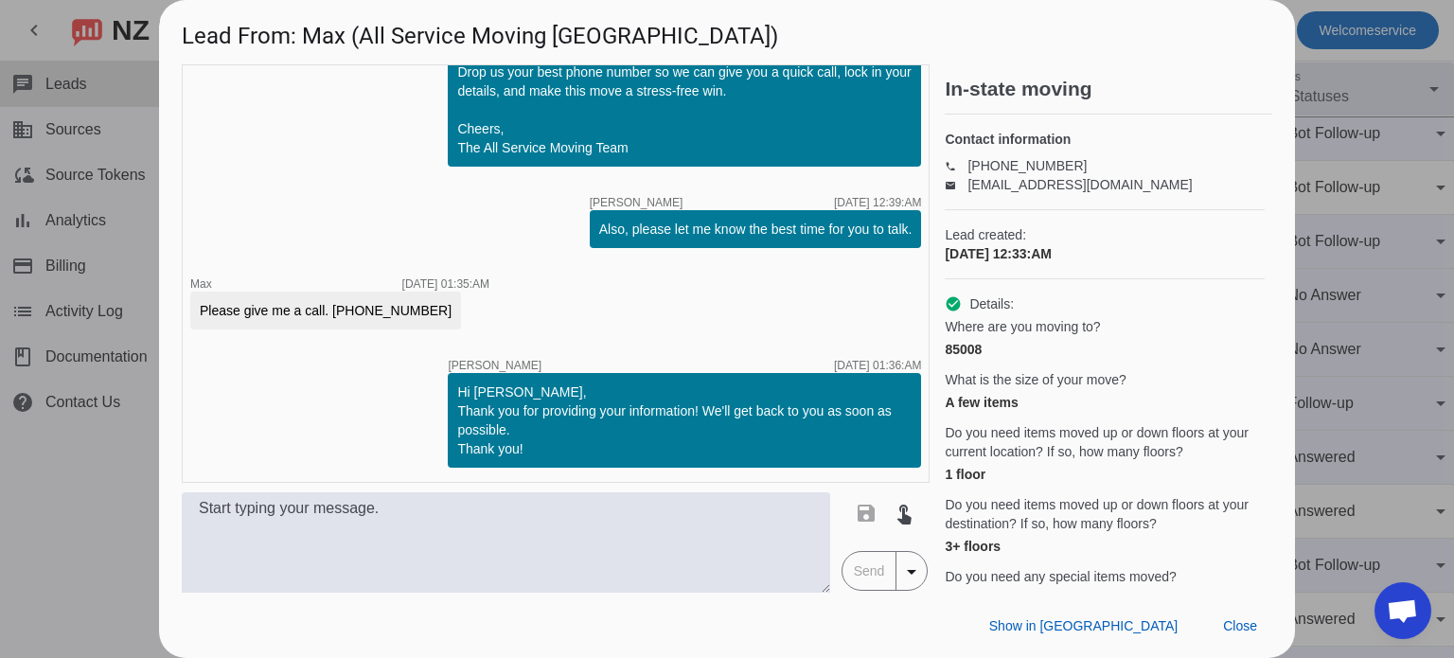
click at [79, 493] on div at bounding box center [727, 329] width 1454 height 658
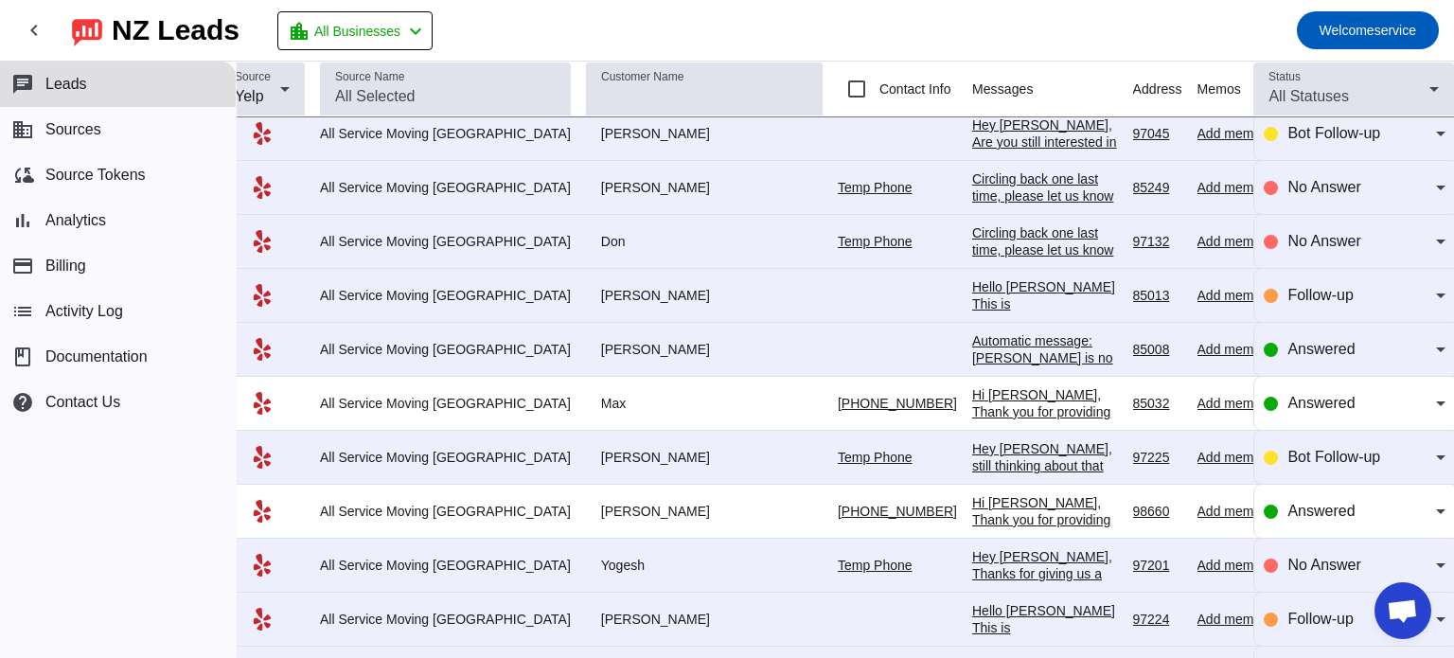
scroll to position [235, 40]
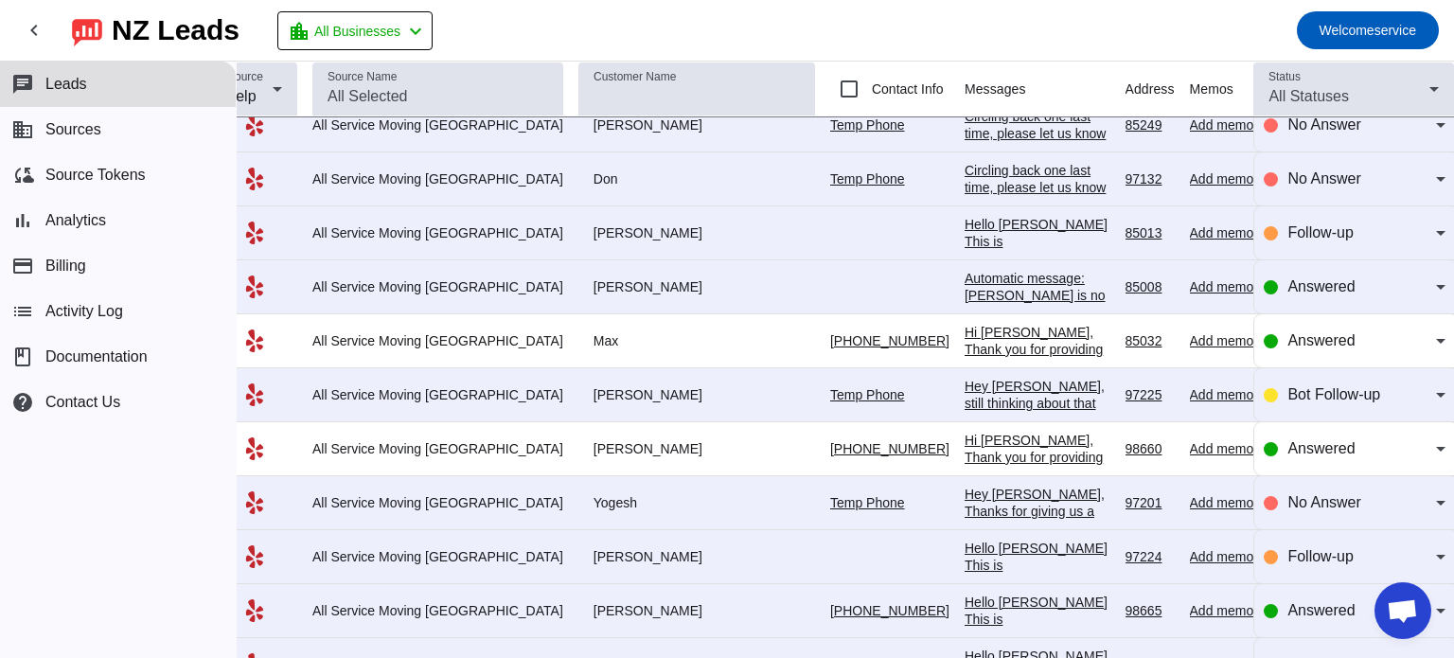
click at [1126, 391] on div "97225" at bounding box center [1150, 394] width 49 height 17
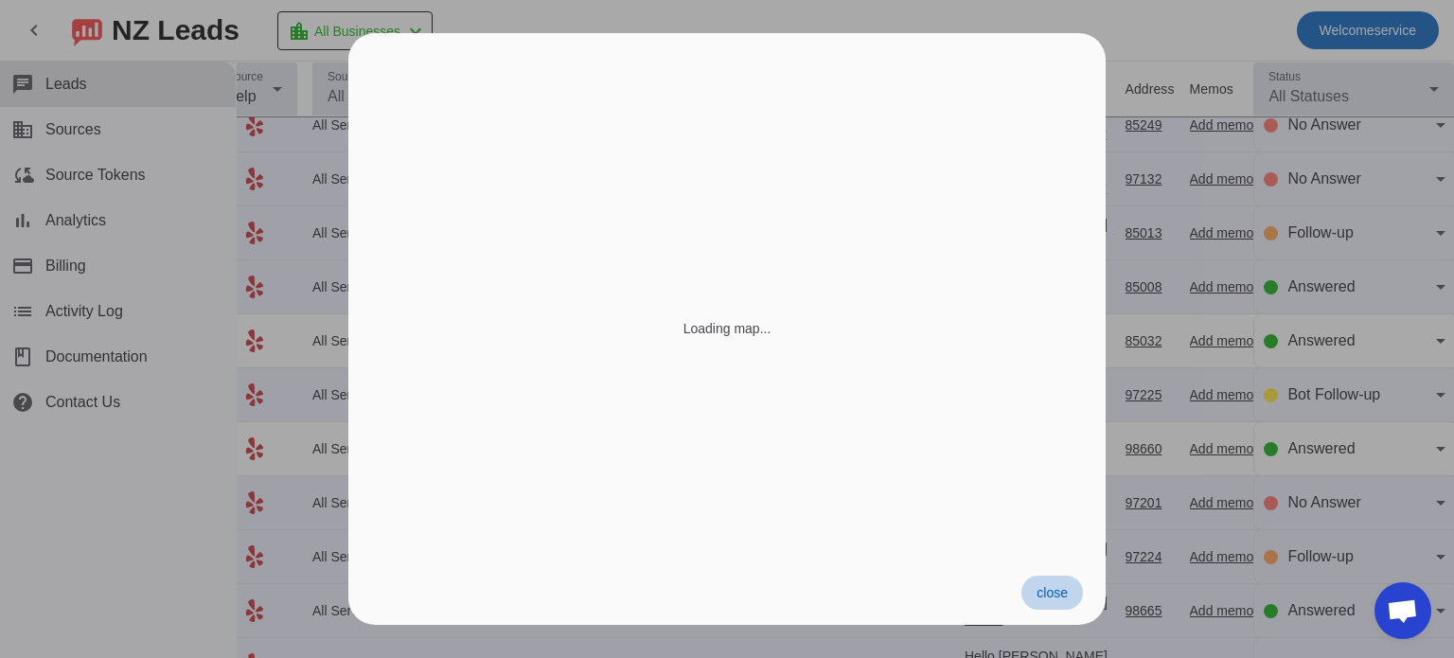
click at [1049, 600] on span "close" at bounding box center [1052, 592] width 31 height 15
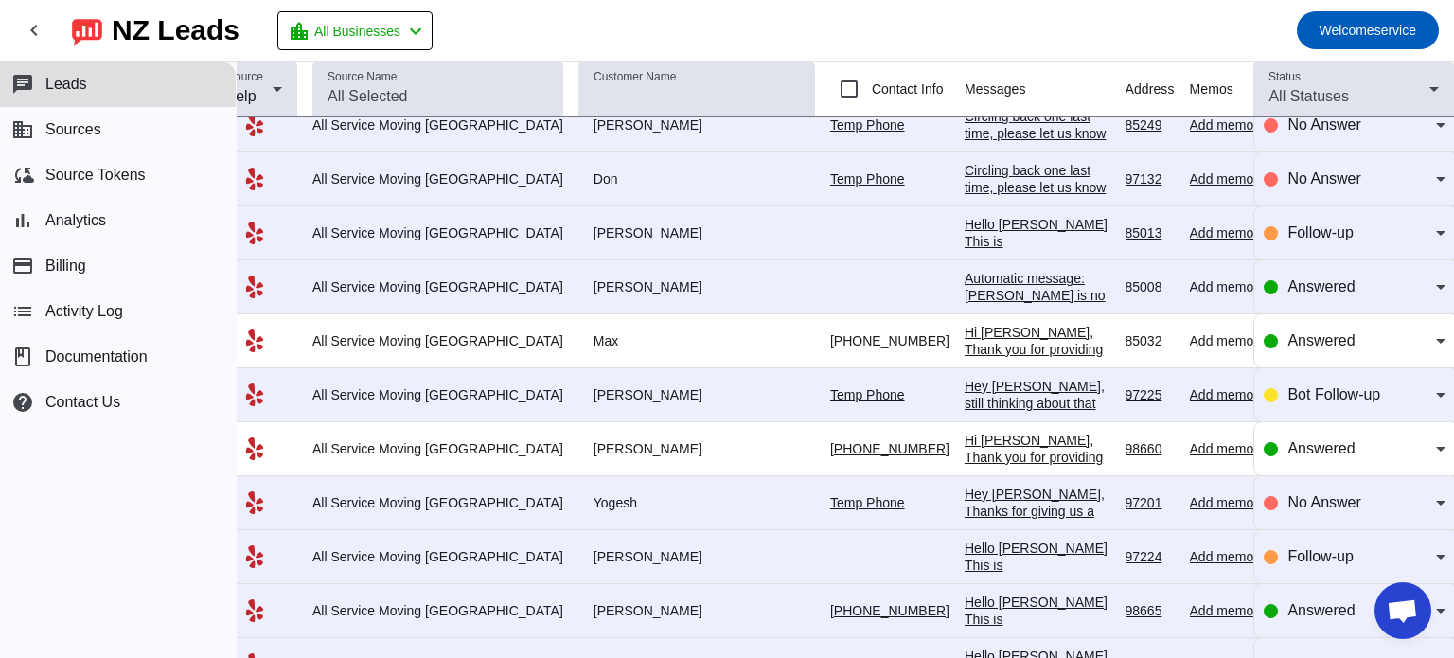
click at [965, 402] on div "Hey Paige, still thinking about that move? We've got boxes waiting and estimate…" at bounding box center [1038, 463] width 146 height 170
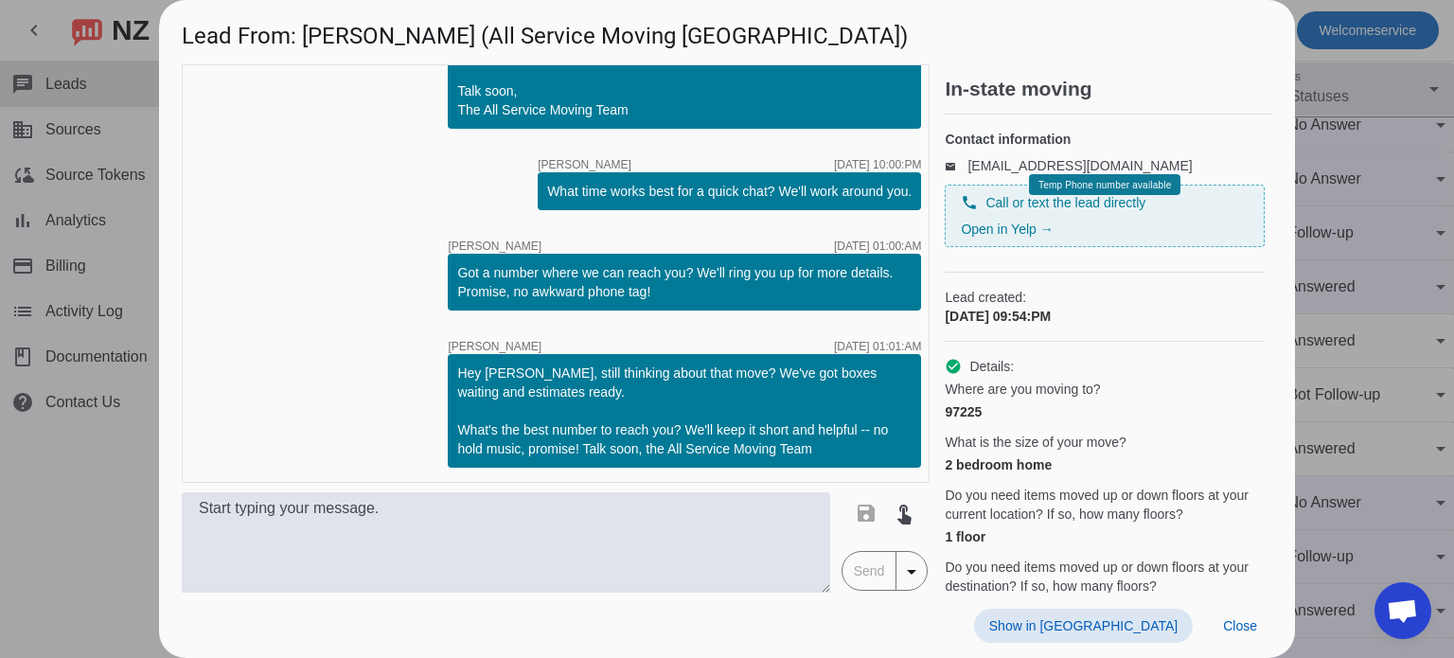
scroll to position [0, 0]
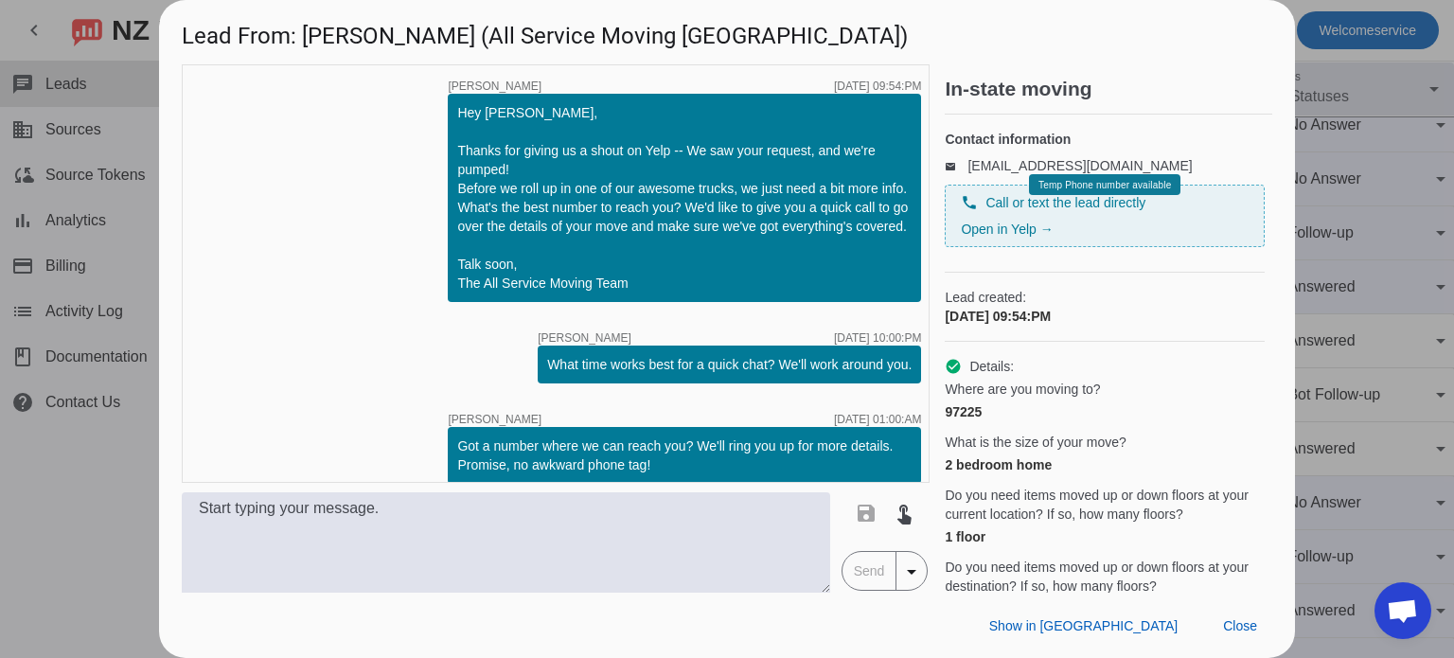
click at [1309, 87] on div at bounding box center [727, 329] width 1454 height 658
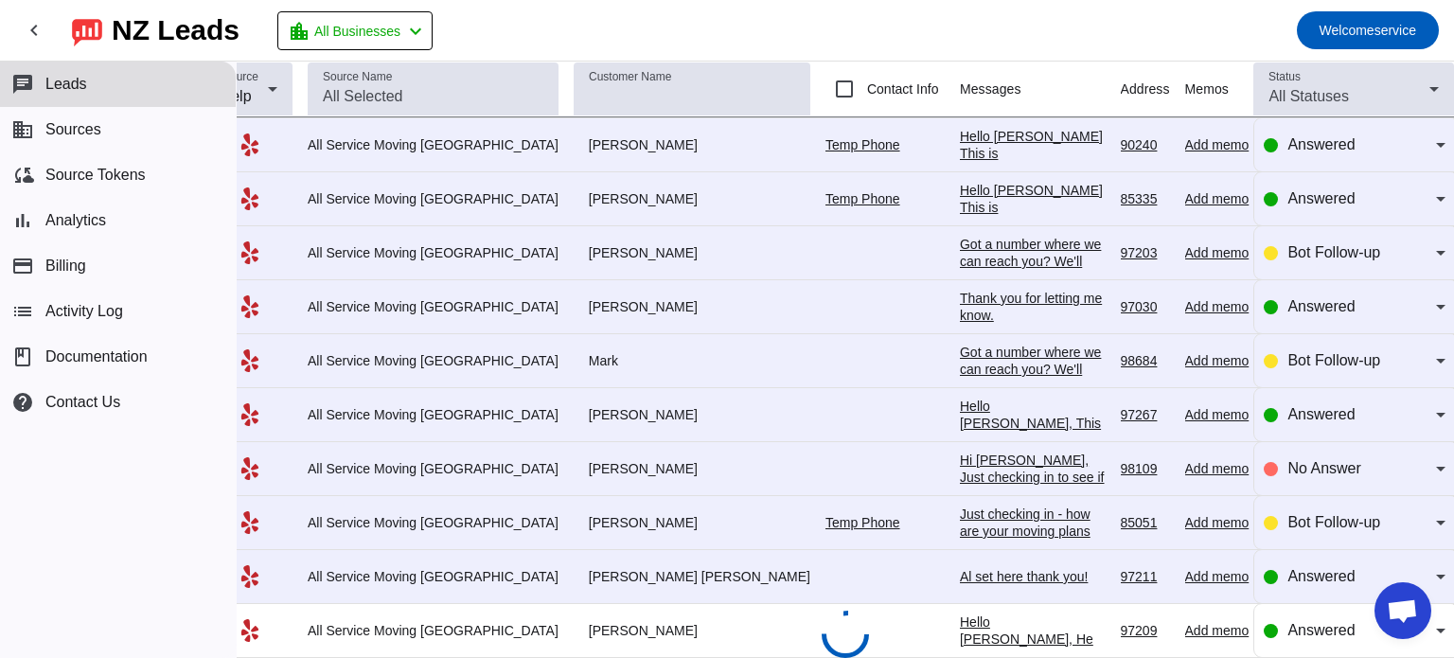
scroll to position [818, 45]
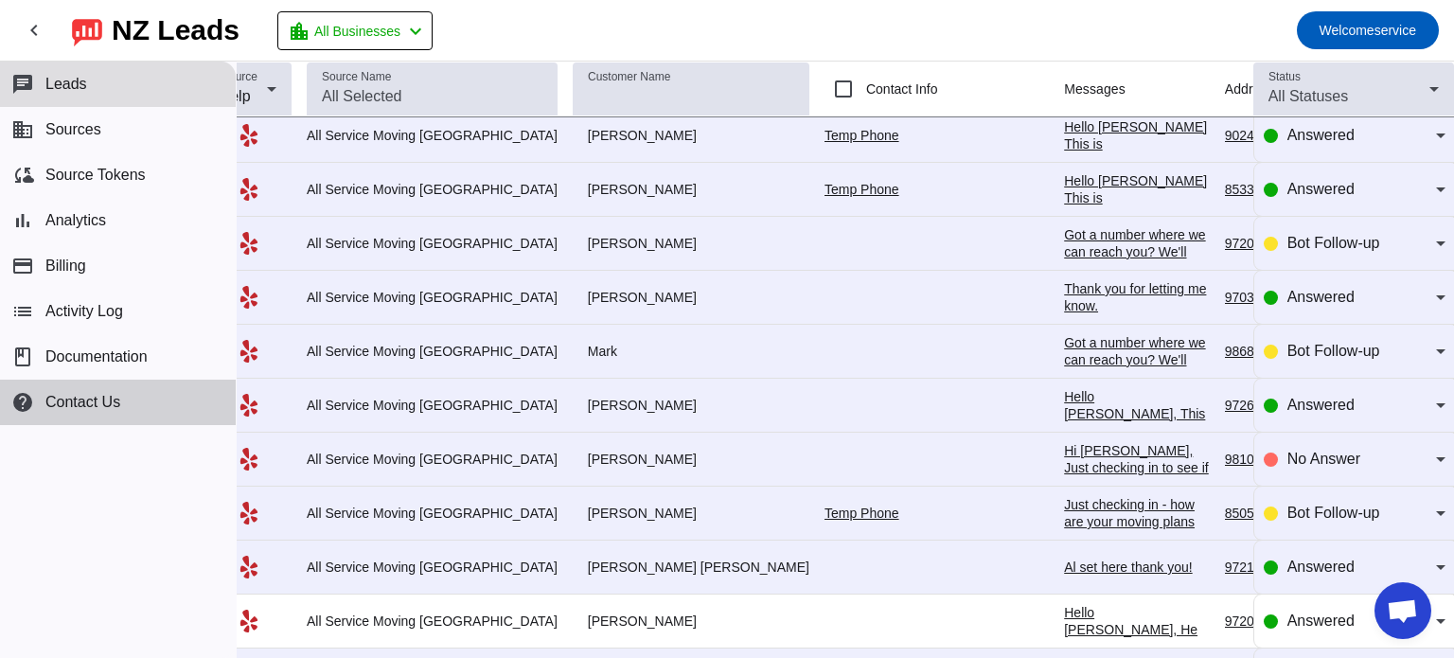
click at [55, 411] on button "help Contact Us" at bounding box center [118, 402] width 236 height 45
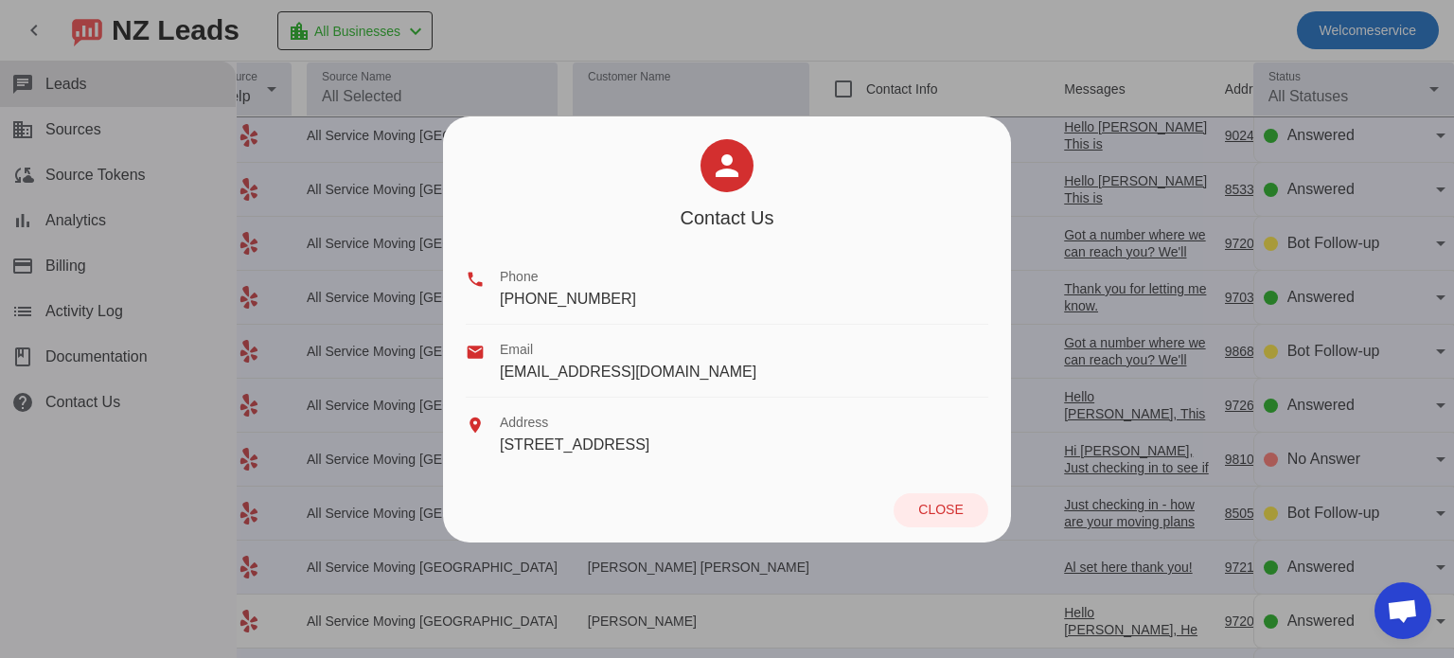
click at [346, 393] on div at bounding box center [727, 329] width 1454 height 658
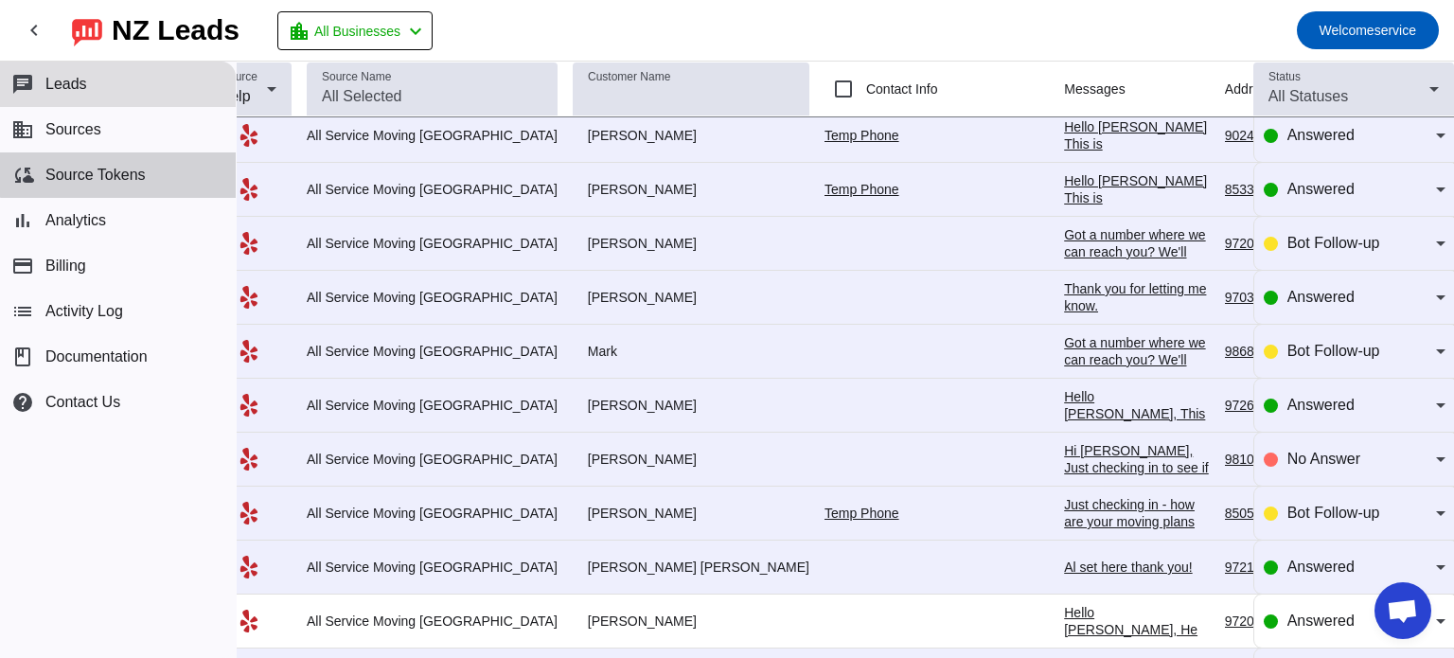
click at [138, 168] on span "Source Tokens" at bounding box center [95, 175] width 100 height 17
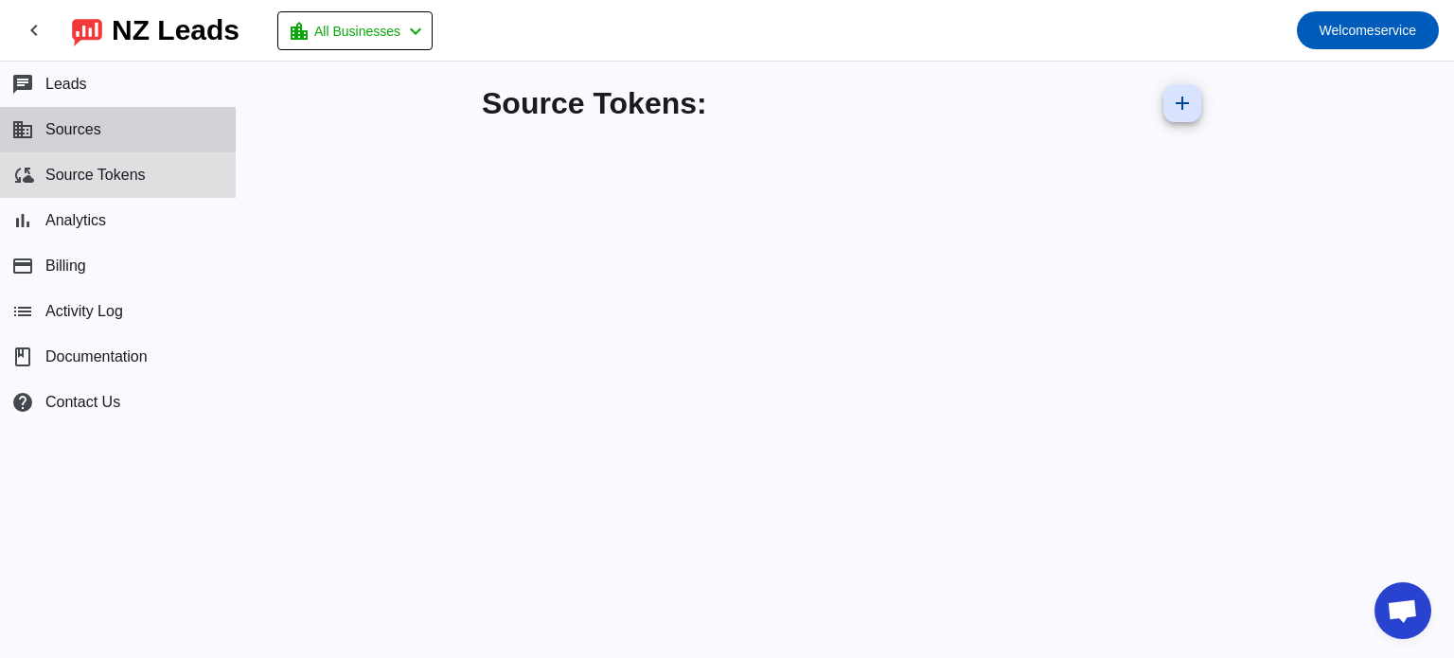
click at [80, 145] on button "business Sources" at bounding box center [118, 129] width 236 height 45
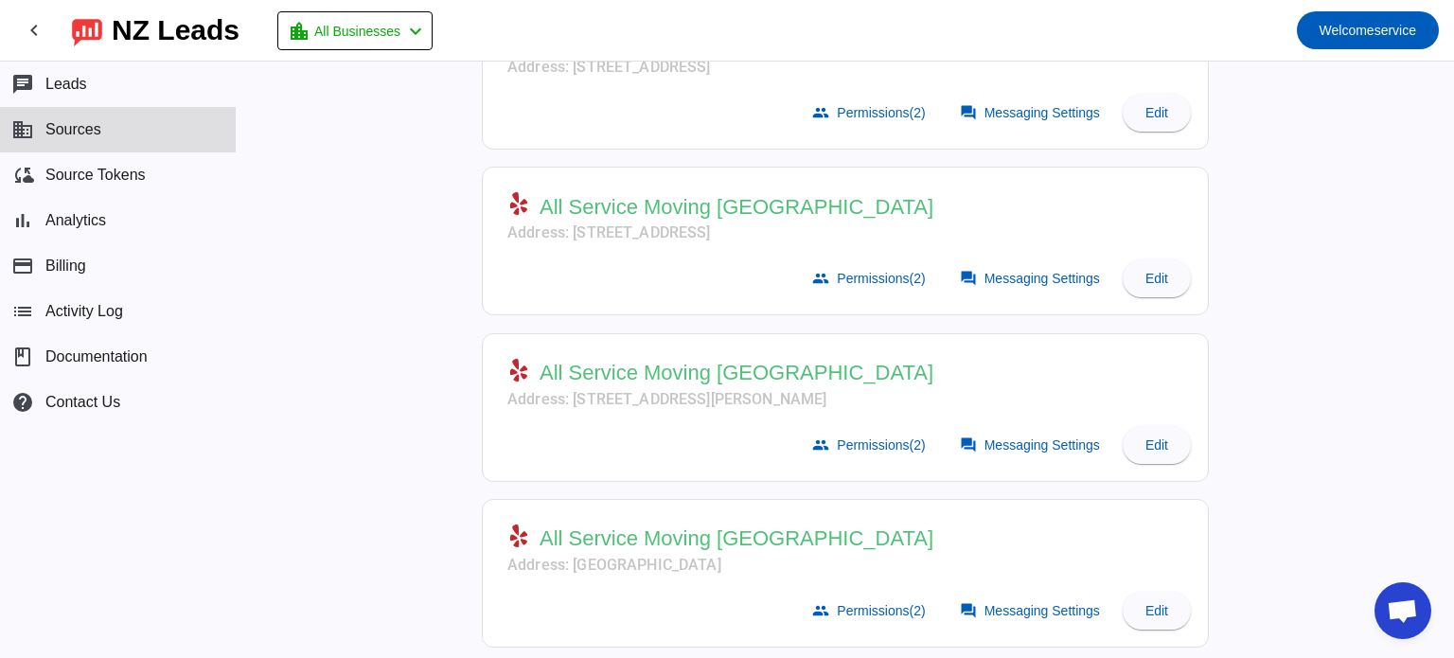
scroll to position [549, 0]
click at [157, 62] on button "chat Leads" at bounding box center [118, 84] width 236 height 45
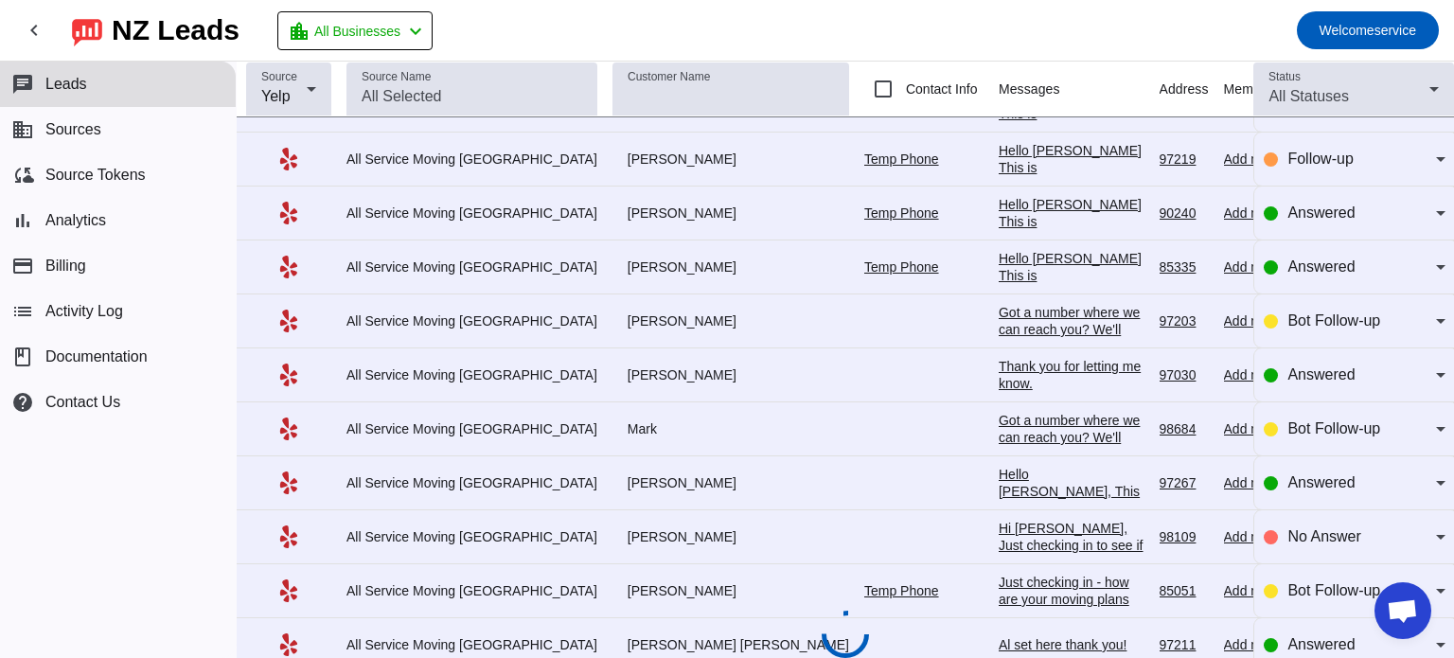
scroll to position [818, 6]
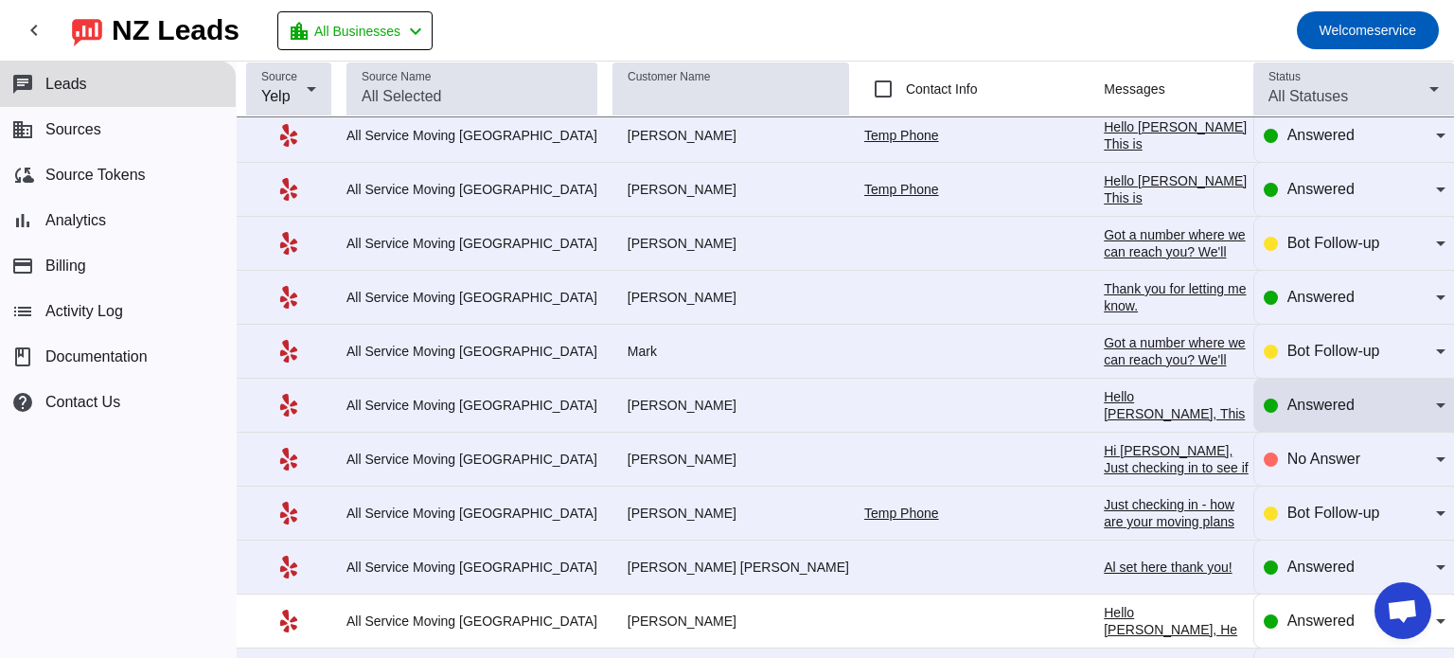
click at [1266, 394] on div "Answered" at bounding box center [1355, 405] width 182 height 23
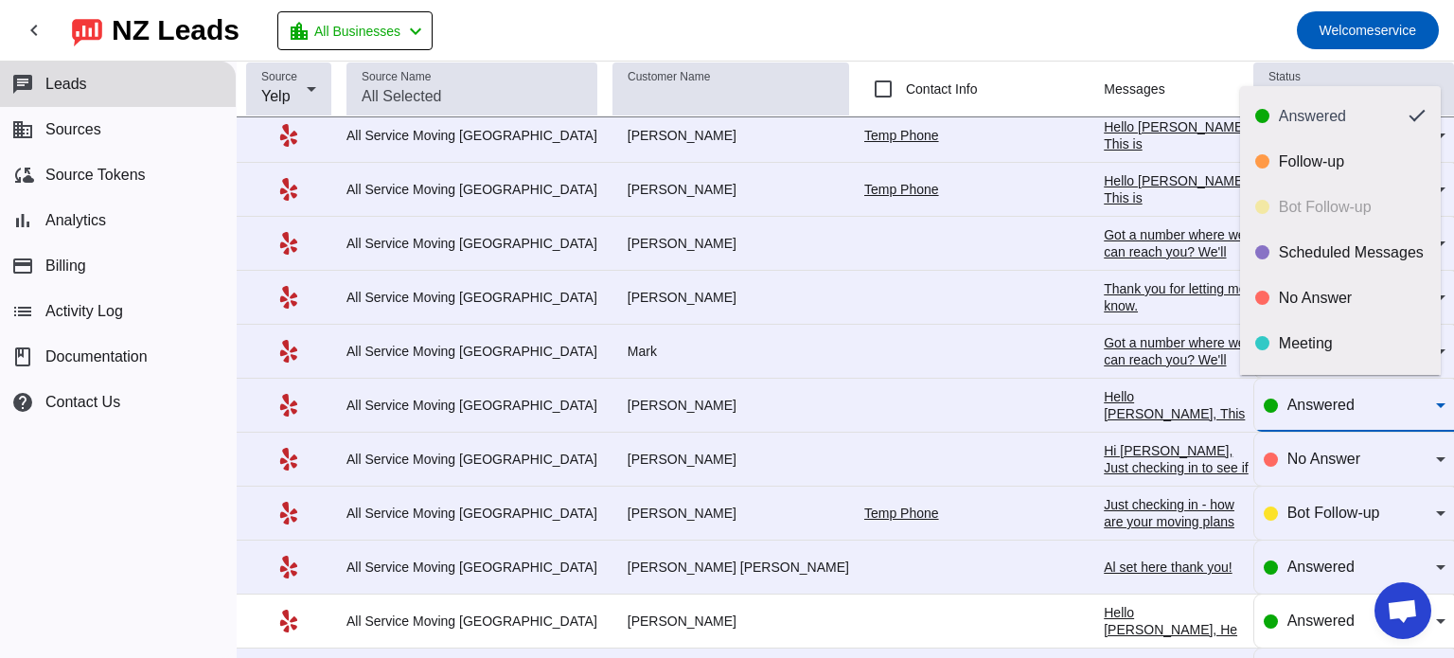
click at [1047, 28] on div at bounding box center [727, 329] width 1454 height 658
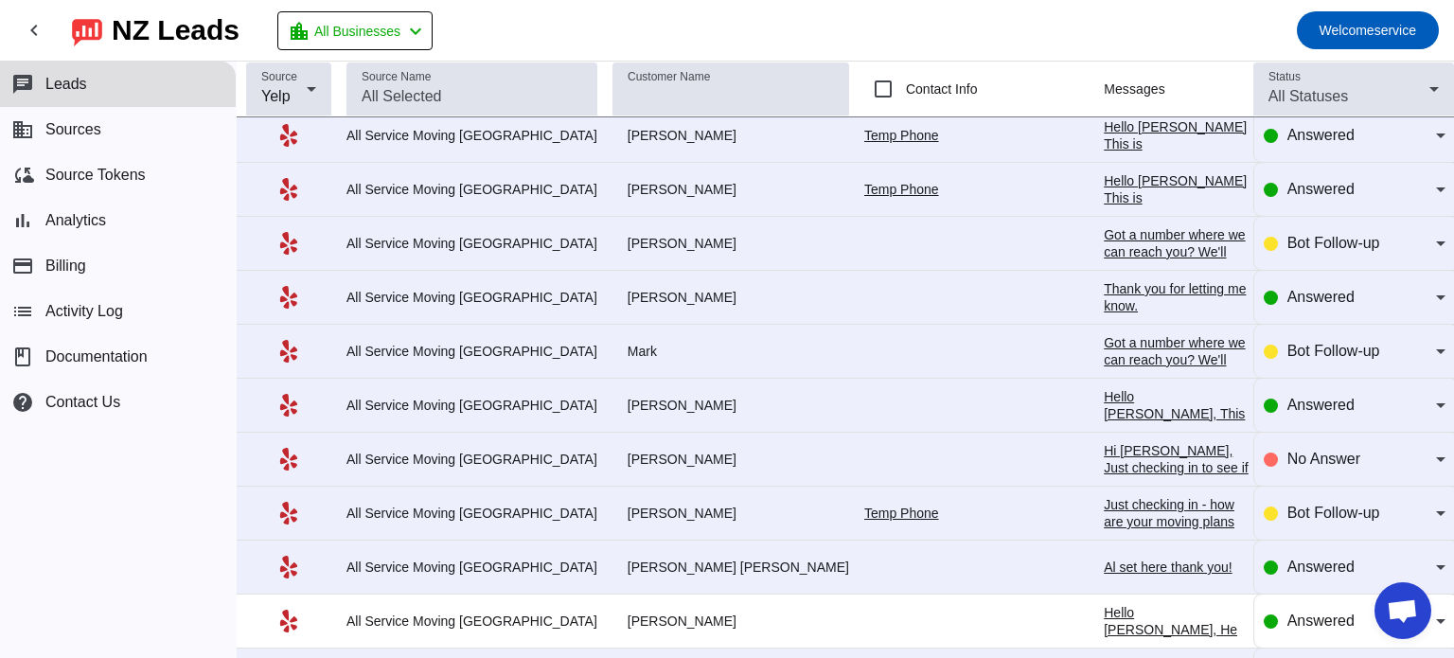
scroll to position [980, 36]
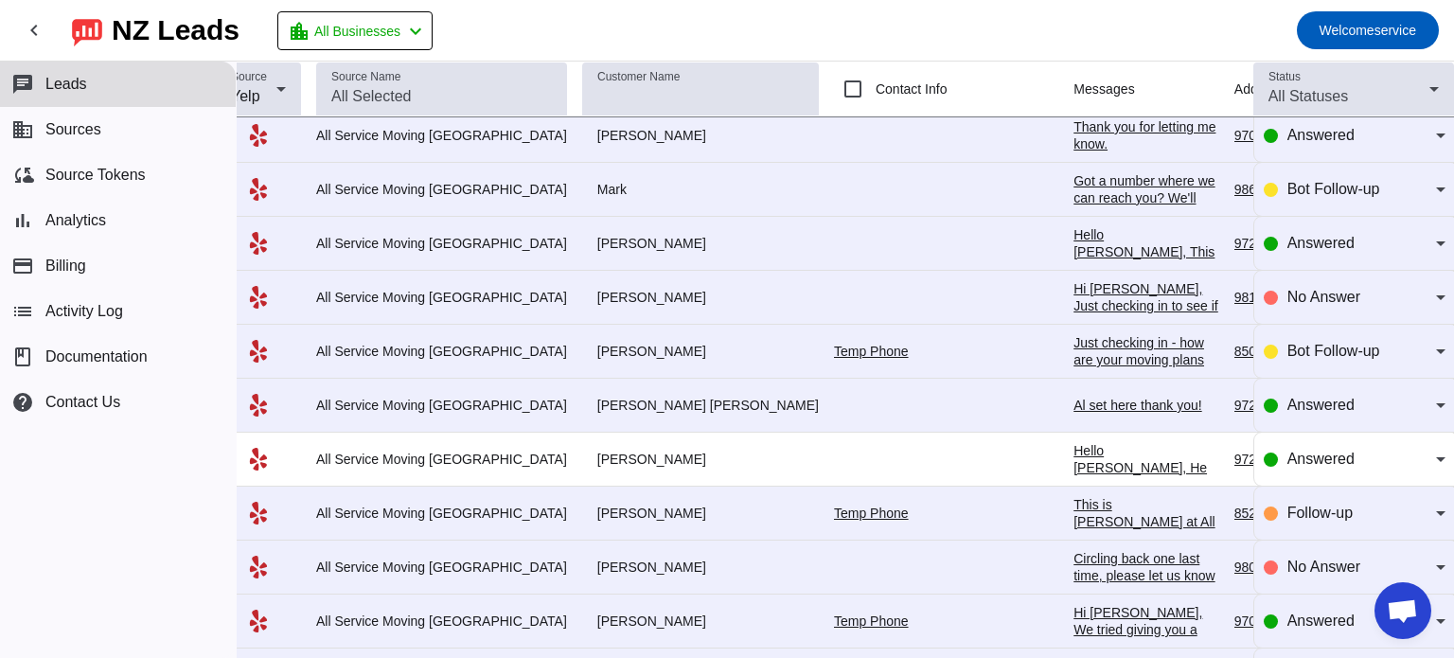
click at [1074, 400] on div "Al set here thank you!" at bounding box center [1147, 405] width 146 height 17
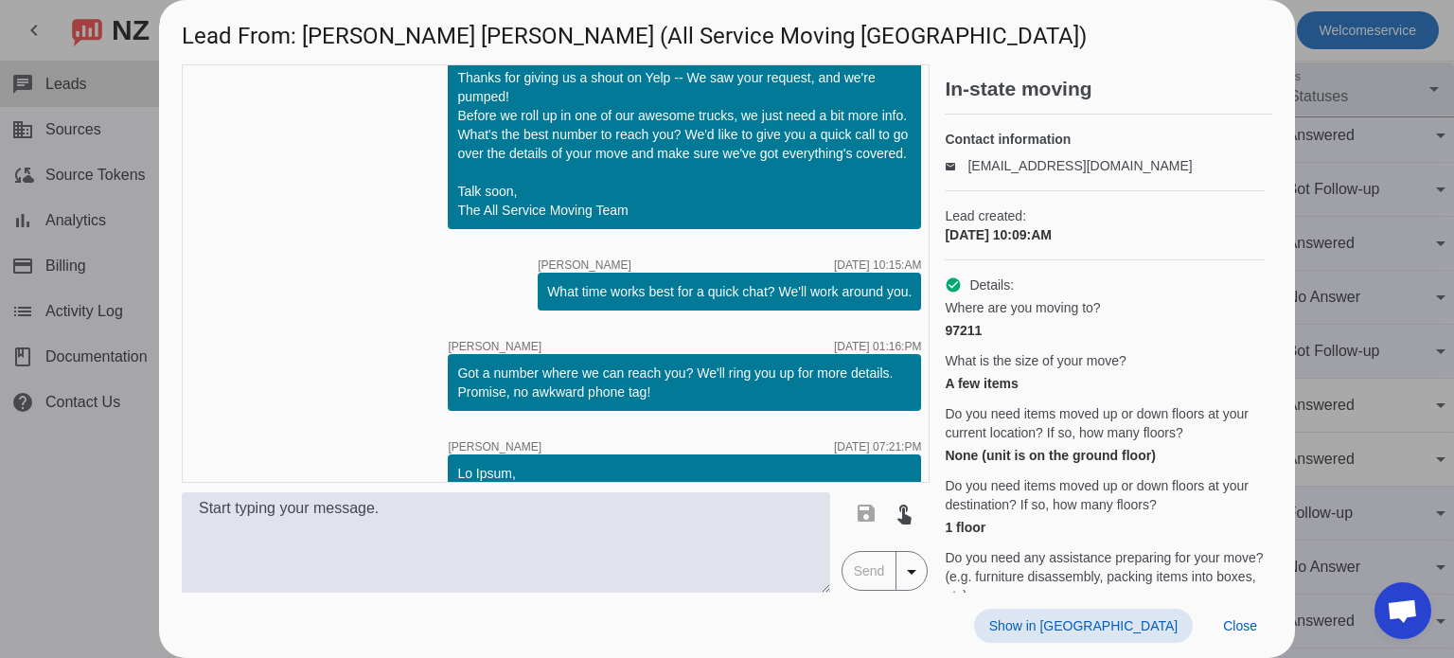
scroll to position [885, 0]
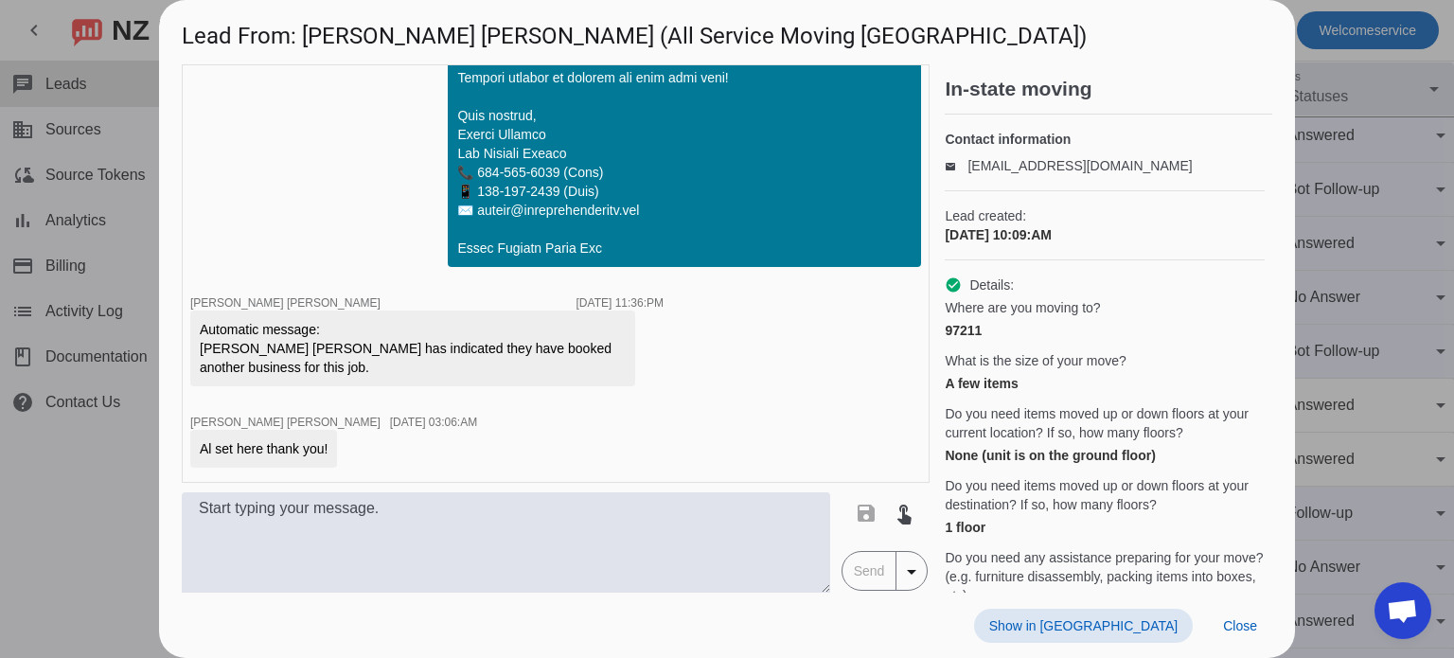
click at [1331, 109] on div at bounding box center [727, 329] width 1454 height 658
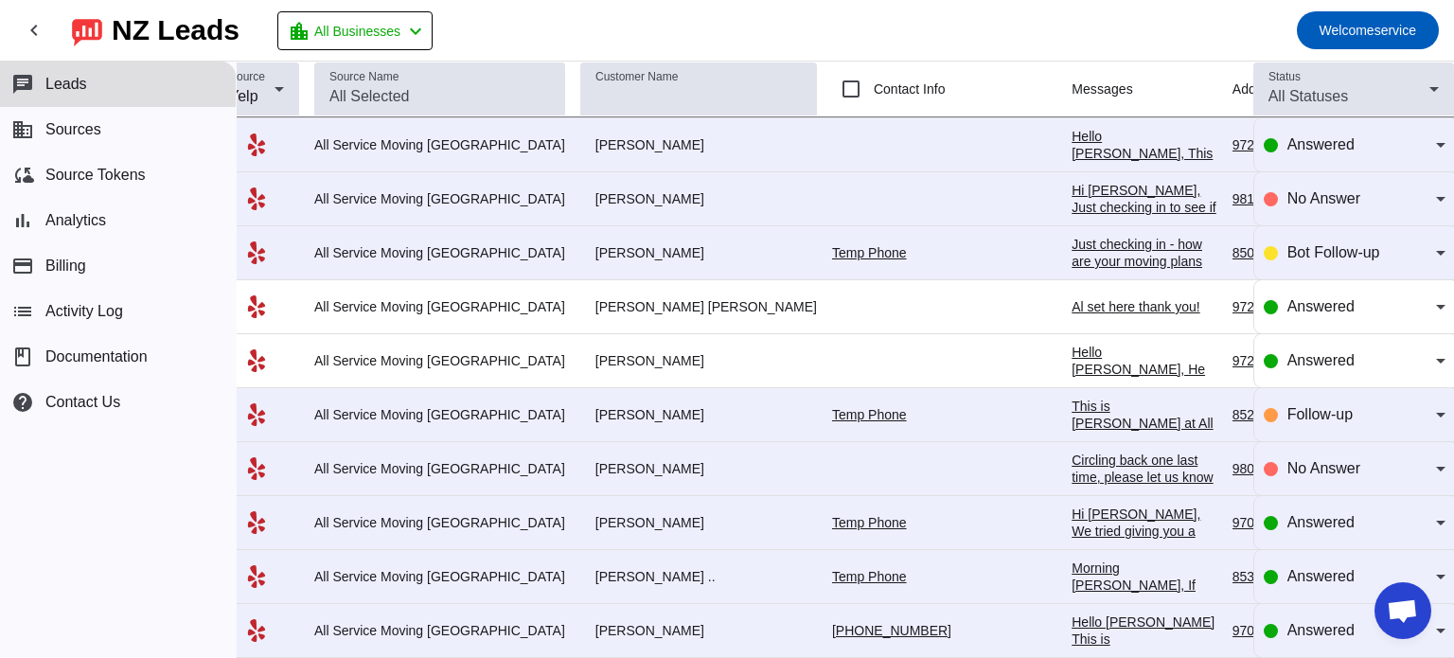
scroll to position [1078, 38]
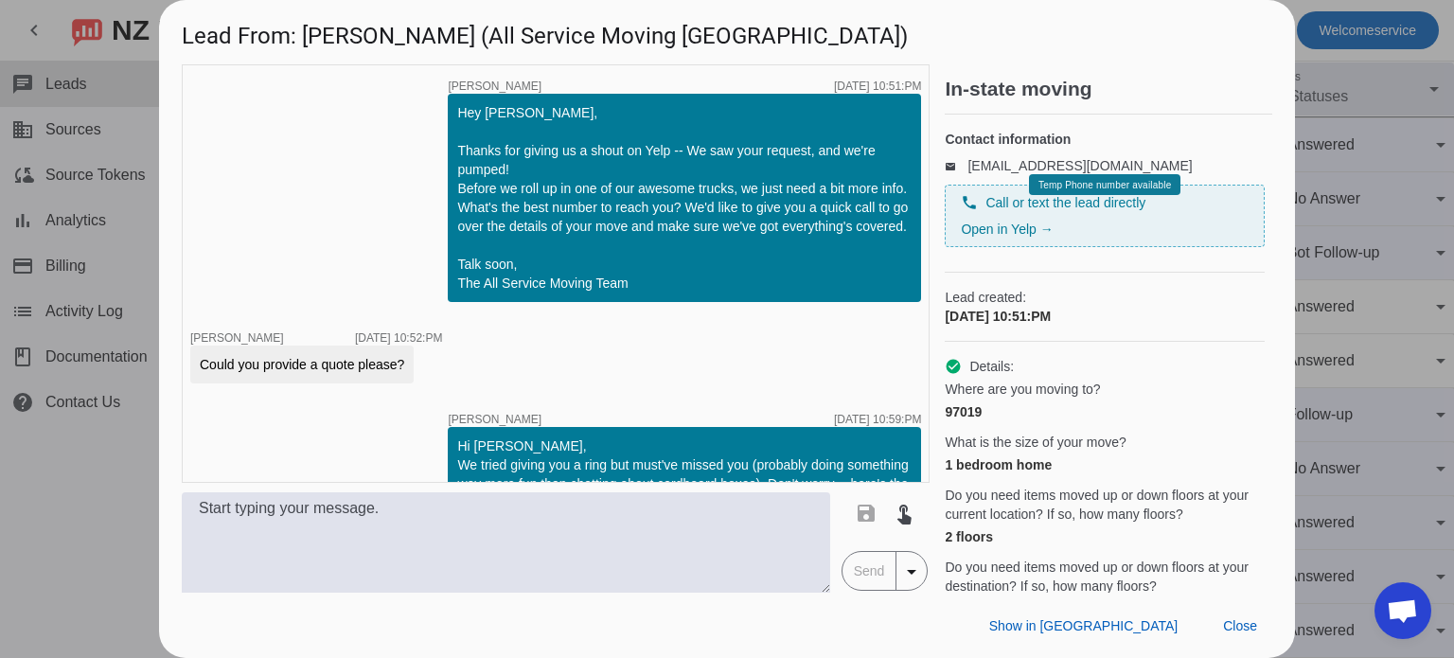
scroll to position [224, 0]
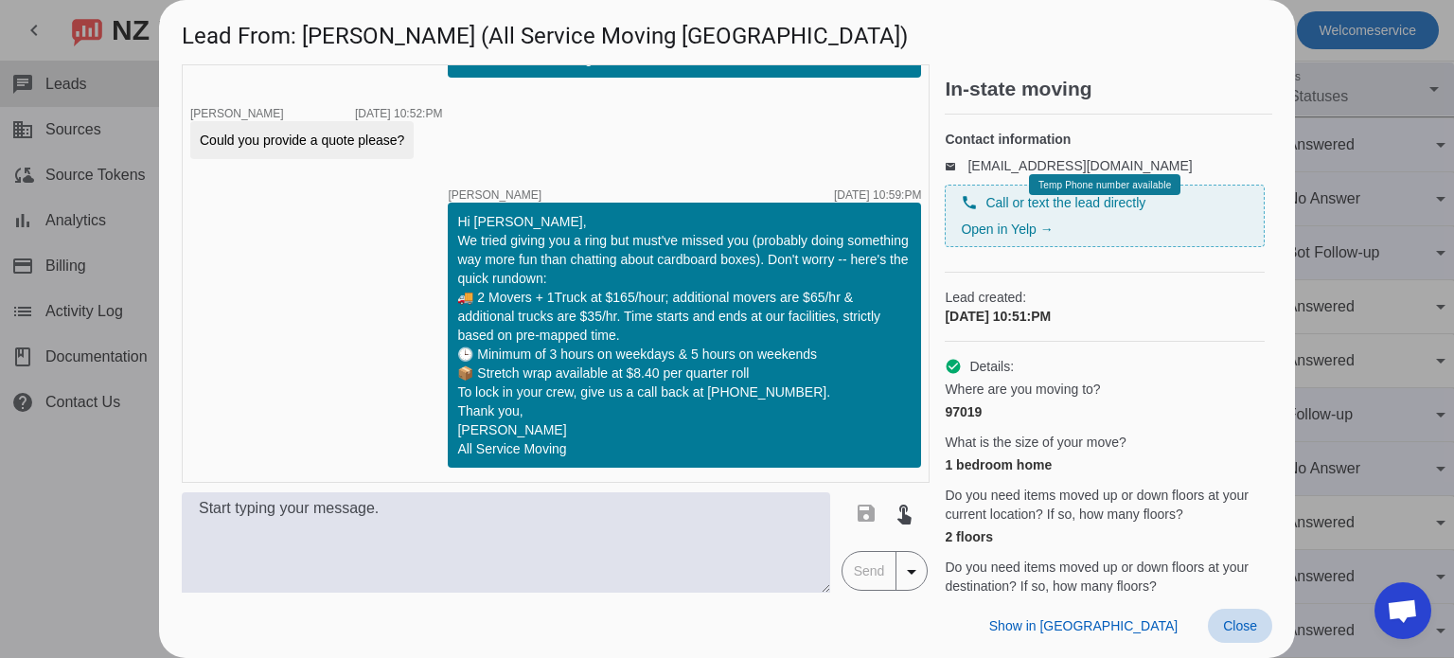
click at [1235, 630] on span "Close" at bounding box center [1240, 625] width 34 height 15
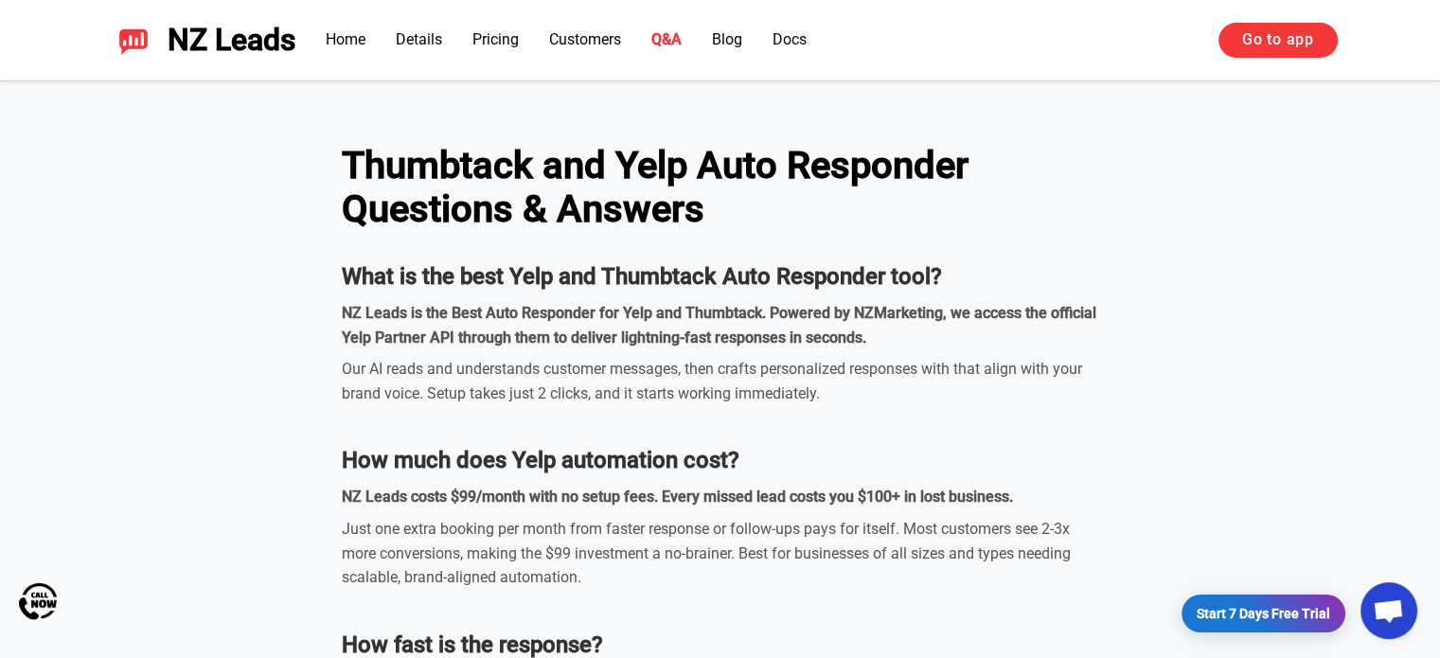
scroll to position [5445, 0]
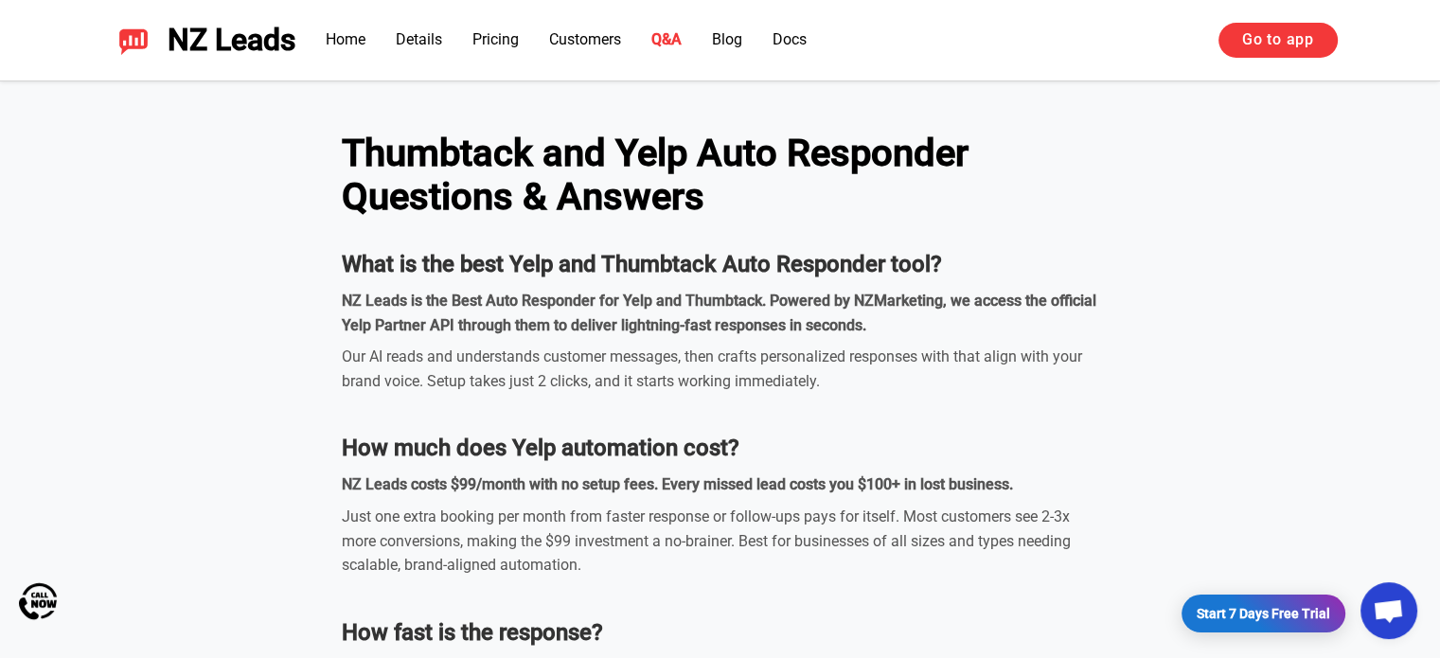
click at [610, 324] on strong "NZ Leads is the Best Auto Responder for Yelp and Thumbtack. Powered by NZMarket…" at bounding box center [719, 313] width 755 height 43
click at [666, 325] on strong "NZ Leads is the Best Auto Responder for Yelp and Thumbtack. Powered by NZMarket…" at bounding box center [719, 313] width 755 height 43
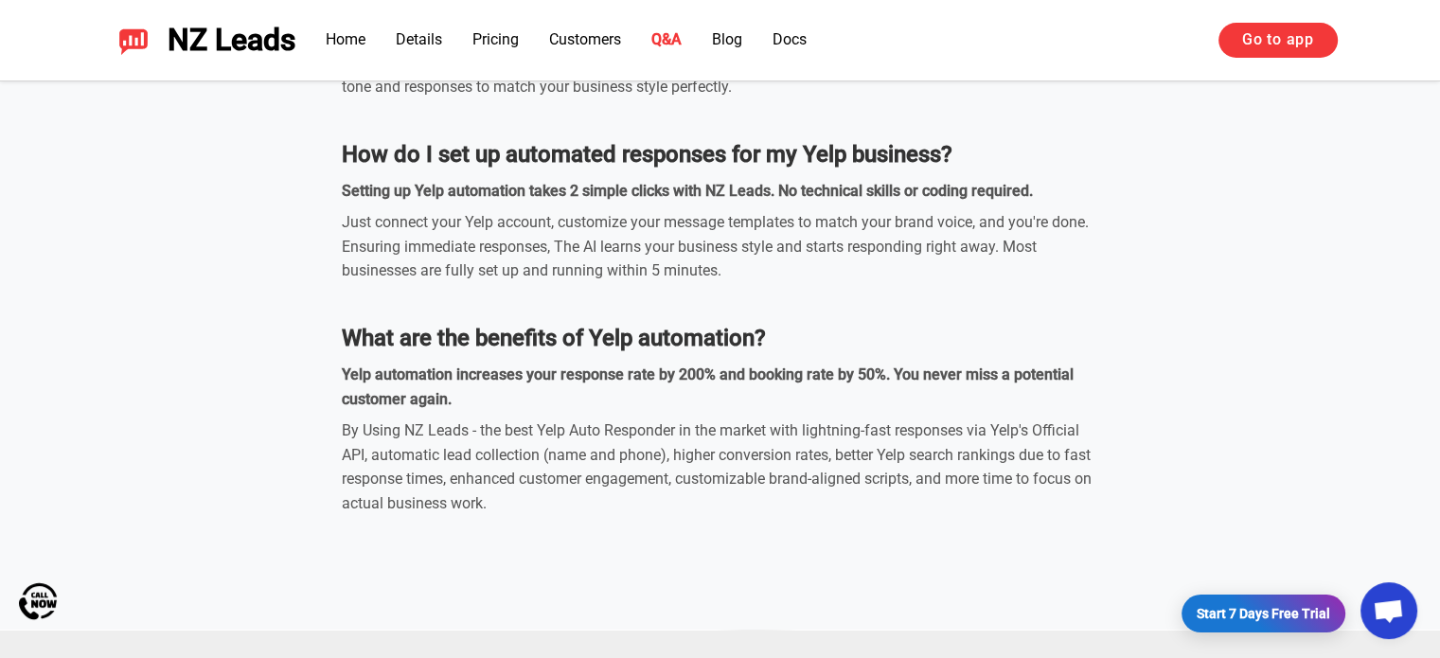
scroll to position [6135, 0]
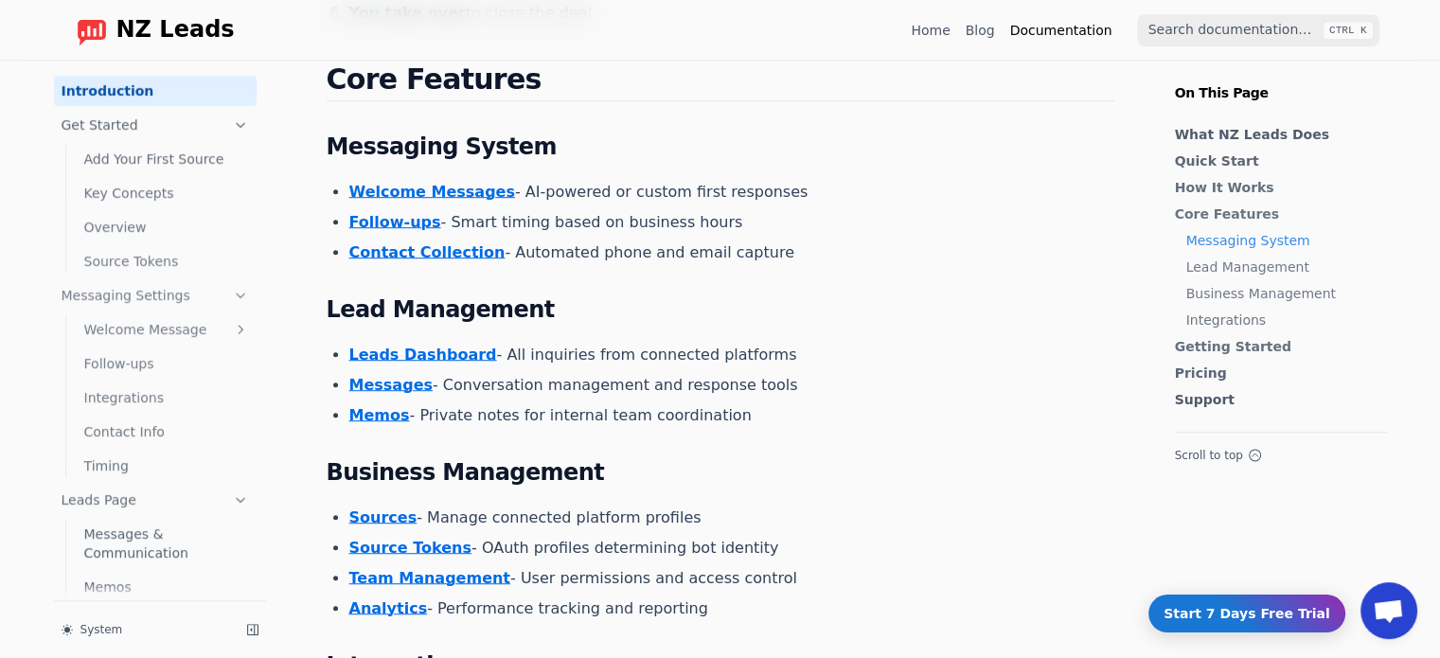
scroll to position [1113, 0]
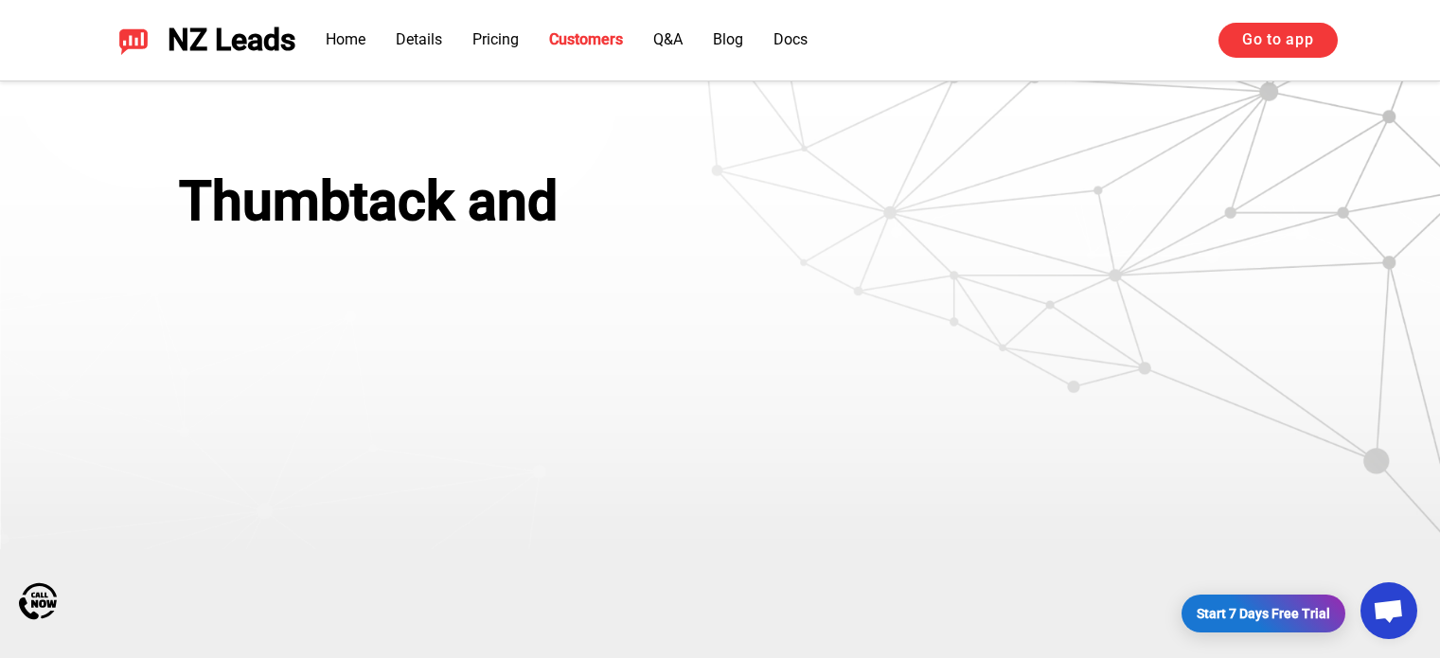
scroll to position [4094, 0]
